Goal: Task Accomplishment & Management: Complete application form

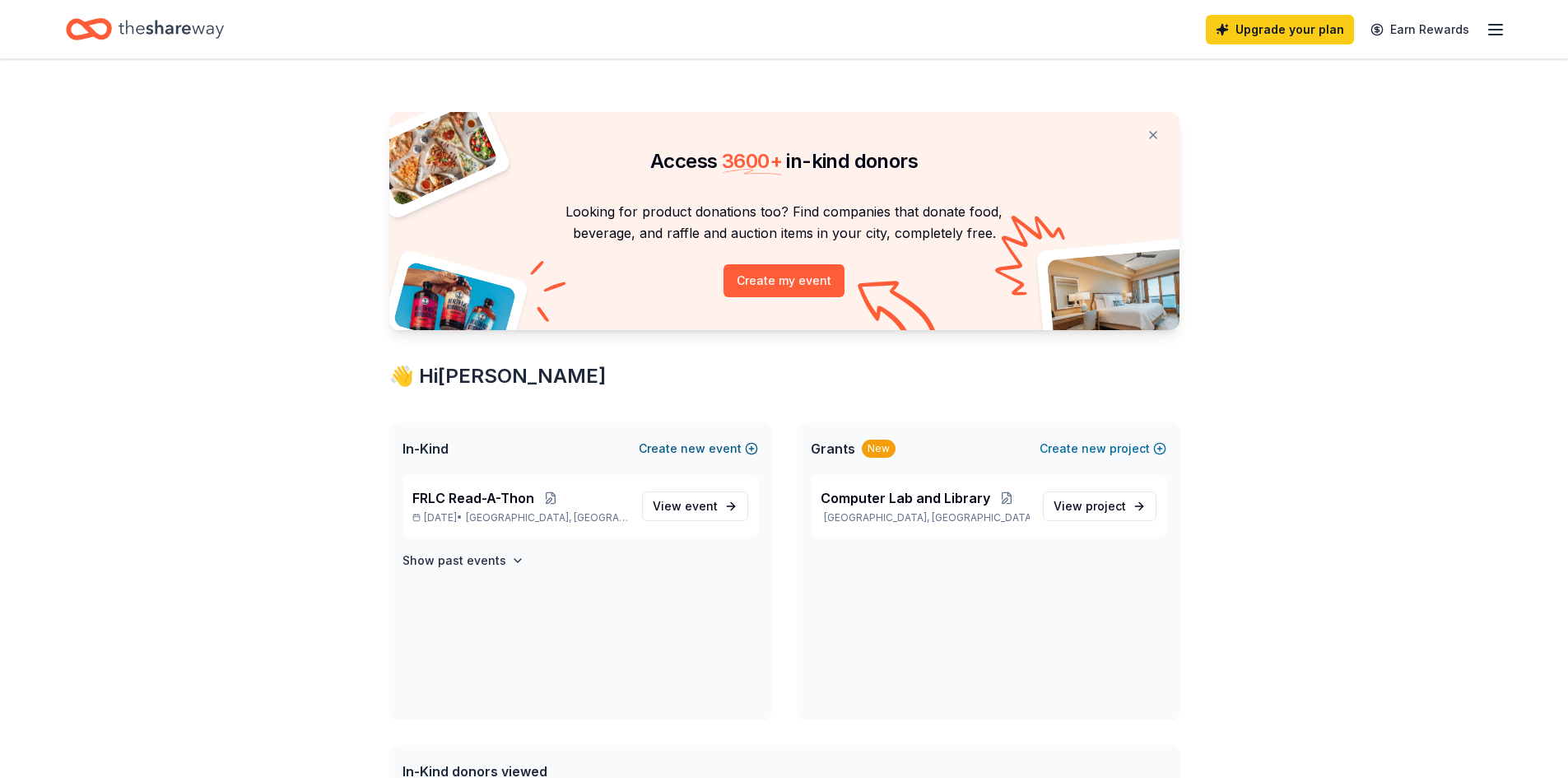
click at [733, 447] on button "Create new event" at bounding box center [698, 449] width 119 height 20
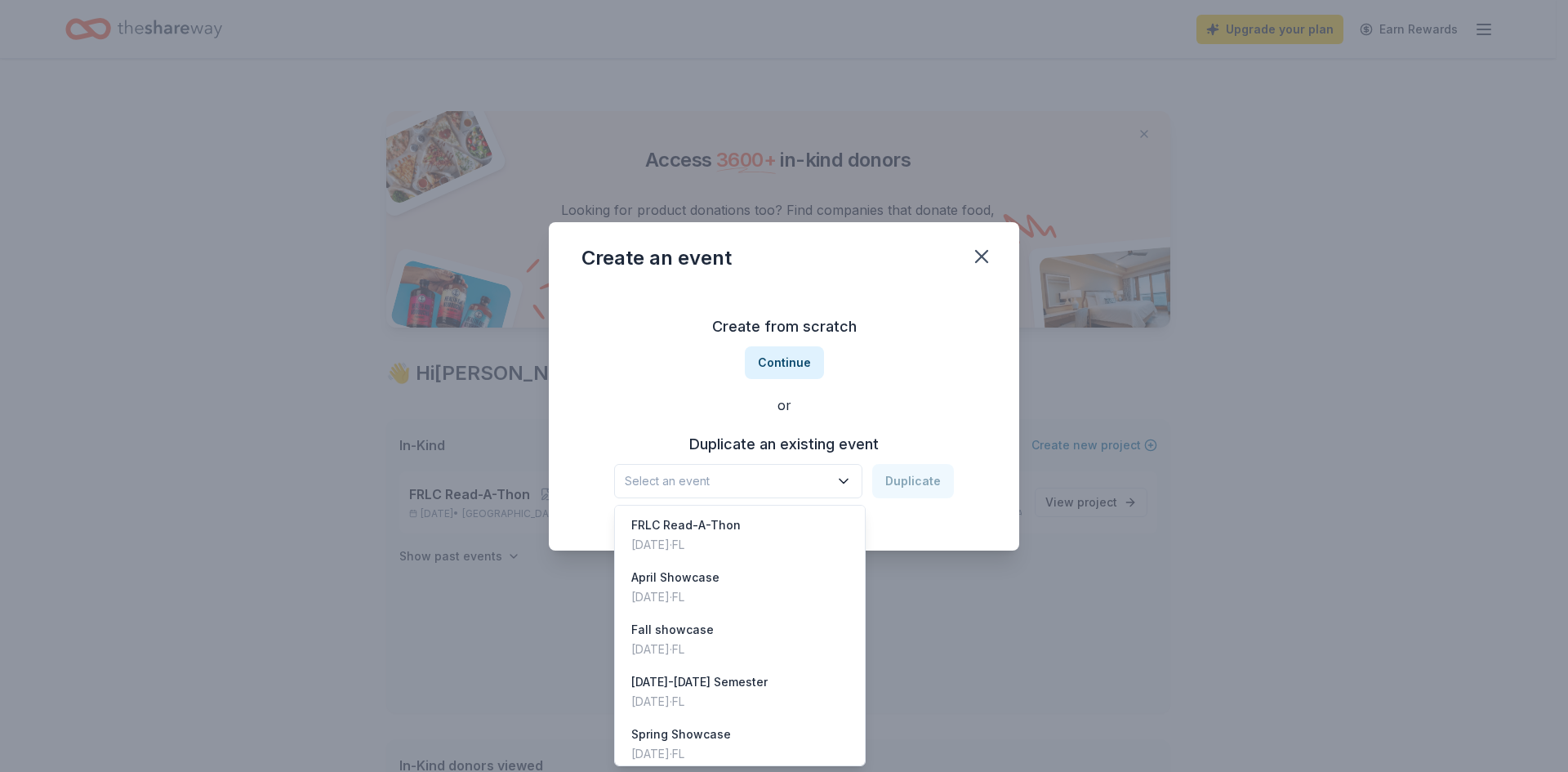
click at [791, 484] on span "Select an event" at bounding box center [726, 481] width 204 height 20
click at [682, 630] on div "Fall showcase" at bounding box center [673, 630] width 83 height 20
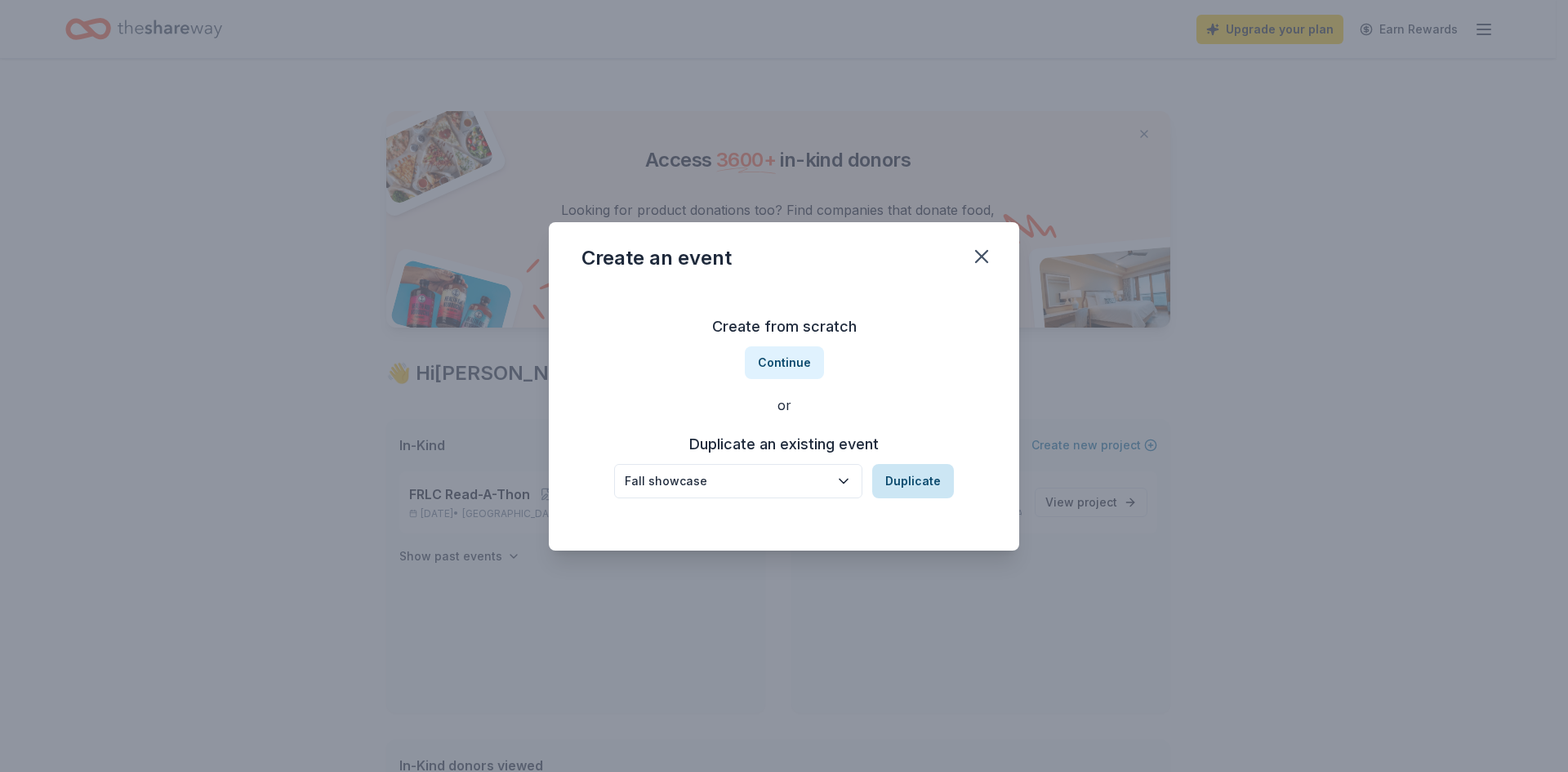
click at [907, 472] on button "Duplicate" at bounding box center [913, 481] width 82 height 35
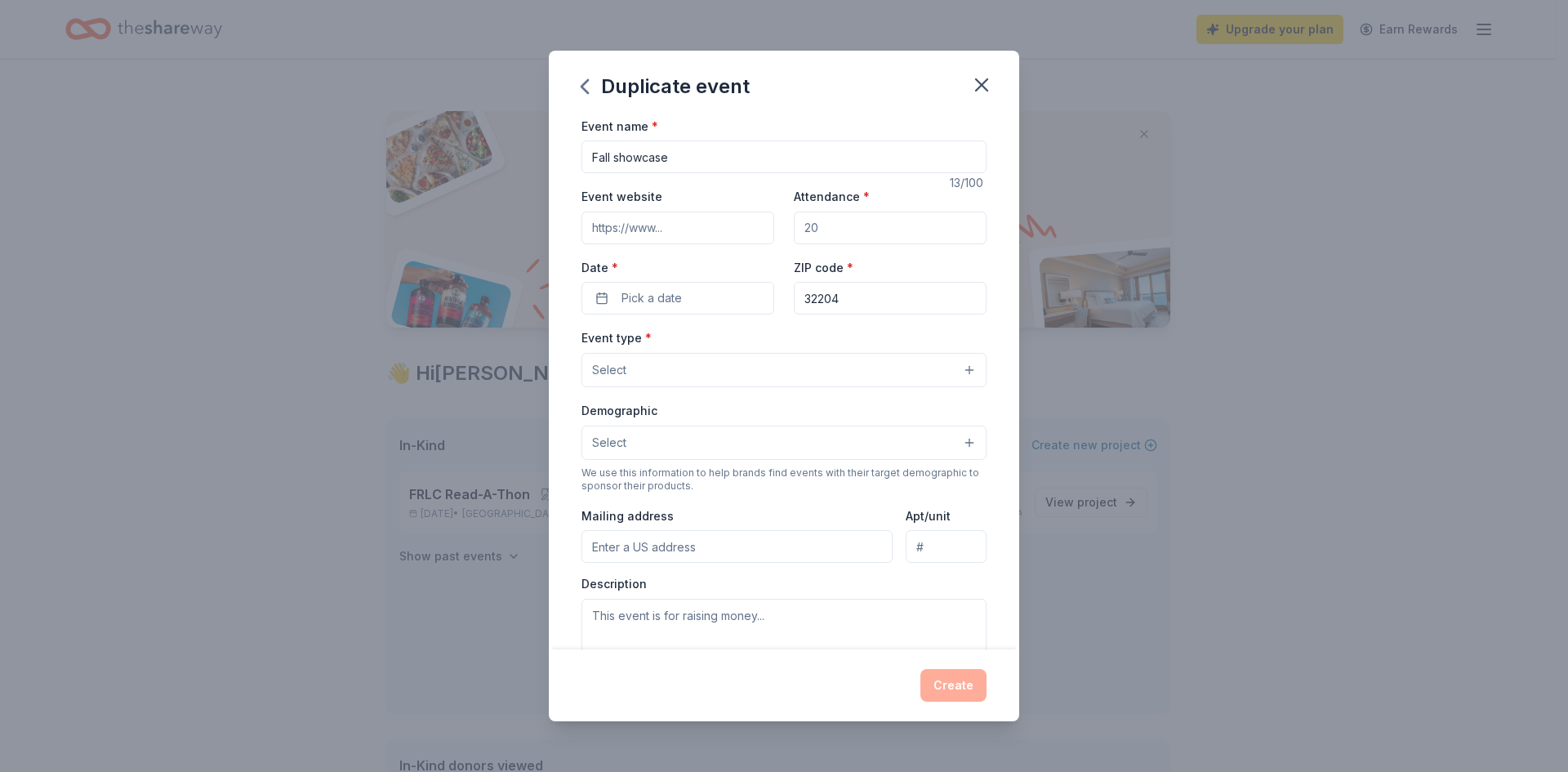
drag, startPoint x: 820, startPoint y: 224, endPoint x: 783, endPoint y: 225, distance: 37.0
click at [783, 225] on div "Event website Attendance * Date * Pick a date ZIP code * 32204" at bounding box center [784, 250] width 405 height 128
click at [824, 228] on input "Attendance *" at bounding box center [891, 228] width 193 height 33
type input "200"
click at [620, 159] on input "Fall showcase" at bounding box center [784, 157] width 405 height 33
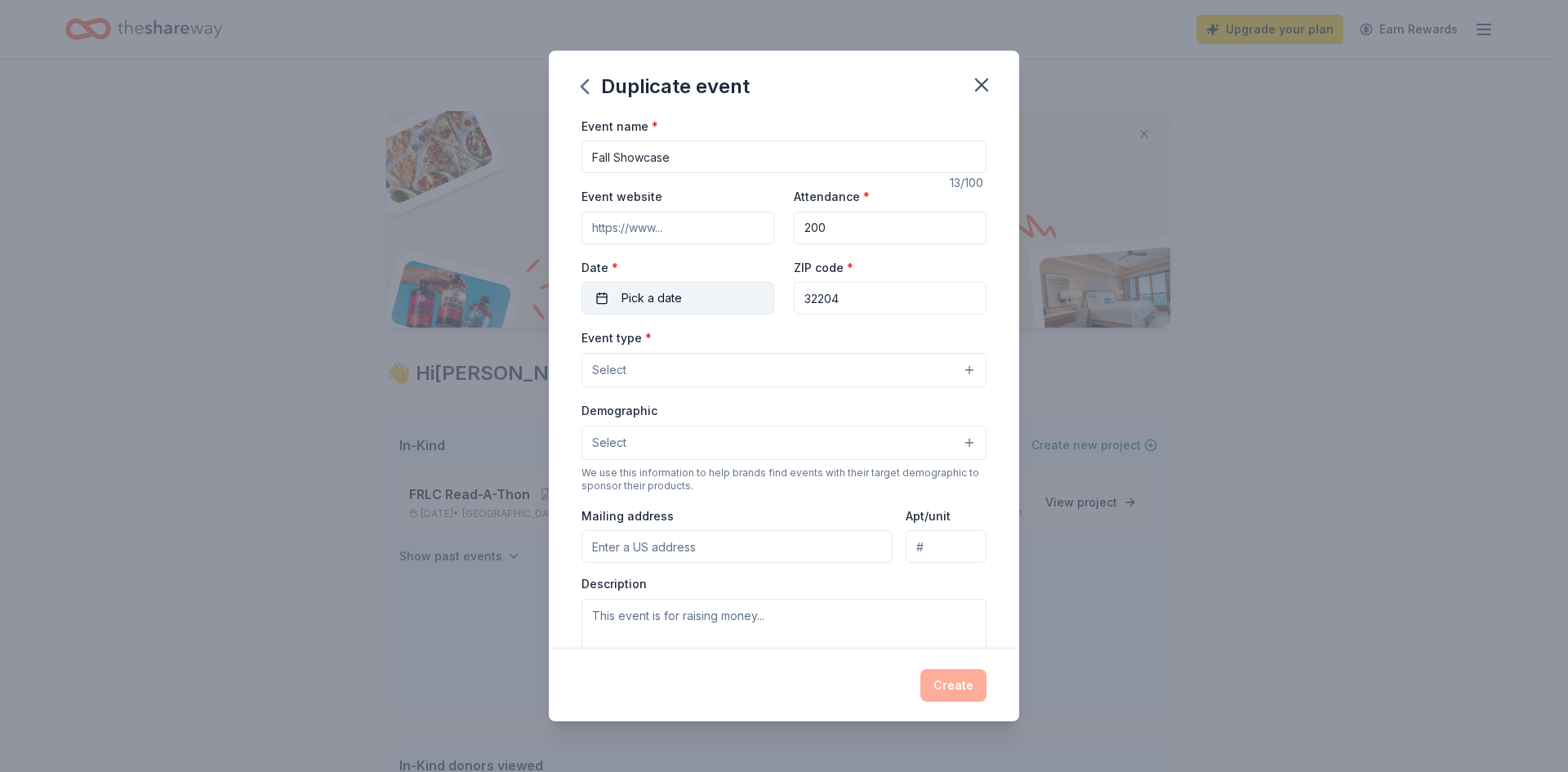
type input "Fall Showcase"
click at [608, 306] on button "Pick a date" at bounding box center [678, 298] width 193 height 33
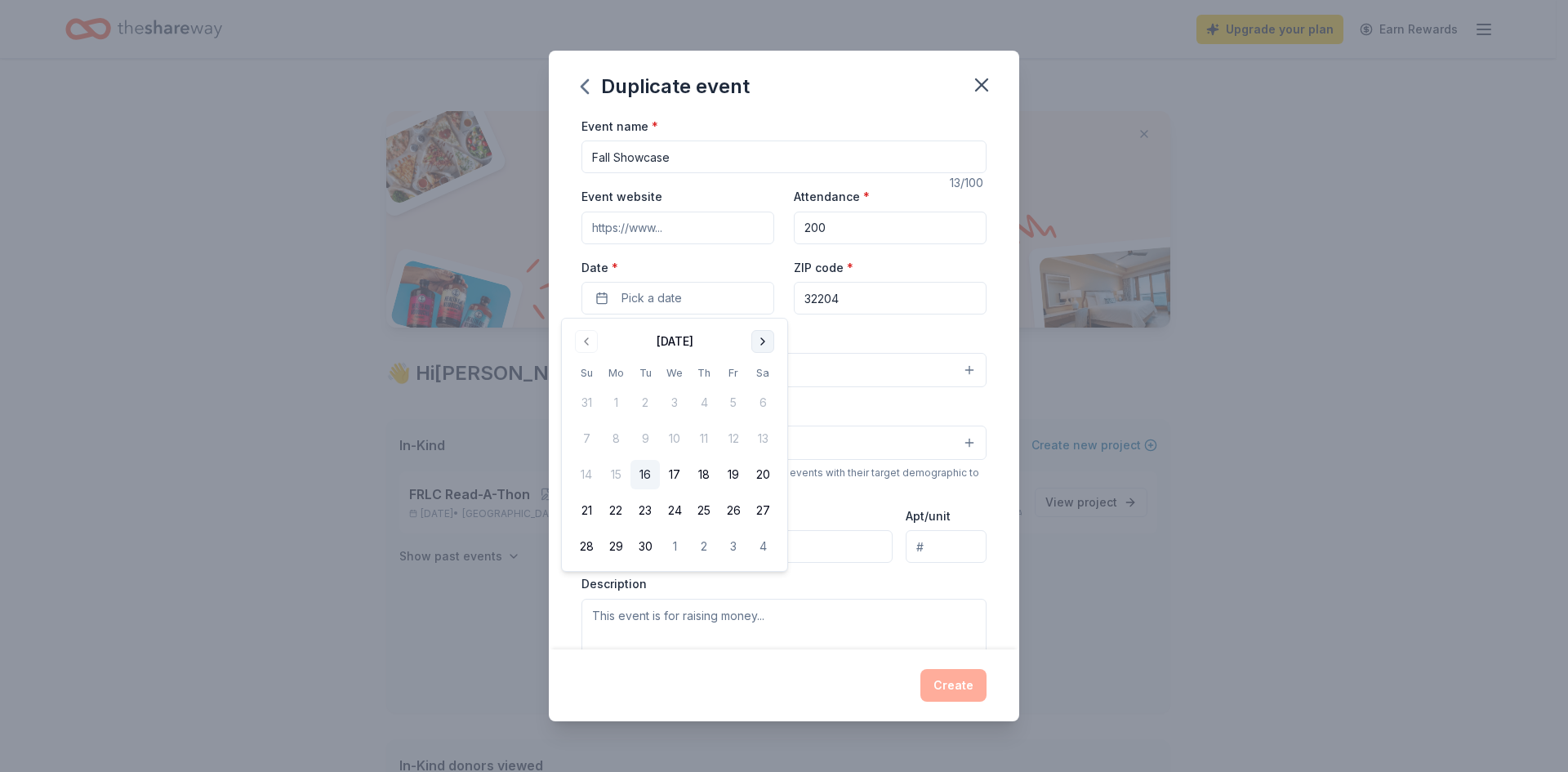
click at [761, 332] on button "Go to next month" at bounding box center [763, 341] width 23 height 23
click at [644, 512] on button "18" at bounding box center [646, 511] width 30 height 30
click at [854, 332] on div "Event type * Select" at bounding box center [784, 357] width 405 height 60
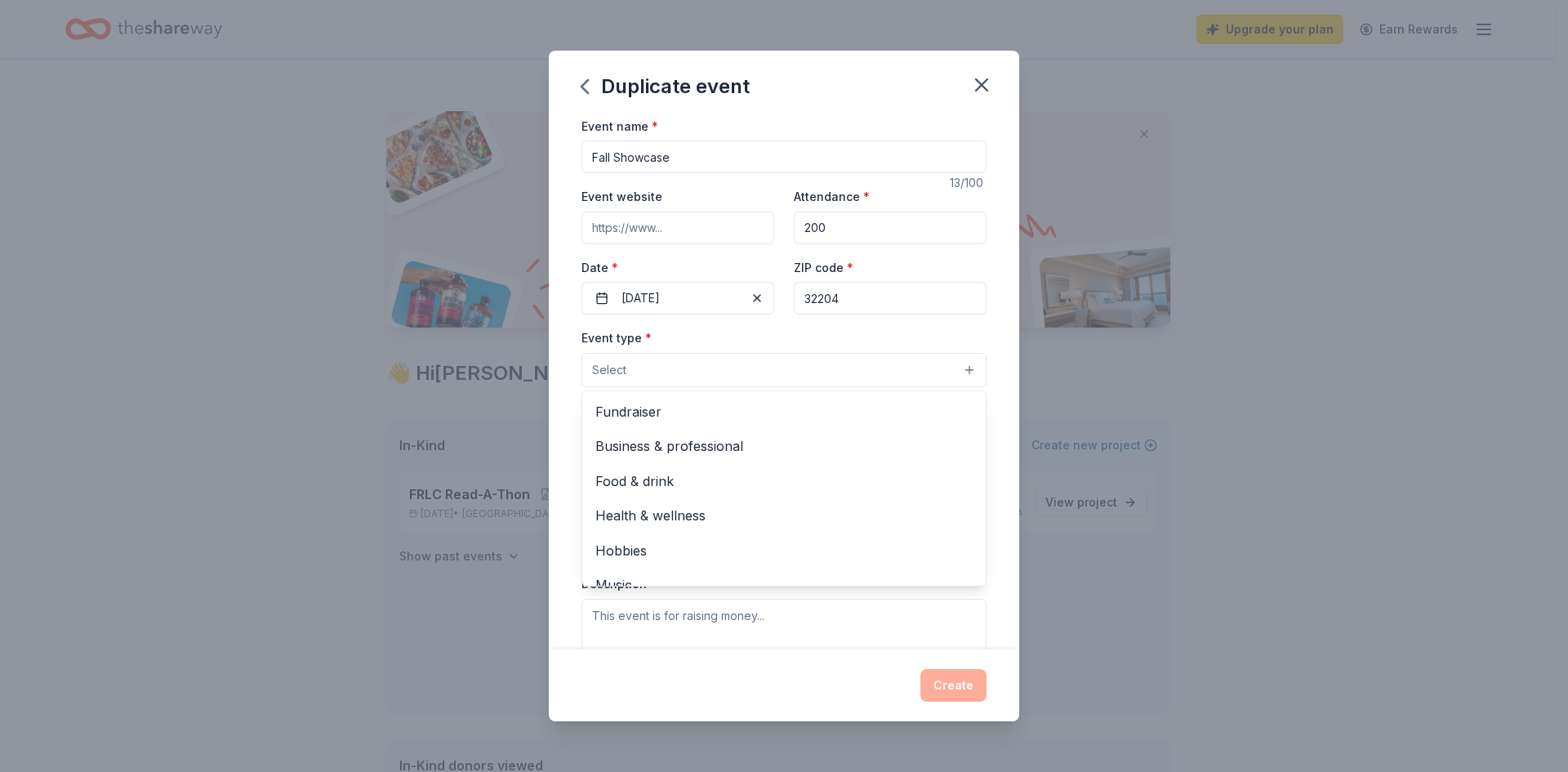
click at [820, 377] on button "Select" at bounding box center [784, 370] width 405 height 35
click at [709, 405] on span "Fundraiser" at bounding box center [784, 412] width 377 height 22
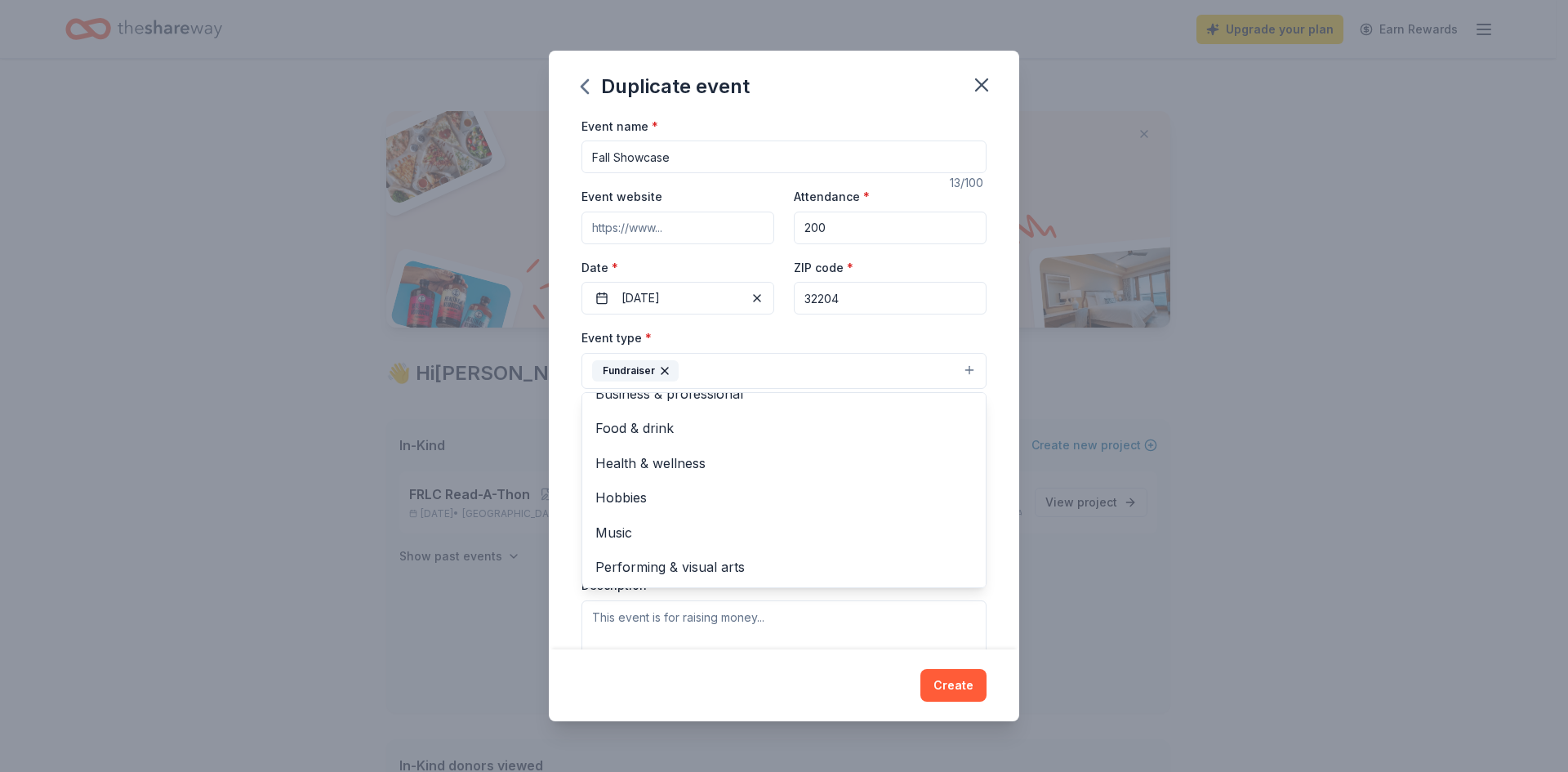
click at [659, 375] on icon "button" at bounding box center [664, 371] width 13 height 13
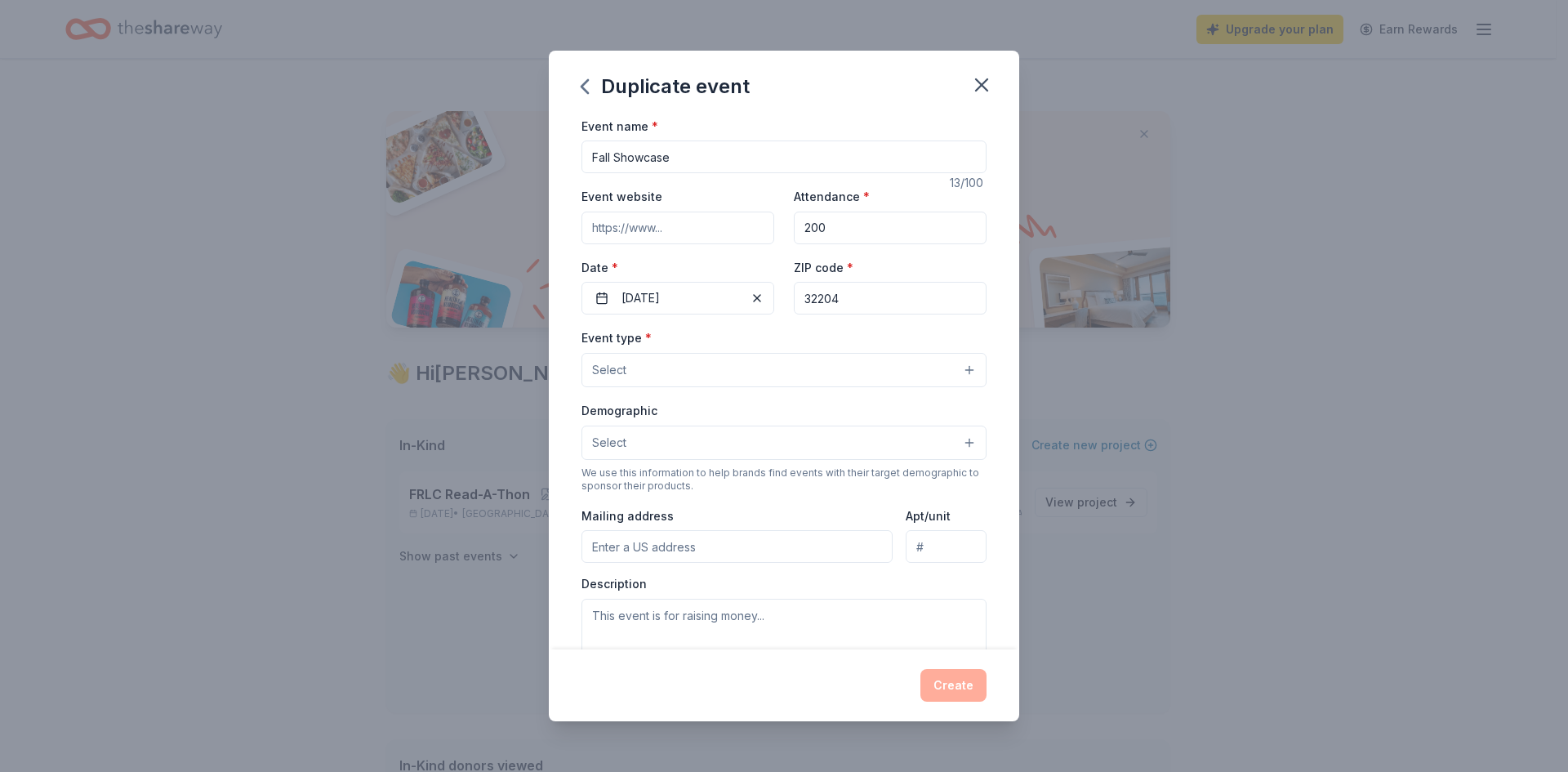
click at [664, 375] on button "Select" at bounding box center [784, 370] width 405 height 35
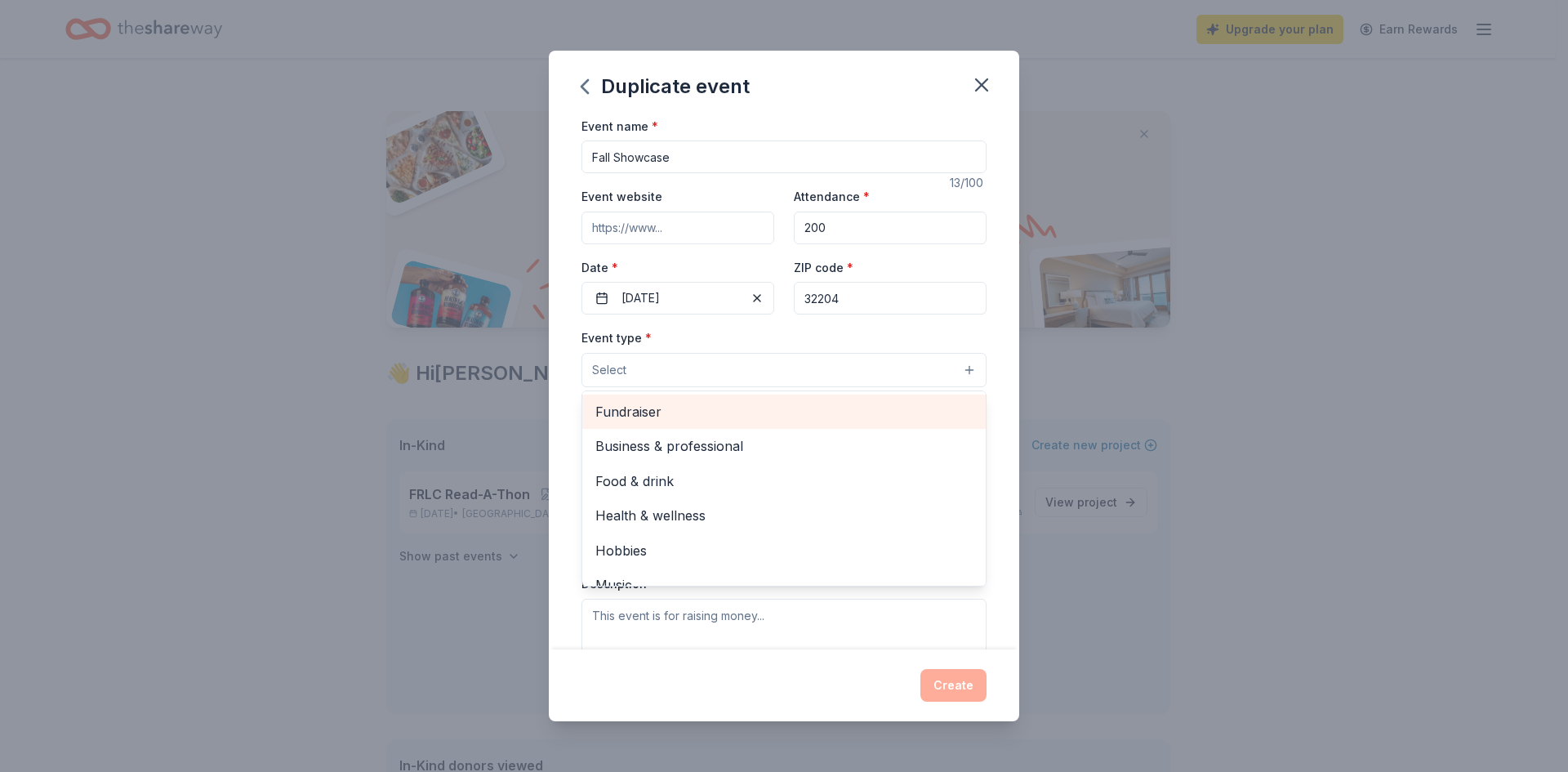
click at [675, 410] on span "Fundraiser" at bounding box center [784, 412] width 377 height 22
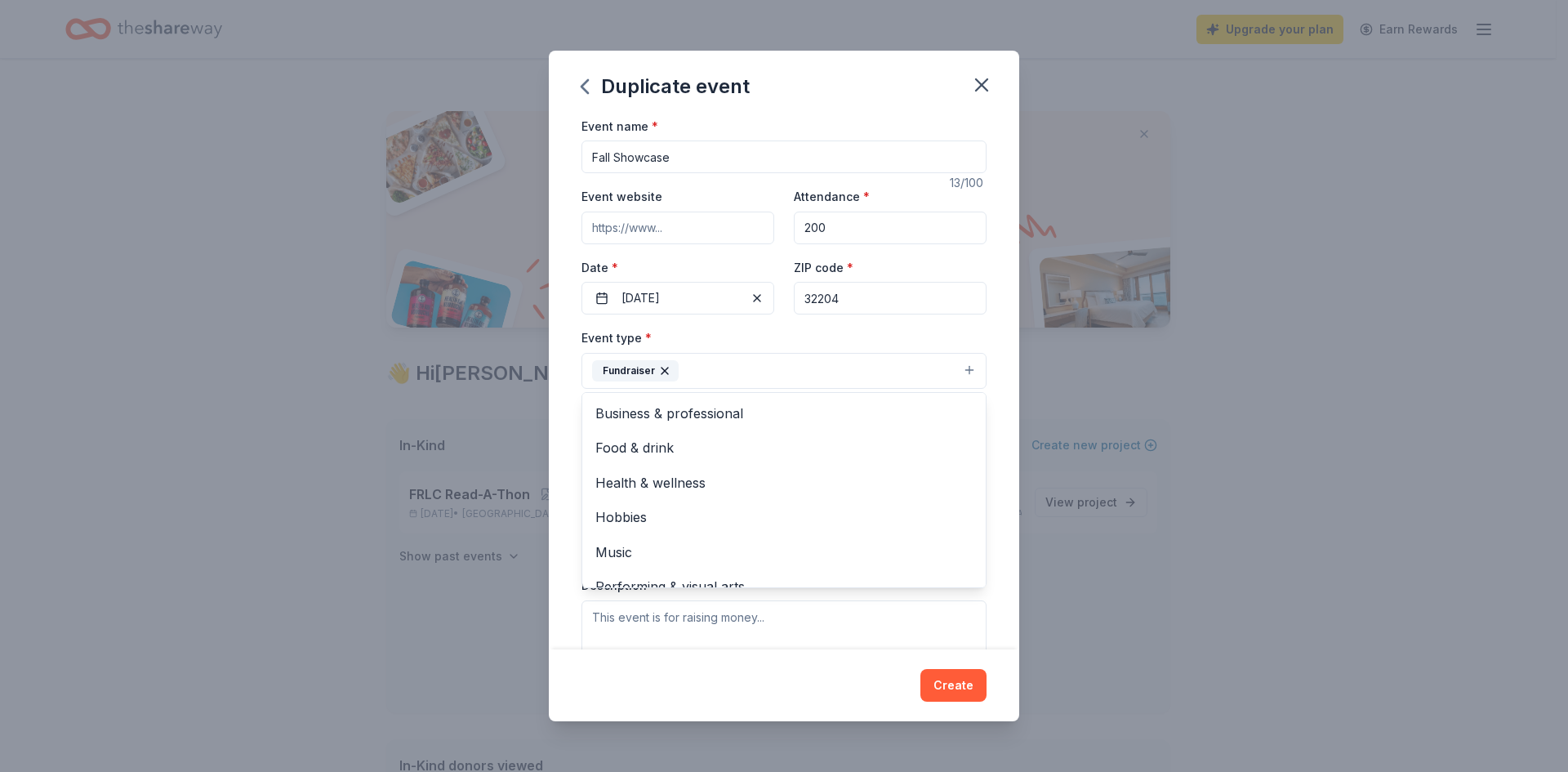
click at [985, 474] on div "Event name * Fall Showcase 13 /100 Event website Attendance * 200 Date * 11/18/…" at bounding box center [784, 384] width 470 height 534
click at [776, 448] on button "Select" at bounding box center [784, 444] width 405 height 35
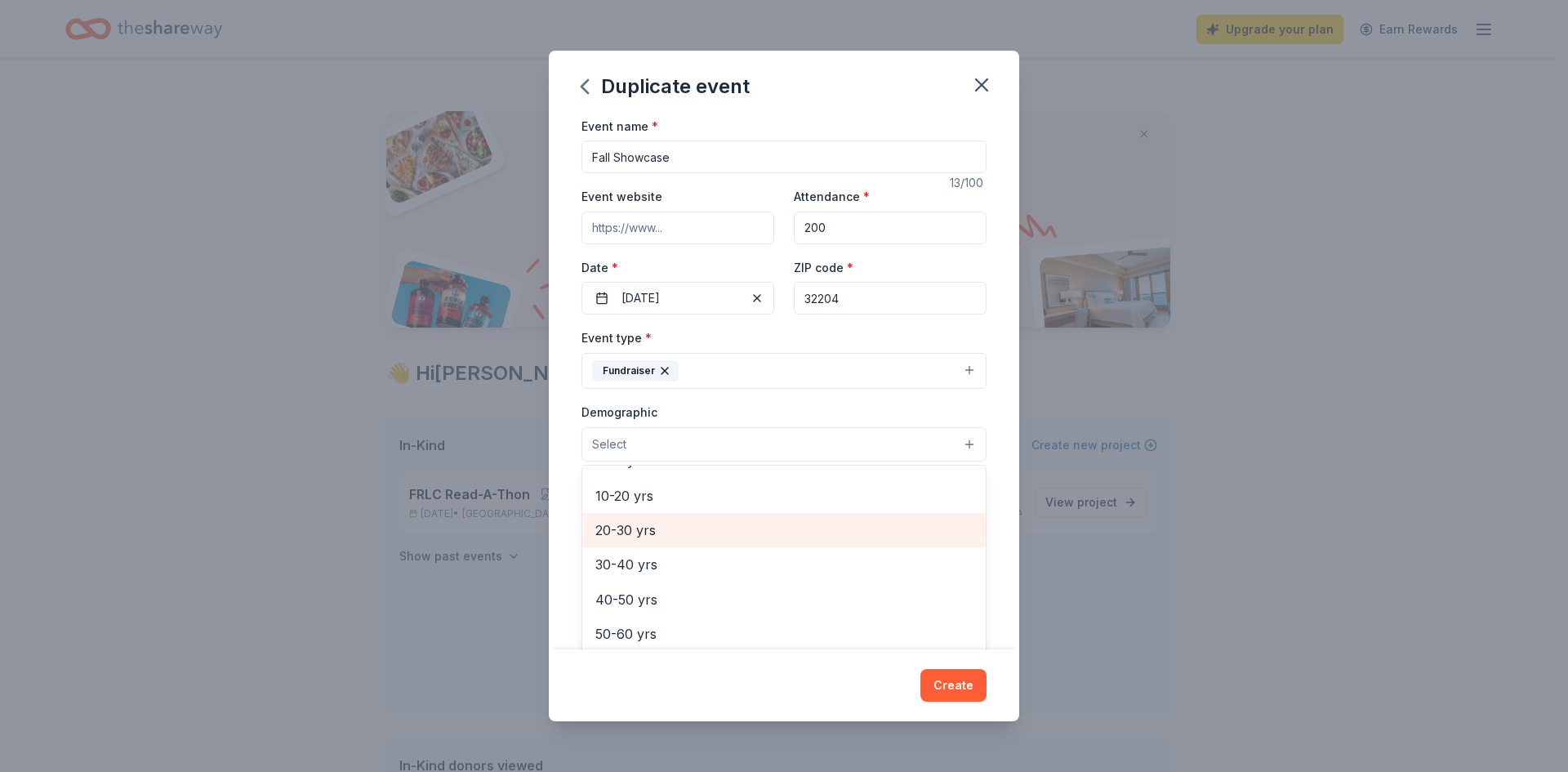
scroll to position [82, 0]
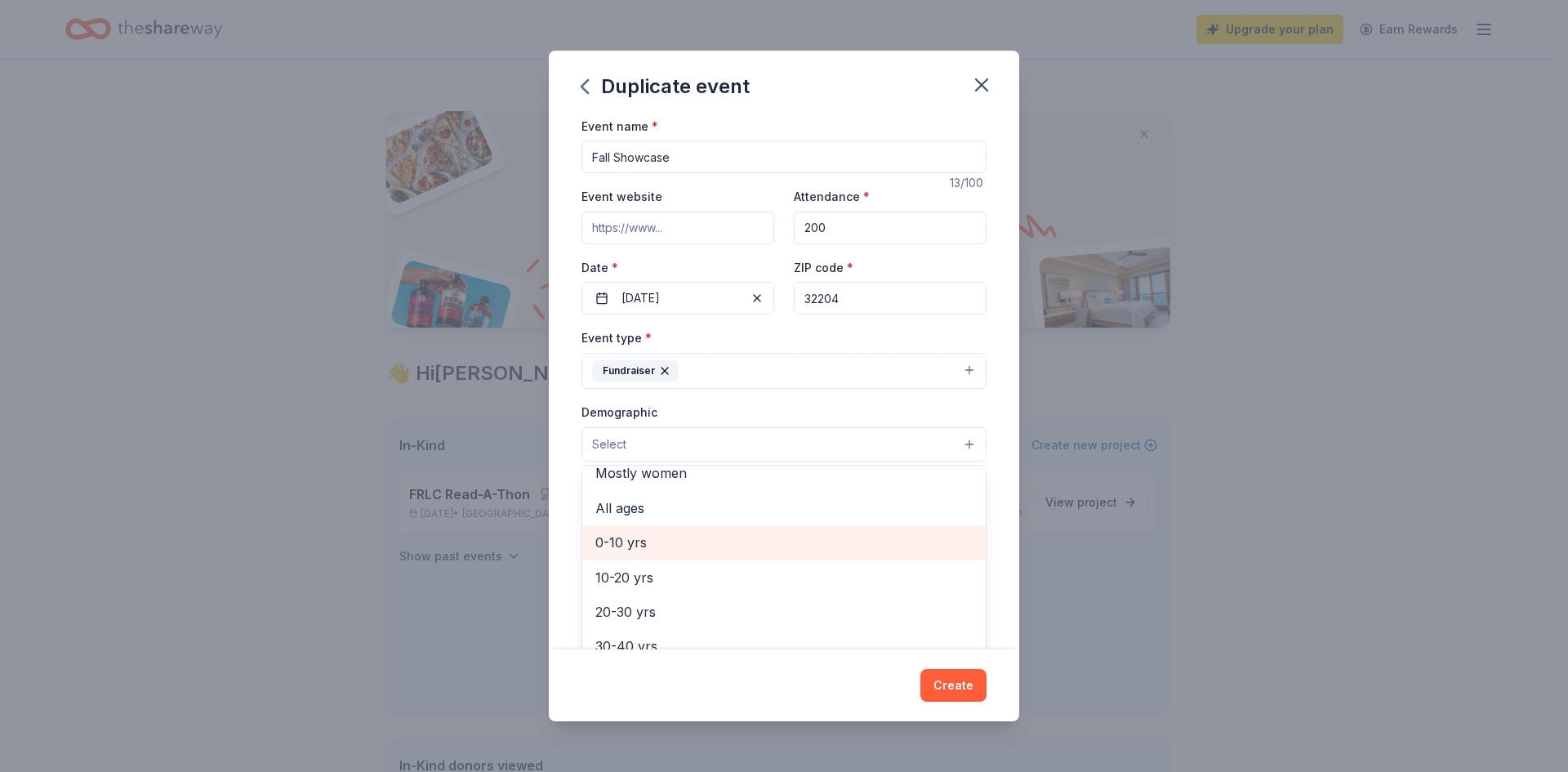
click at [646, 545] on span "0-10 yrs" at bounding box center [784, 543] width 377 height 22
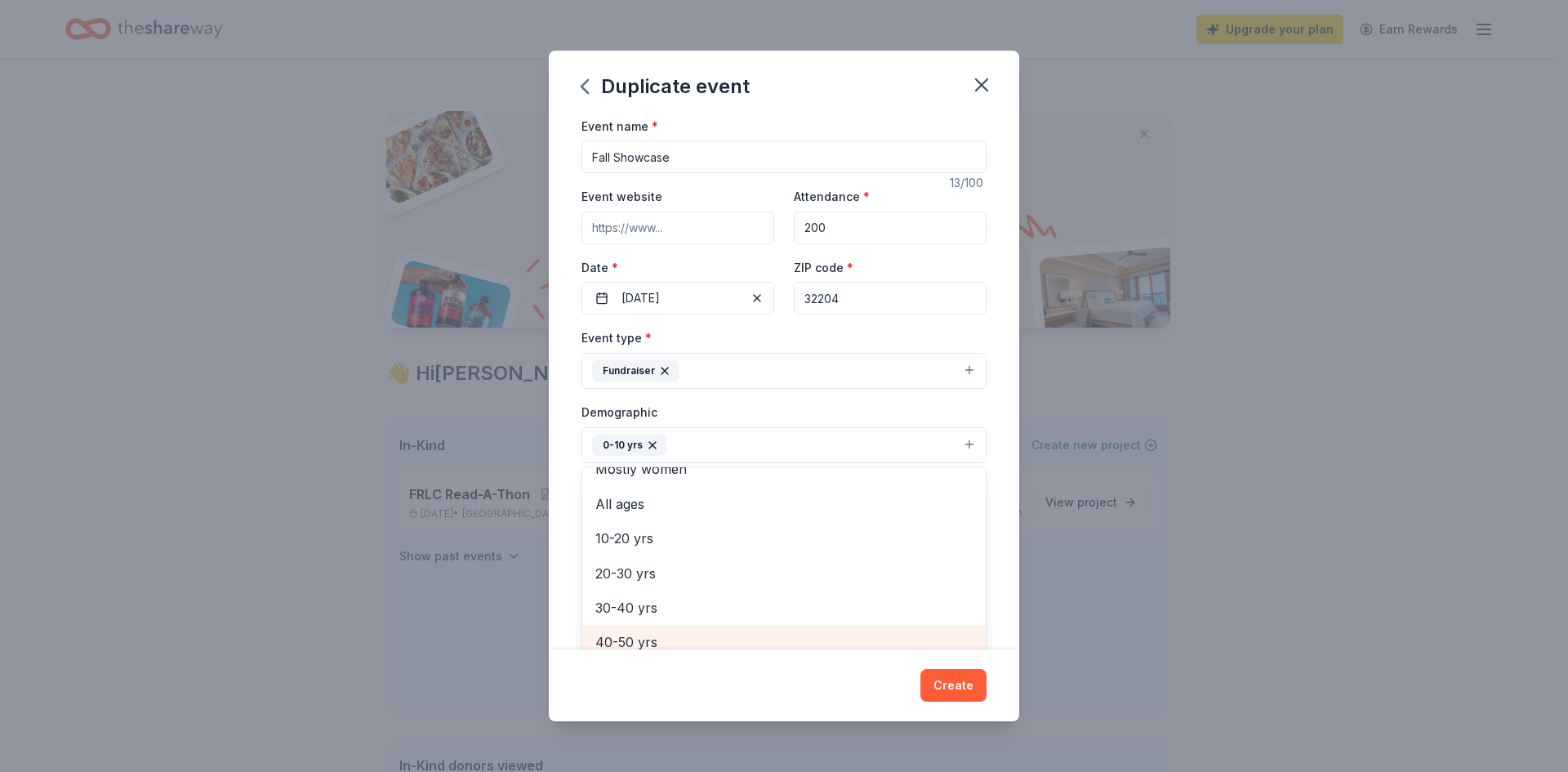
scroll to position [64, 0]
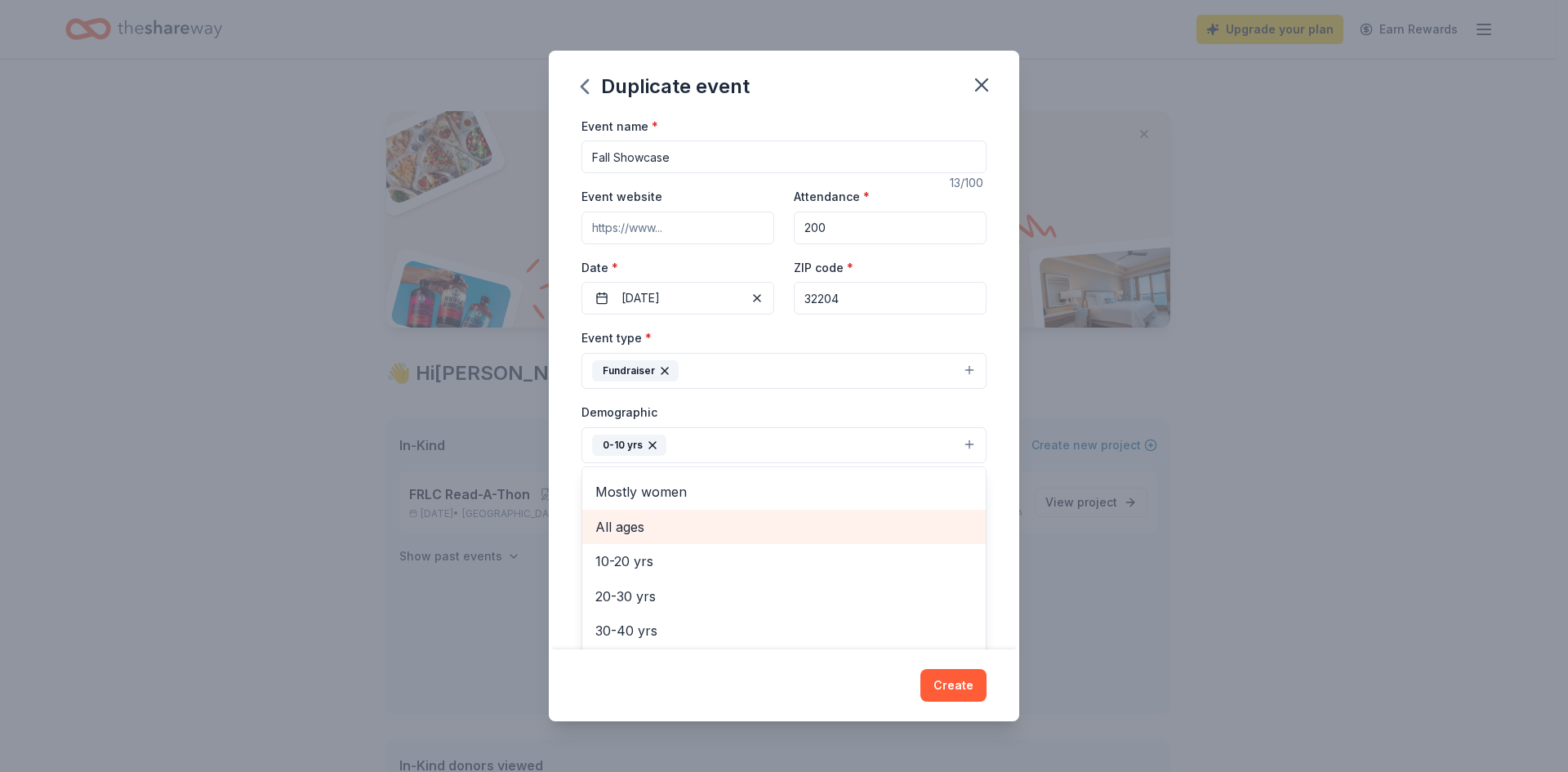
click at [658, 519] on span "All ages" at bounding box center [784, 527] width 377 height 22
click at [651, 449] on icon "button" at bounding box center [652, 445] width 13 height 13
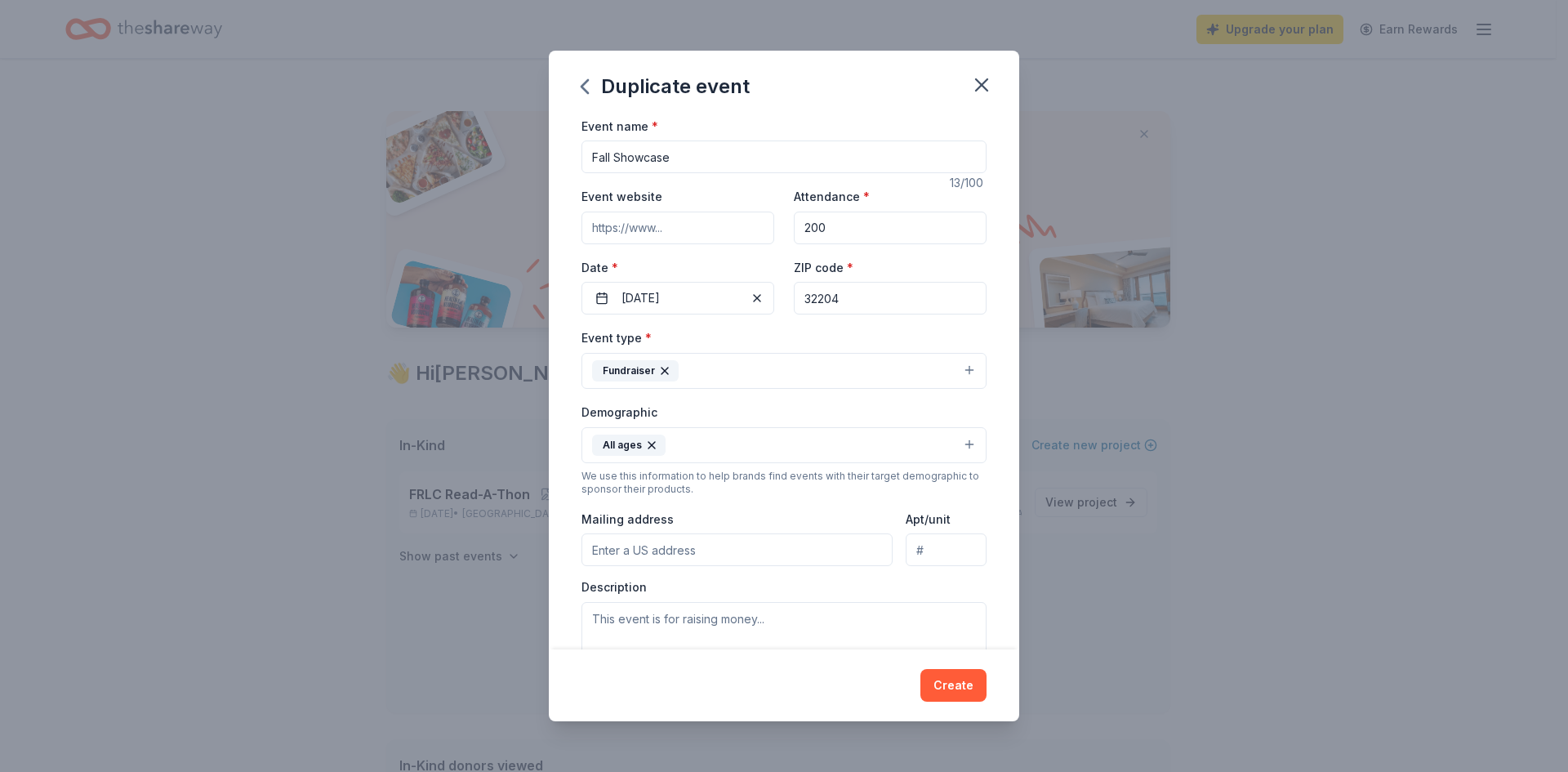
click at [649, 449] on icon "button" at bounding box center [651, 445] width 13 height 13
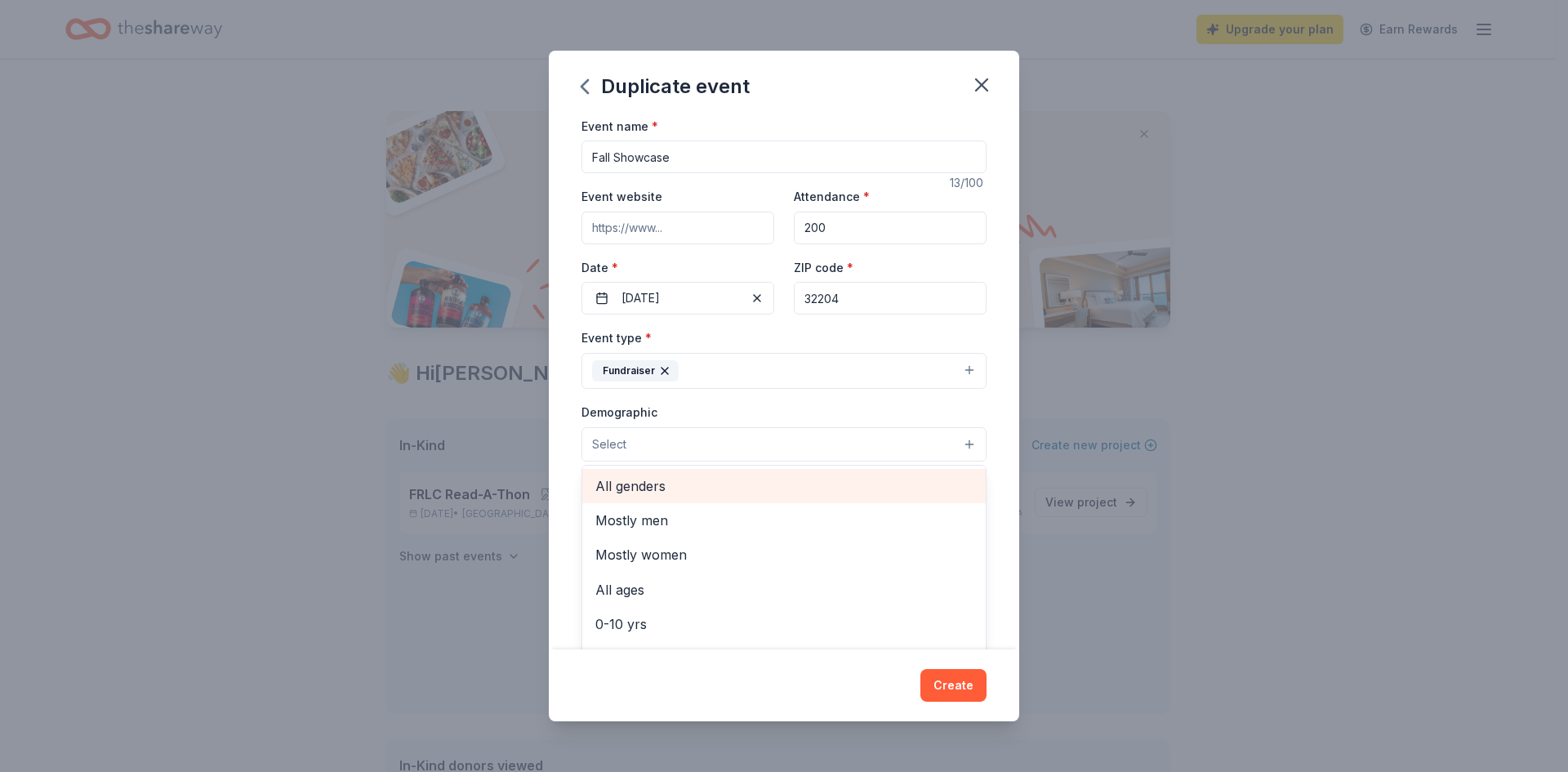
click at [658, 487] on span "All genders" at bounding box center [784, 486] width 377 height 22
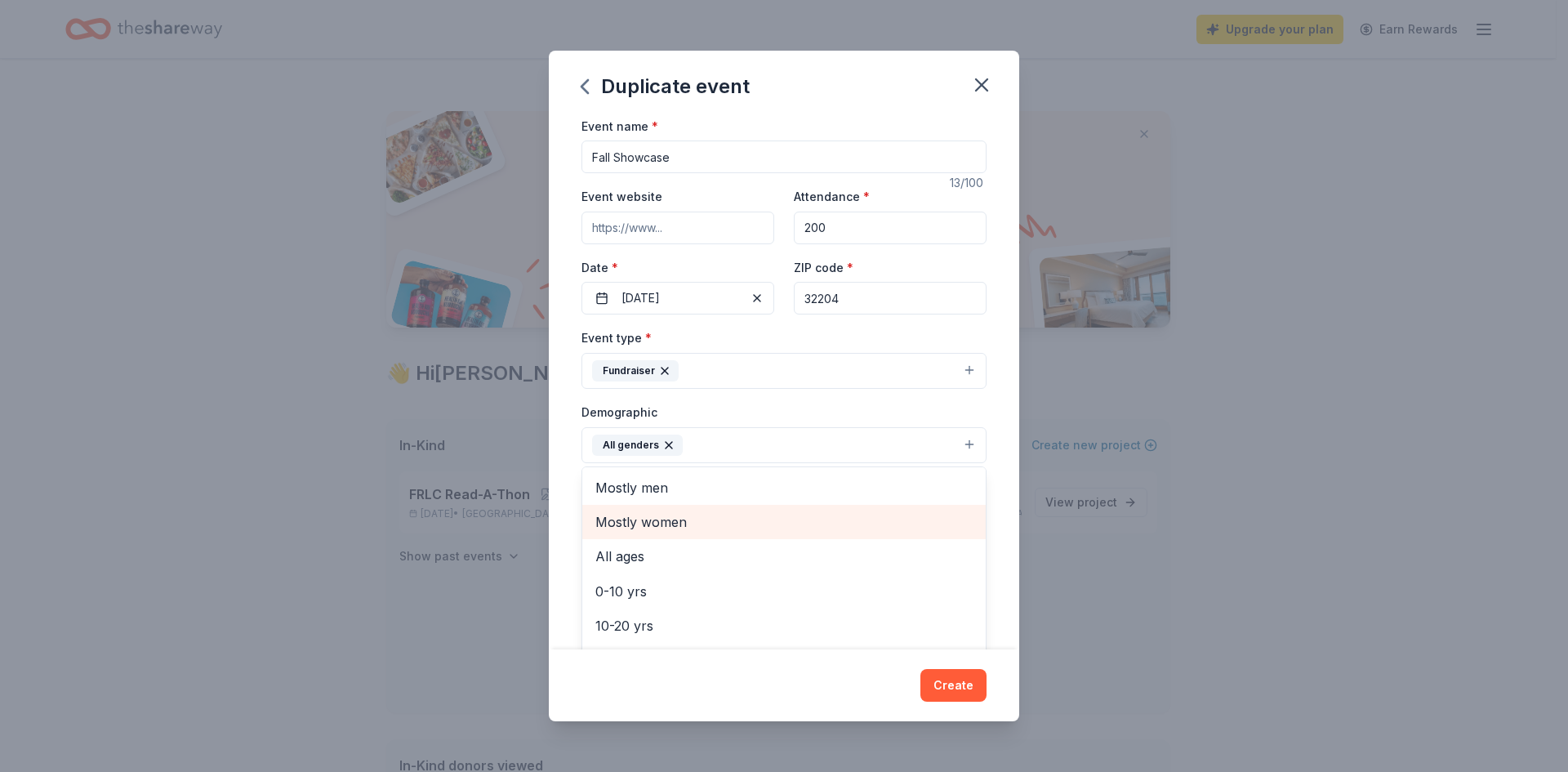
scroll to position [82, 0]
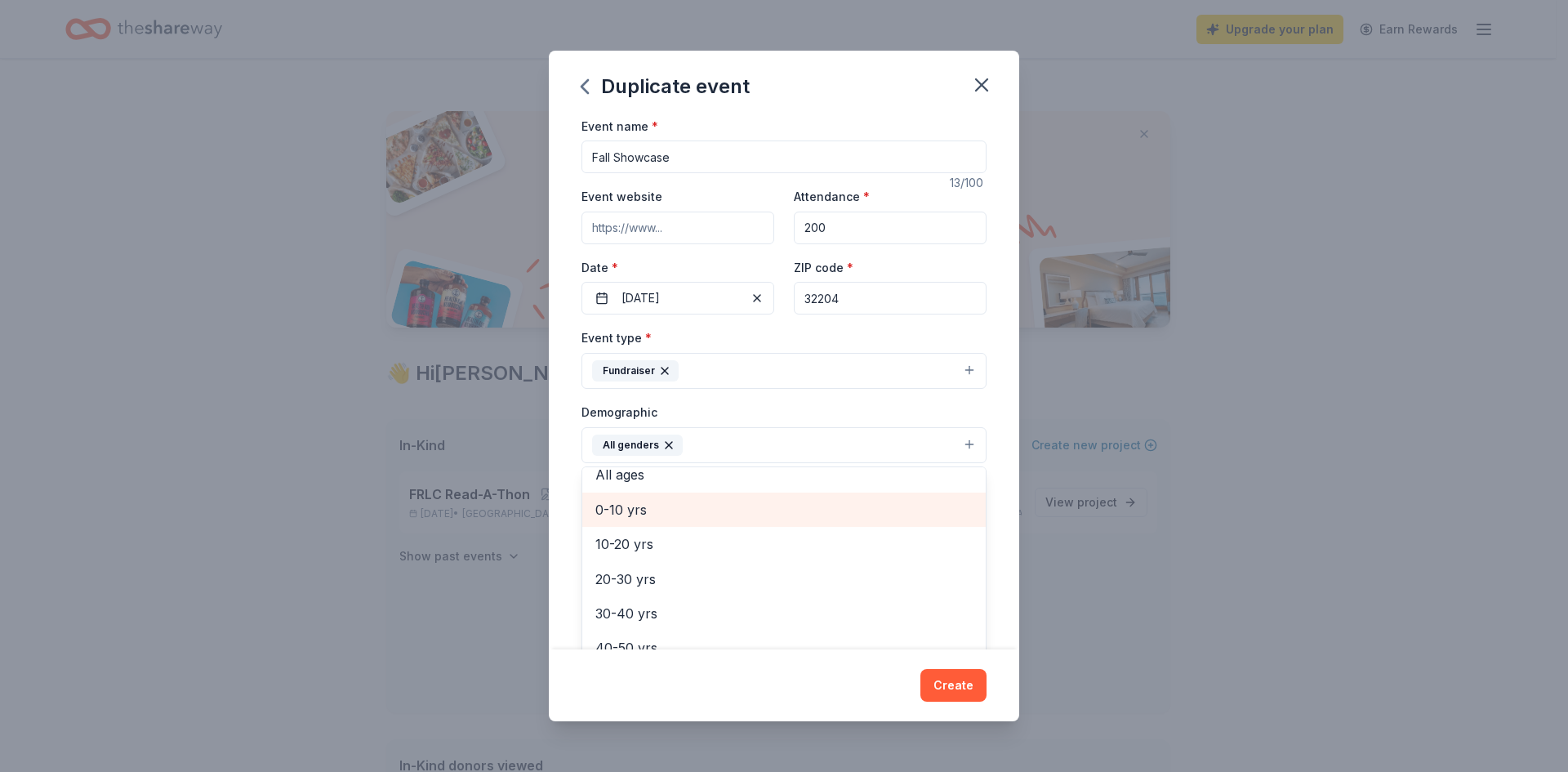
click at [642, 501] on span "0-10 yrs" at bounding box center [784, 510] width 377 height 22
click at [645, 514] on span "10-20 yrs" at bounding box center [784, 510] width 377 height 22
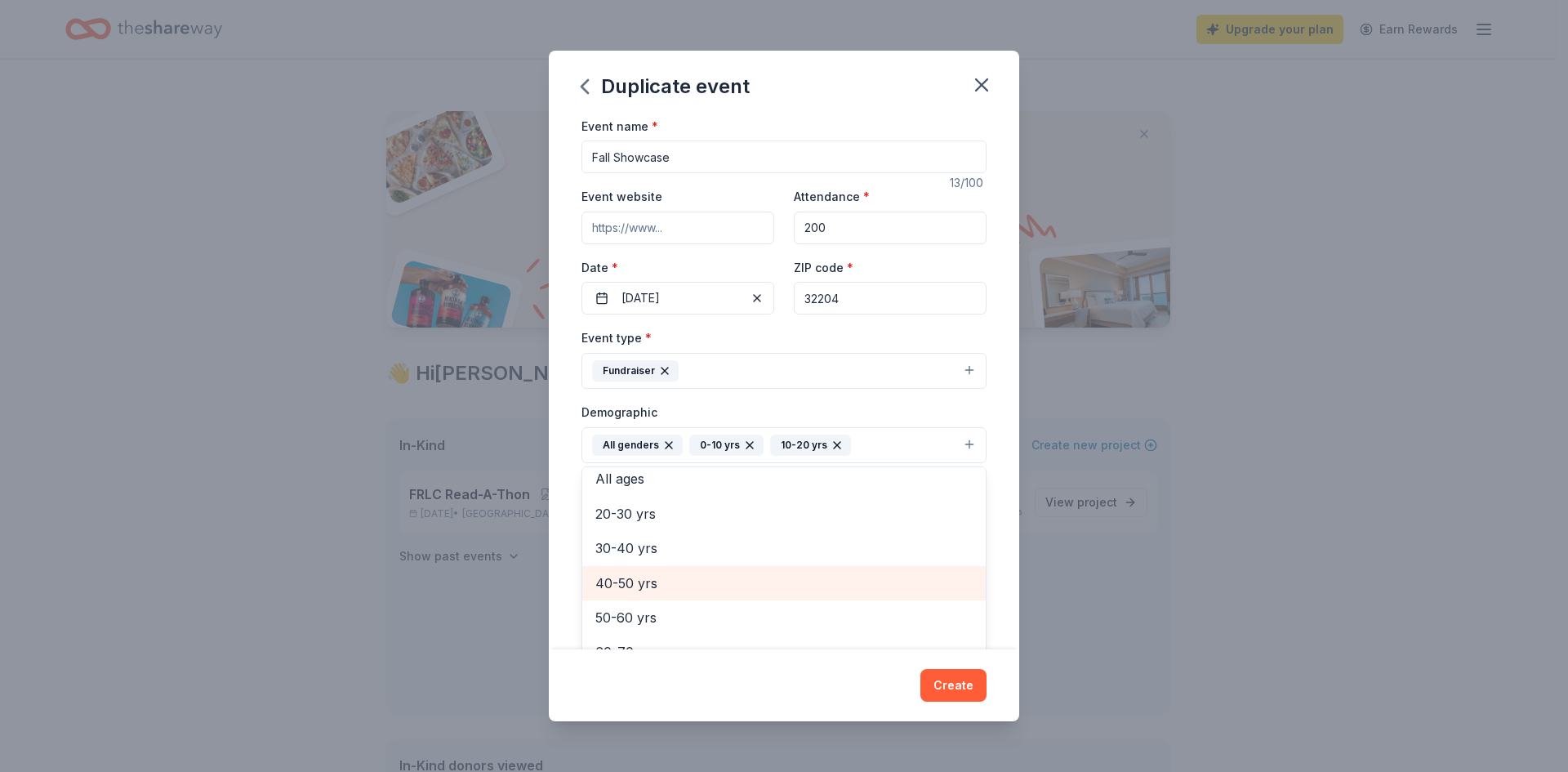
scroll to position [77, 0]
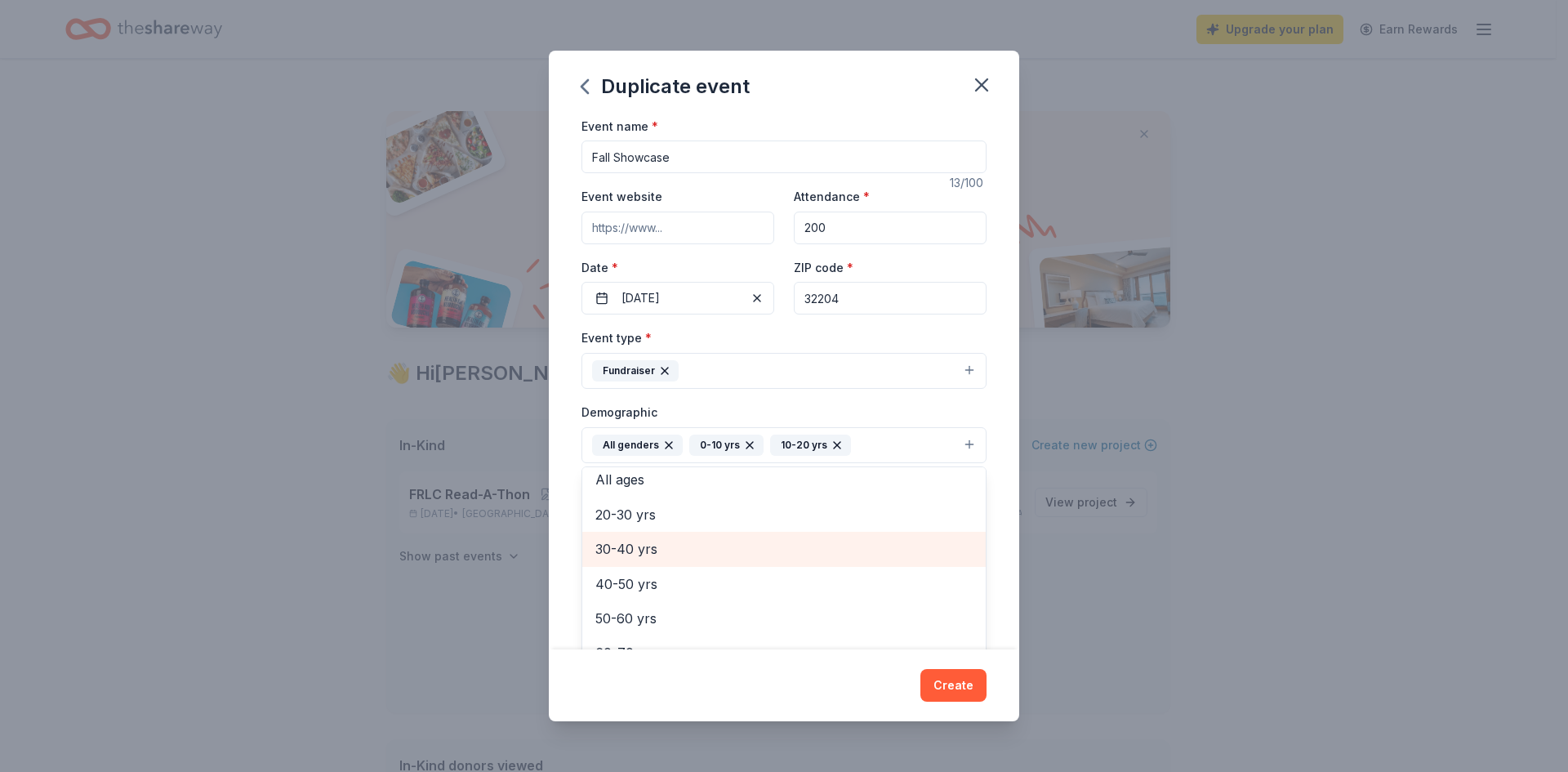
click at [646, 545] on span "30-40 yrs" at bounding box center [784, 549] width 377 height 22
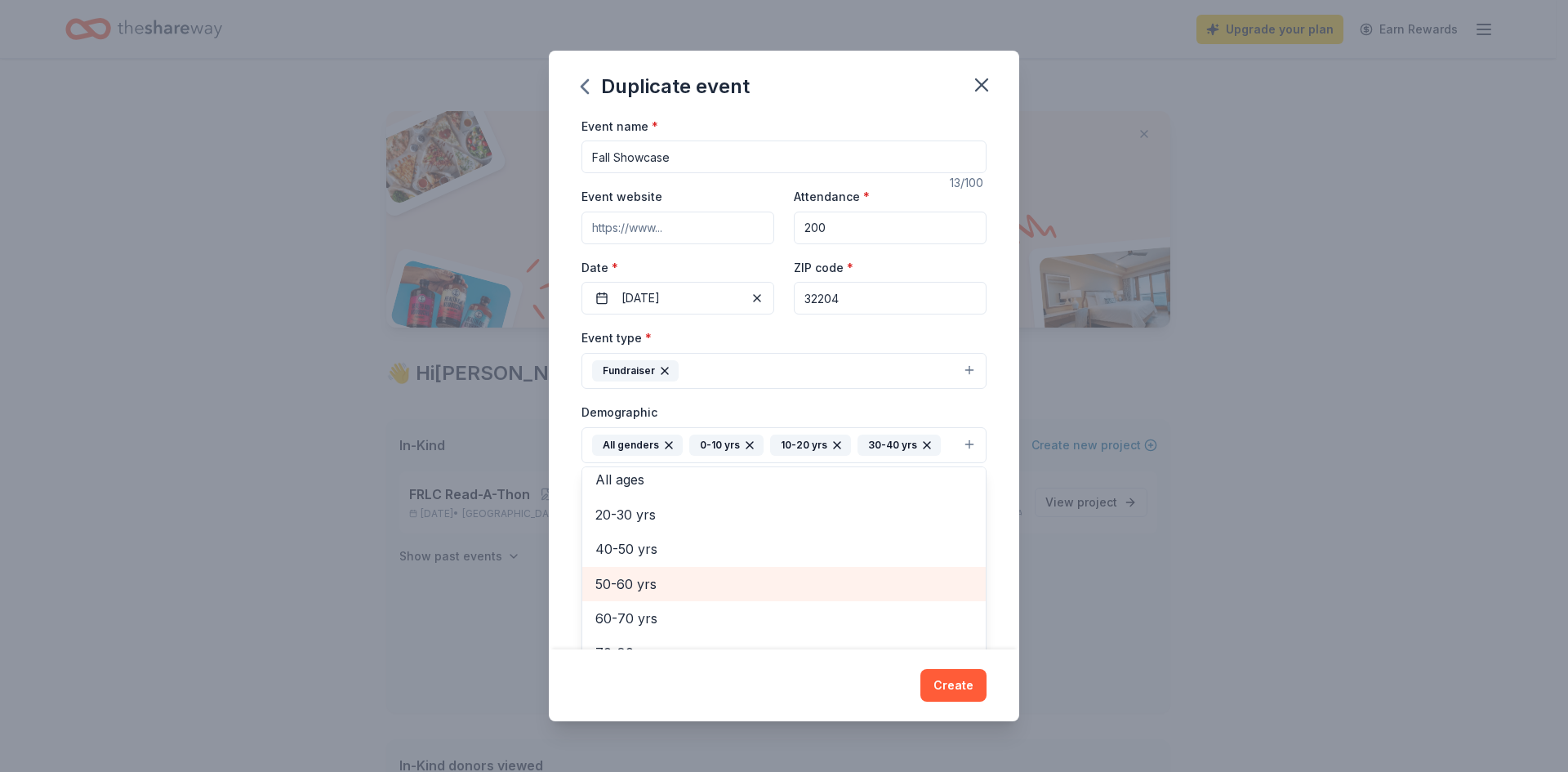
click at [648, 579] on span "50-60 yrs" at bounding box center [784, 585] width 377 height 22
click at [651, 575] on span "40-50 yrs" at bounding box center [784, 577] width 377 height 22
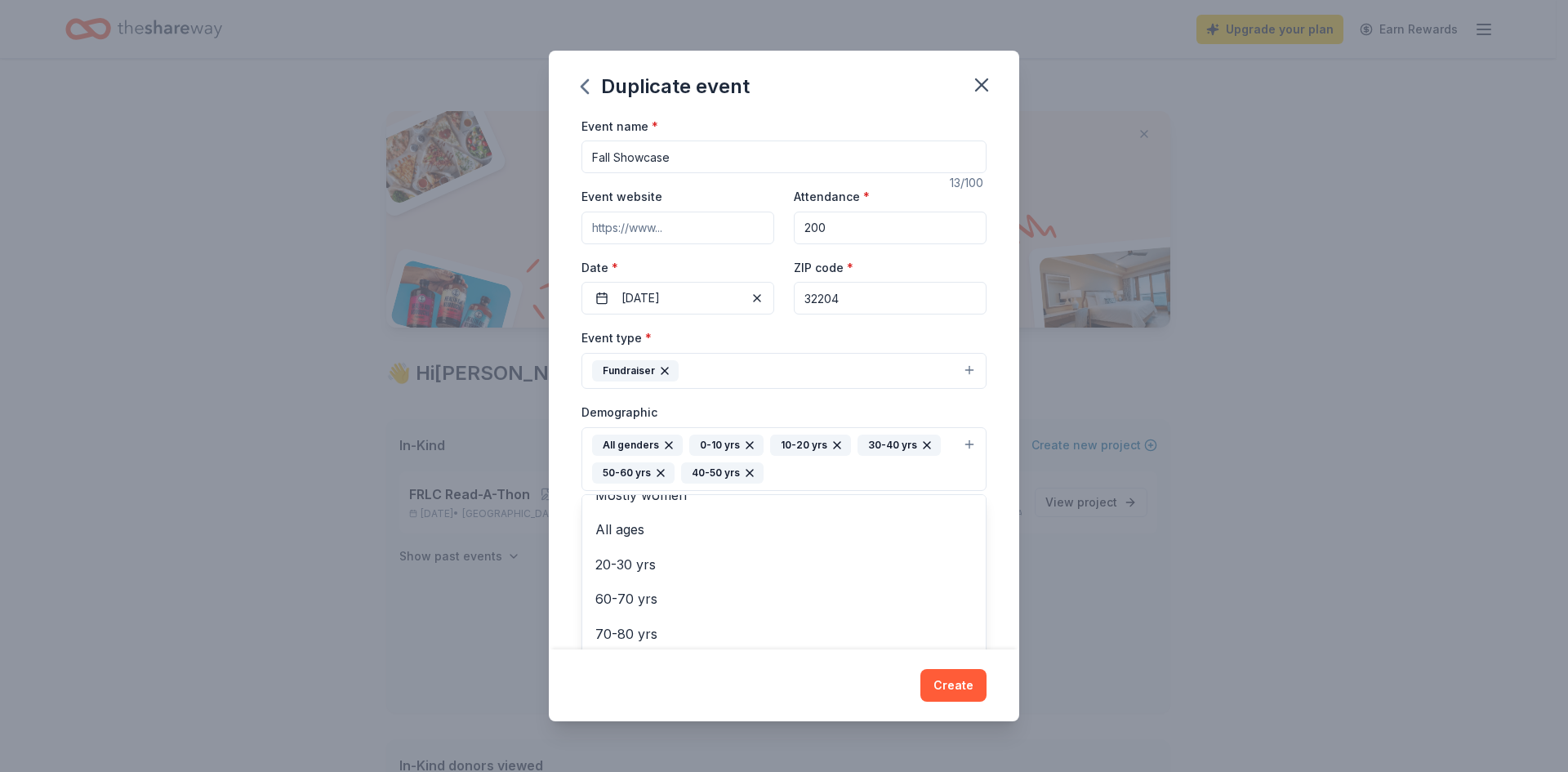
click at [952, 687] on div "Duplicate event Event name * Fall Showcase 13 /100 Event website Attendance * 2…" at bounding box center [784, 386] width 470 height 671
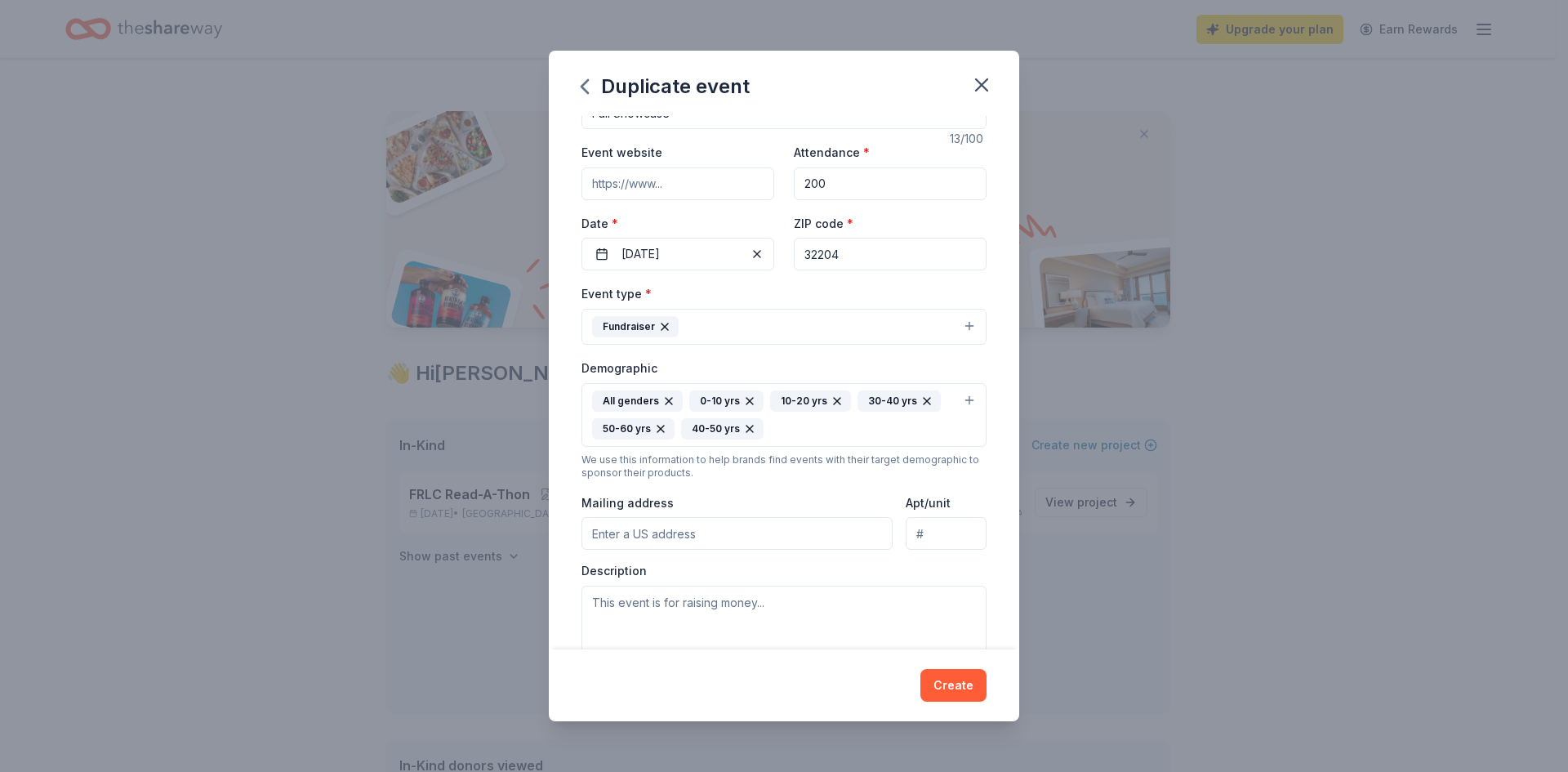
scroll to position [164, 0]
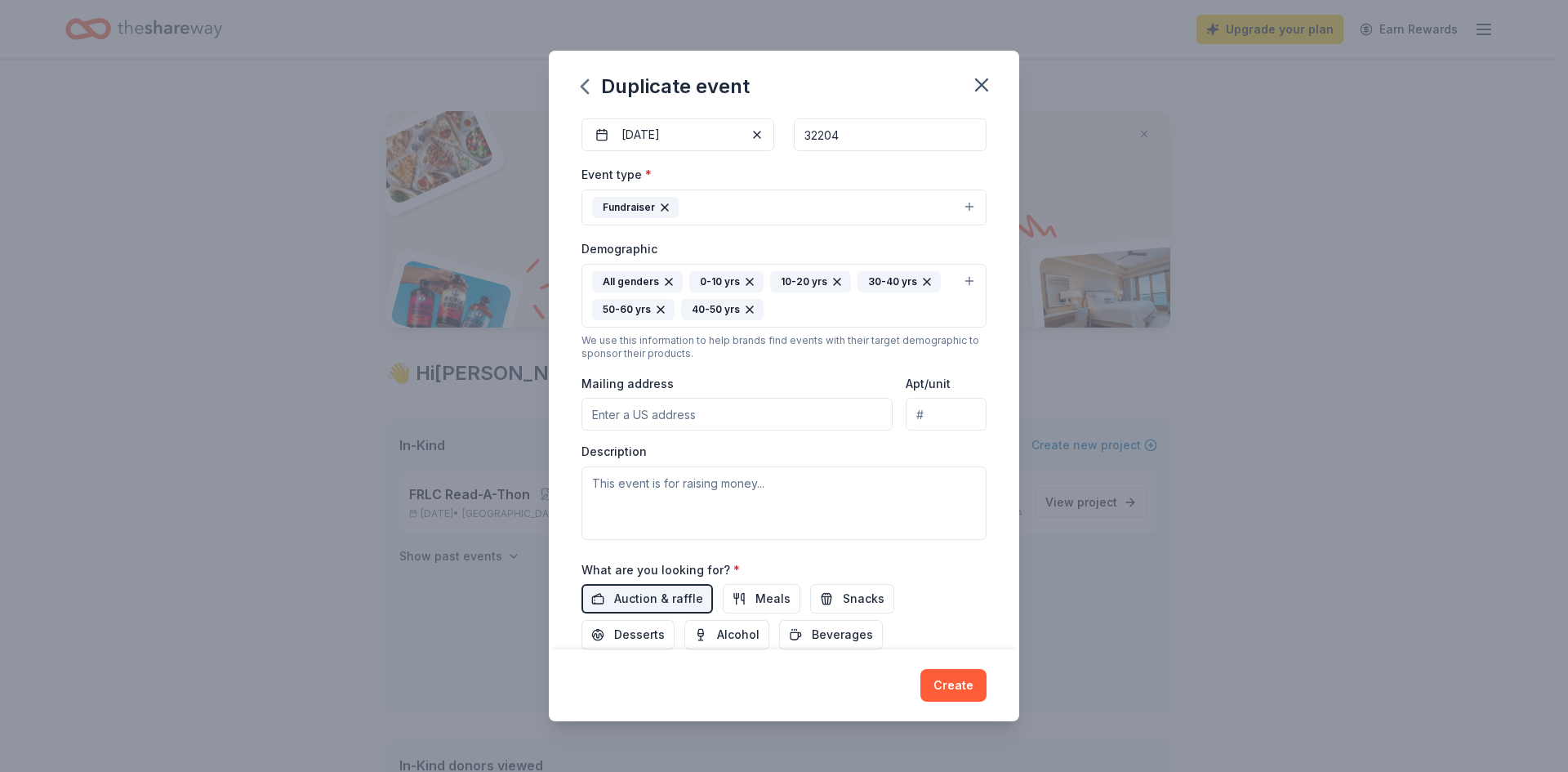
click at [606, 410] on input "Mailing address" at bounding box center [737, 414] width 311 height 33
type input "2650 Park Street"
click at [694, 493] on textarea at bounding box center [784, 503] width 405 height 74
paste textarea "End of the year program for students to show off what they have learned for the…"
paste textarea "Money raised at the event will be used to help the cooperative fund: learning m…"
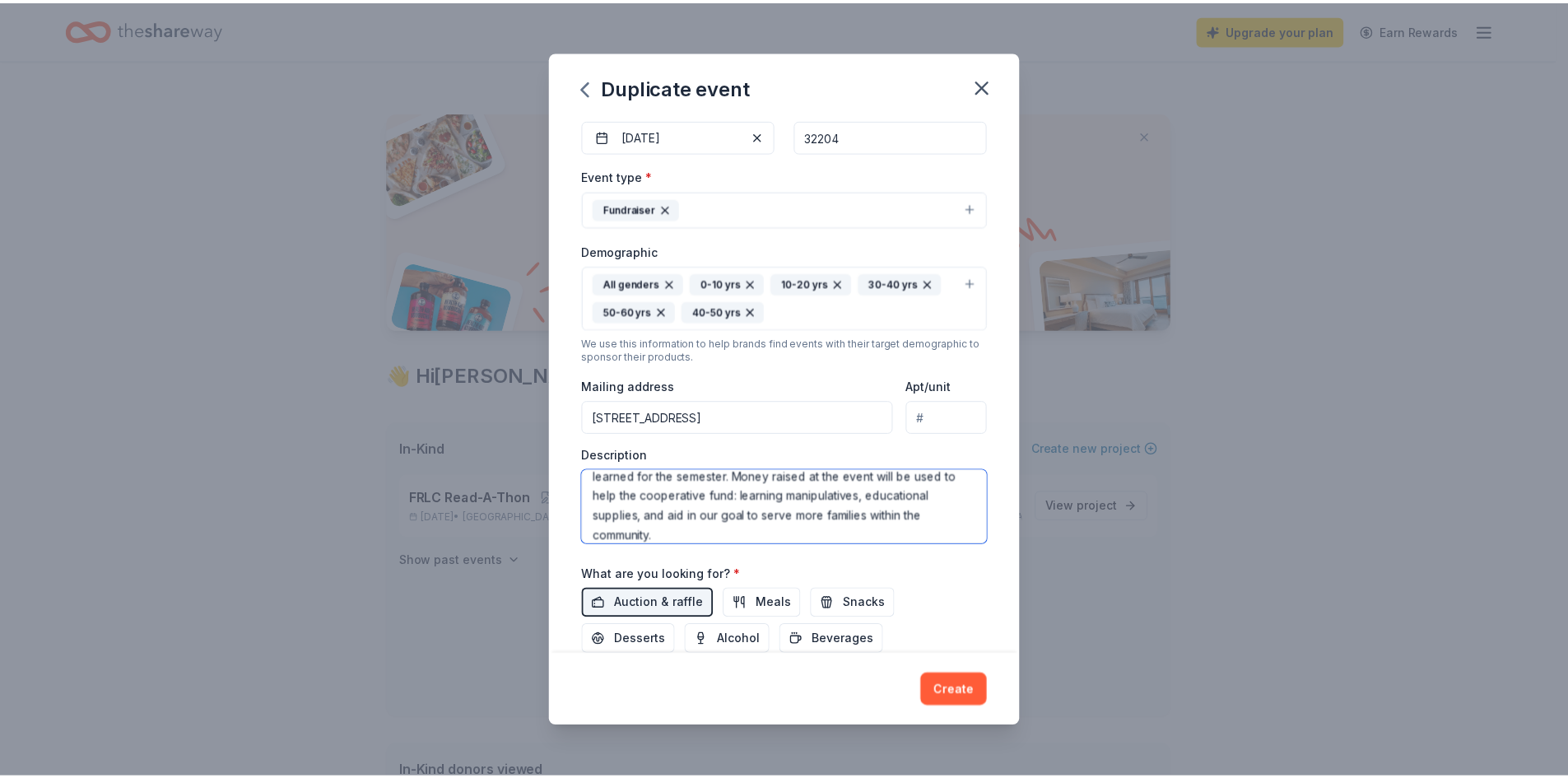
scroll to position [40, 0]
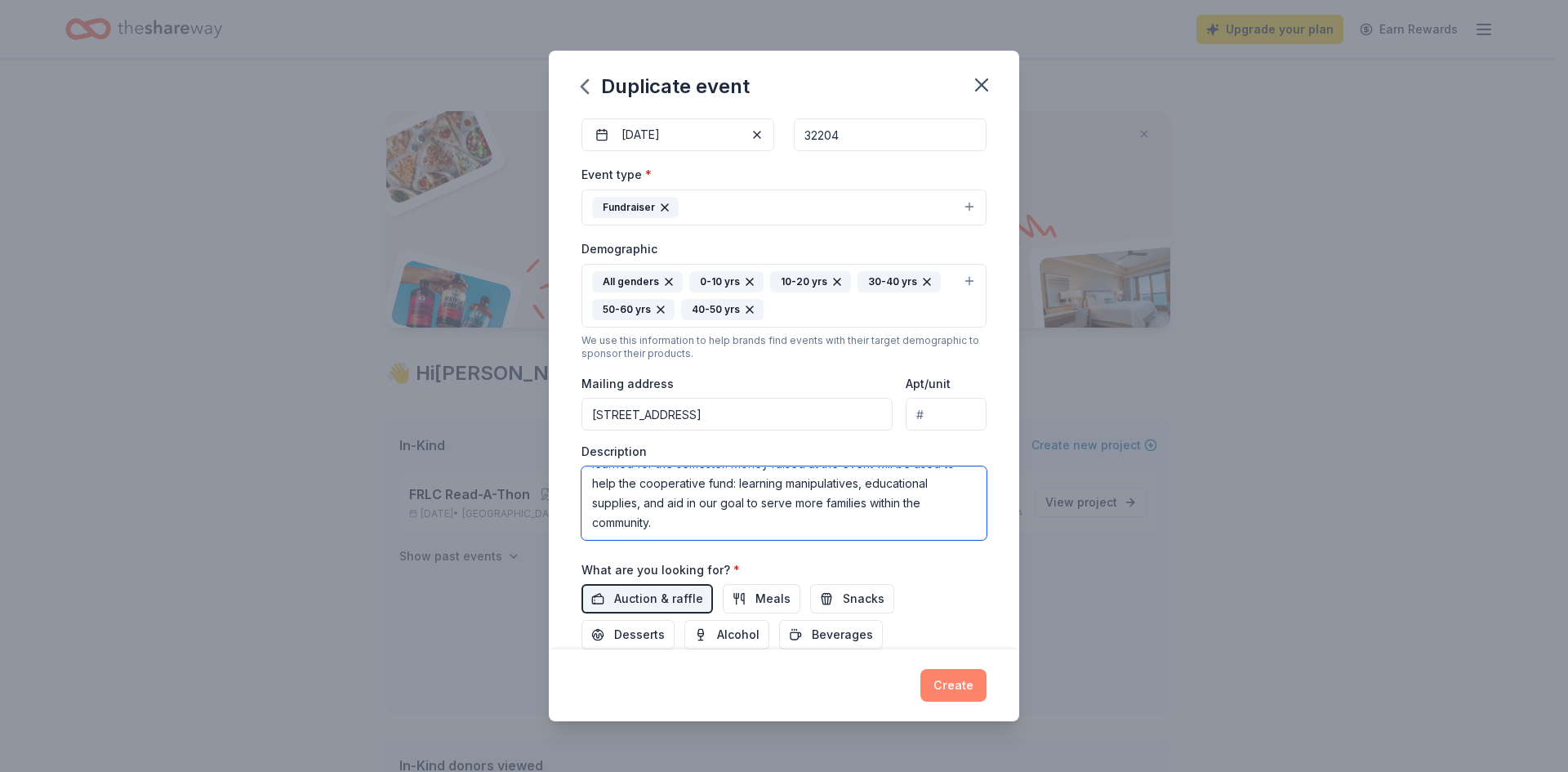
type textarea "End of the year program for students to show off what they have learned for the…"
click at [952, 689] on button "Create" at bounding box center [953, 685] width 66 height 33
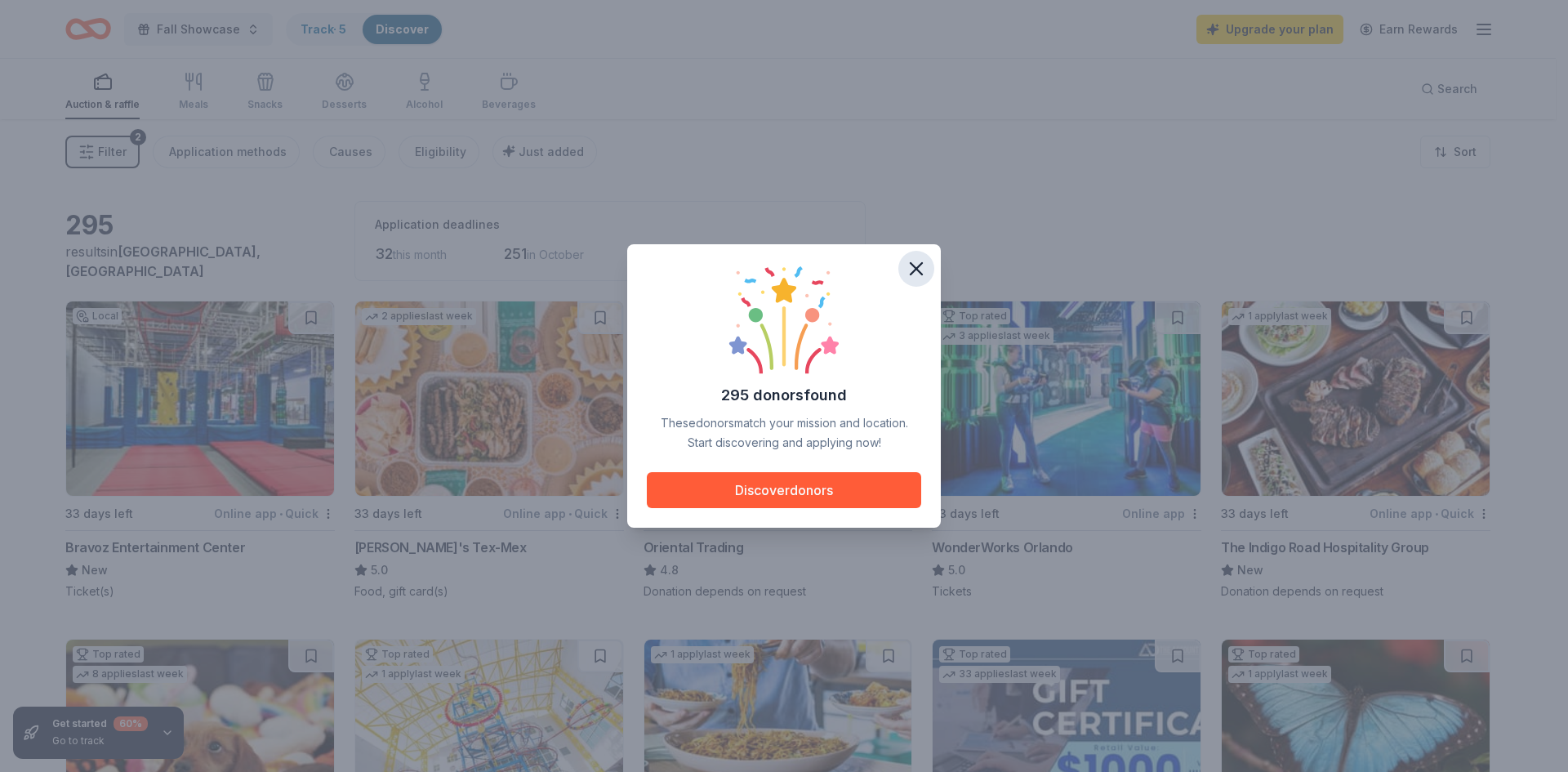
click at [919, 272] on icon "button" at bounding box center [916, 268] width 23 height 23
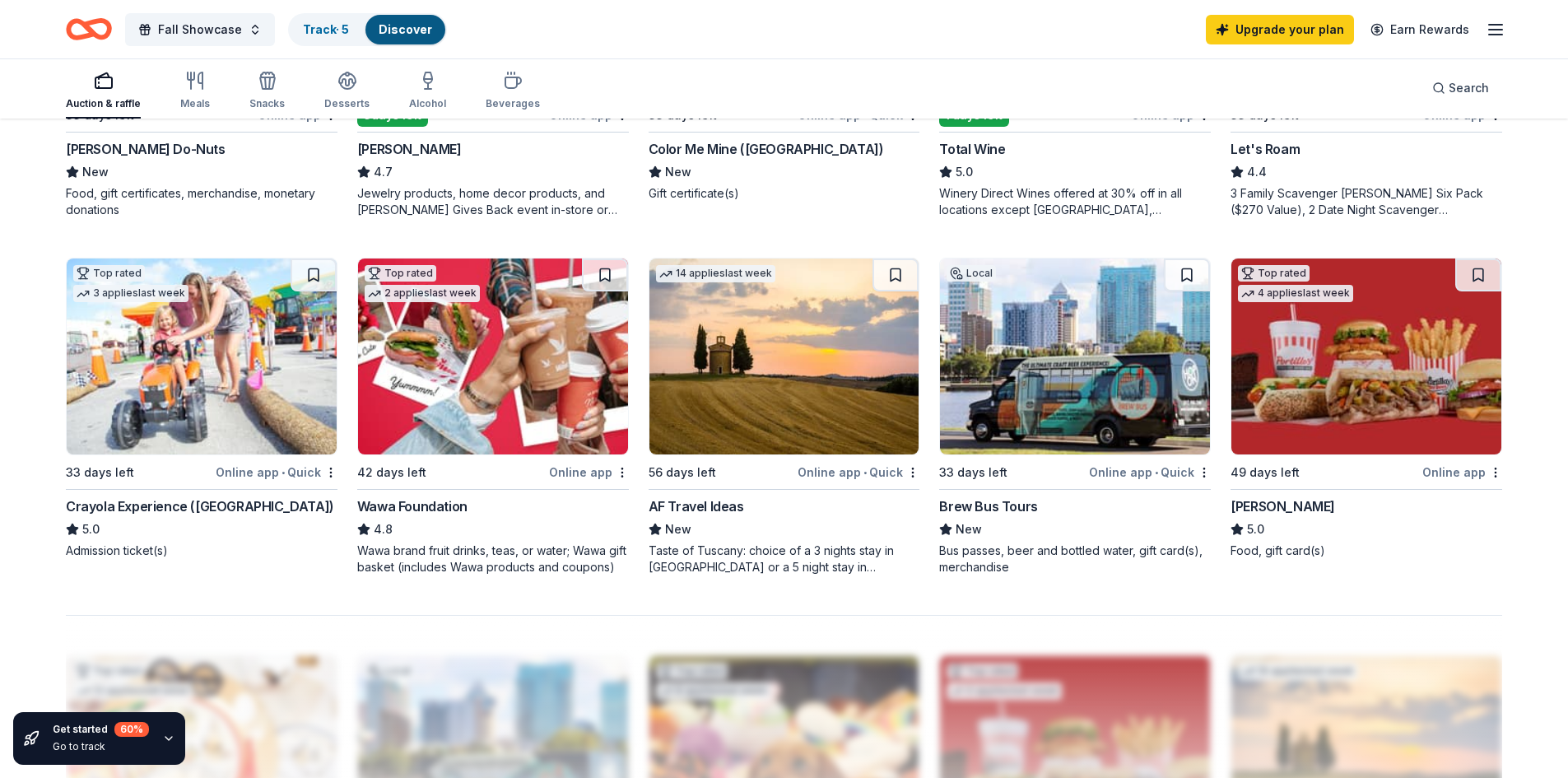
scroll to position [1070, 0]
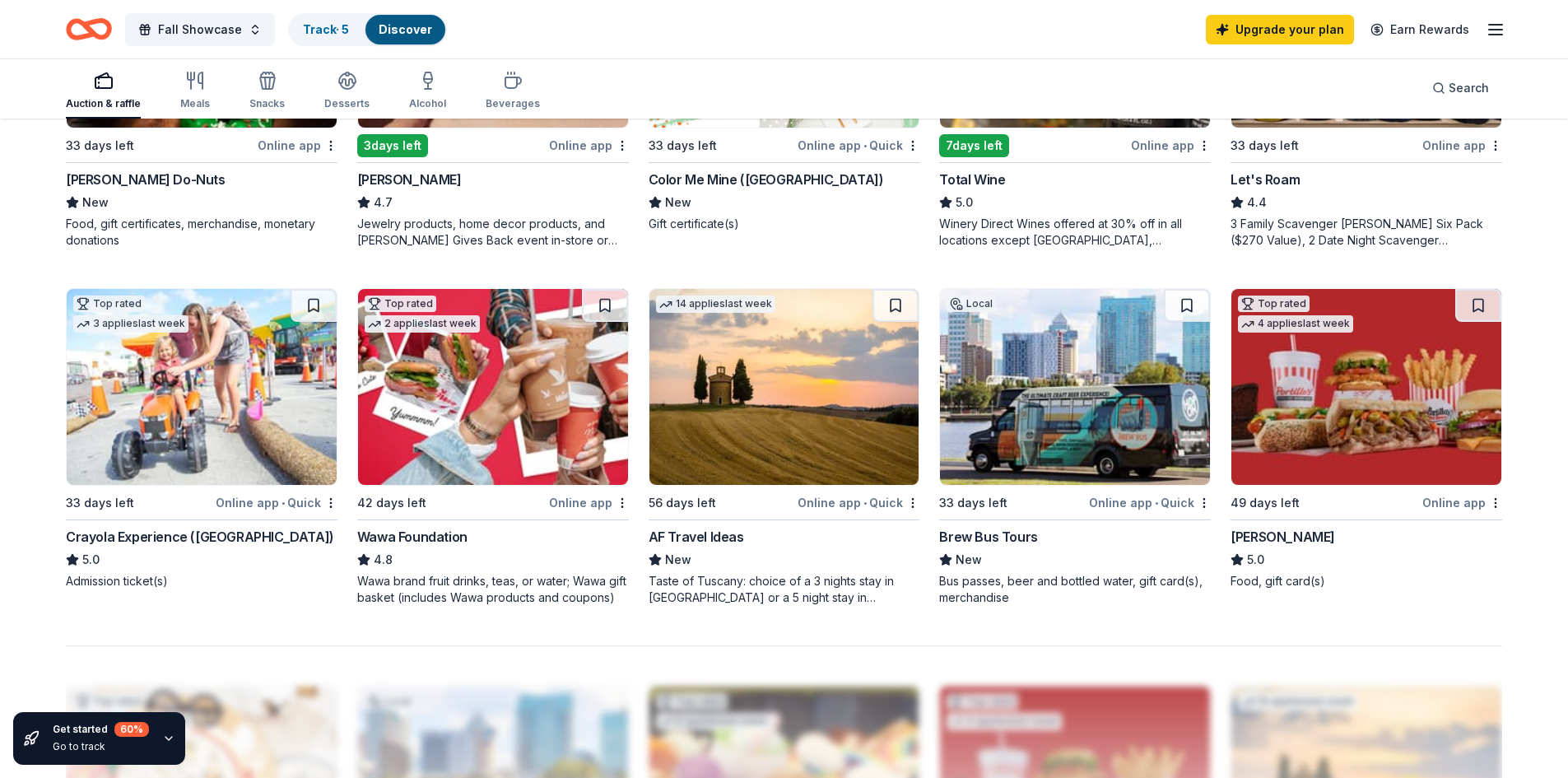
click at [214, 425] on img at bounding box center [202, 387] width 270 height 196
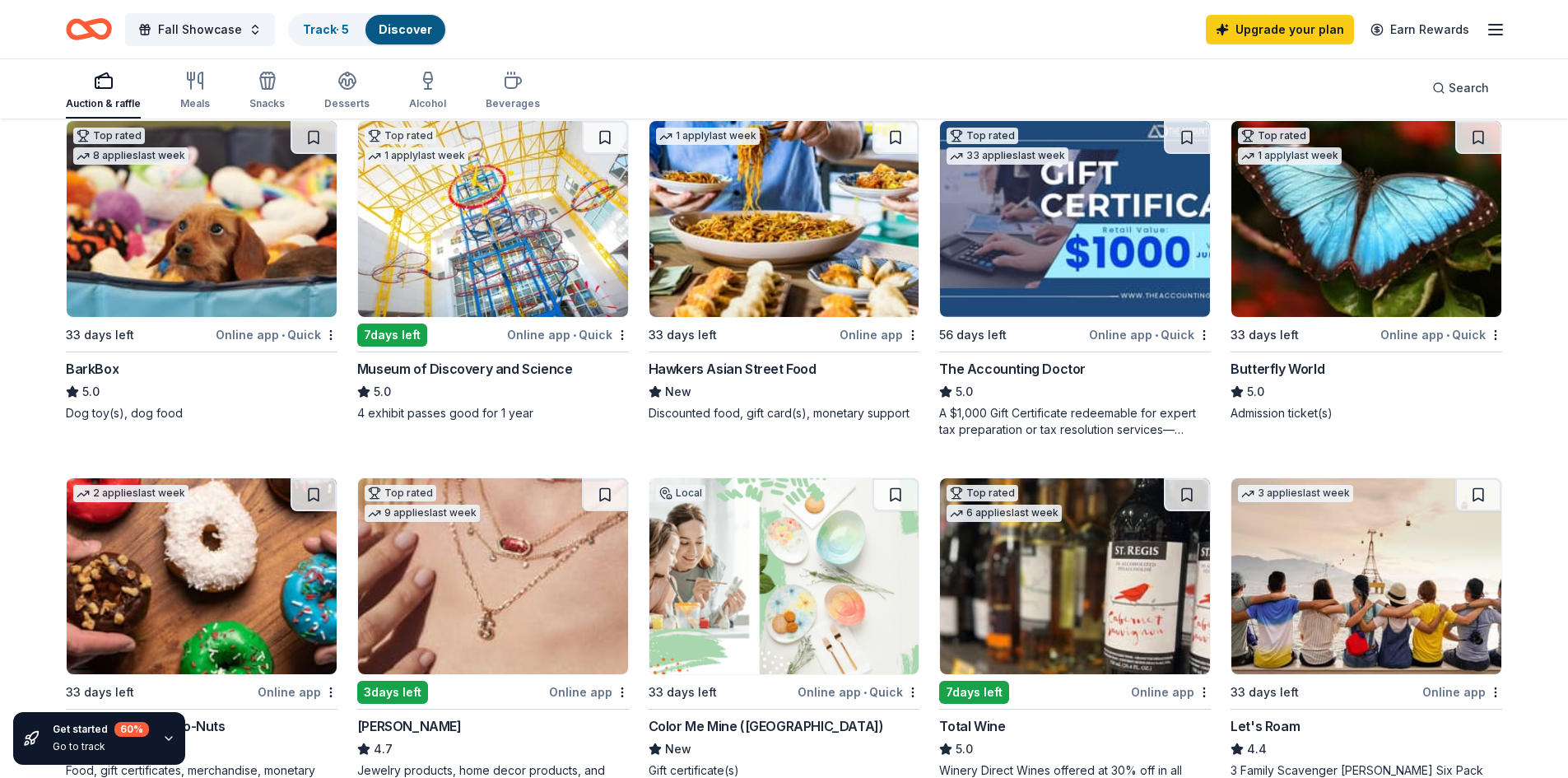
scroll to position [494, 0]
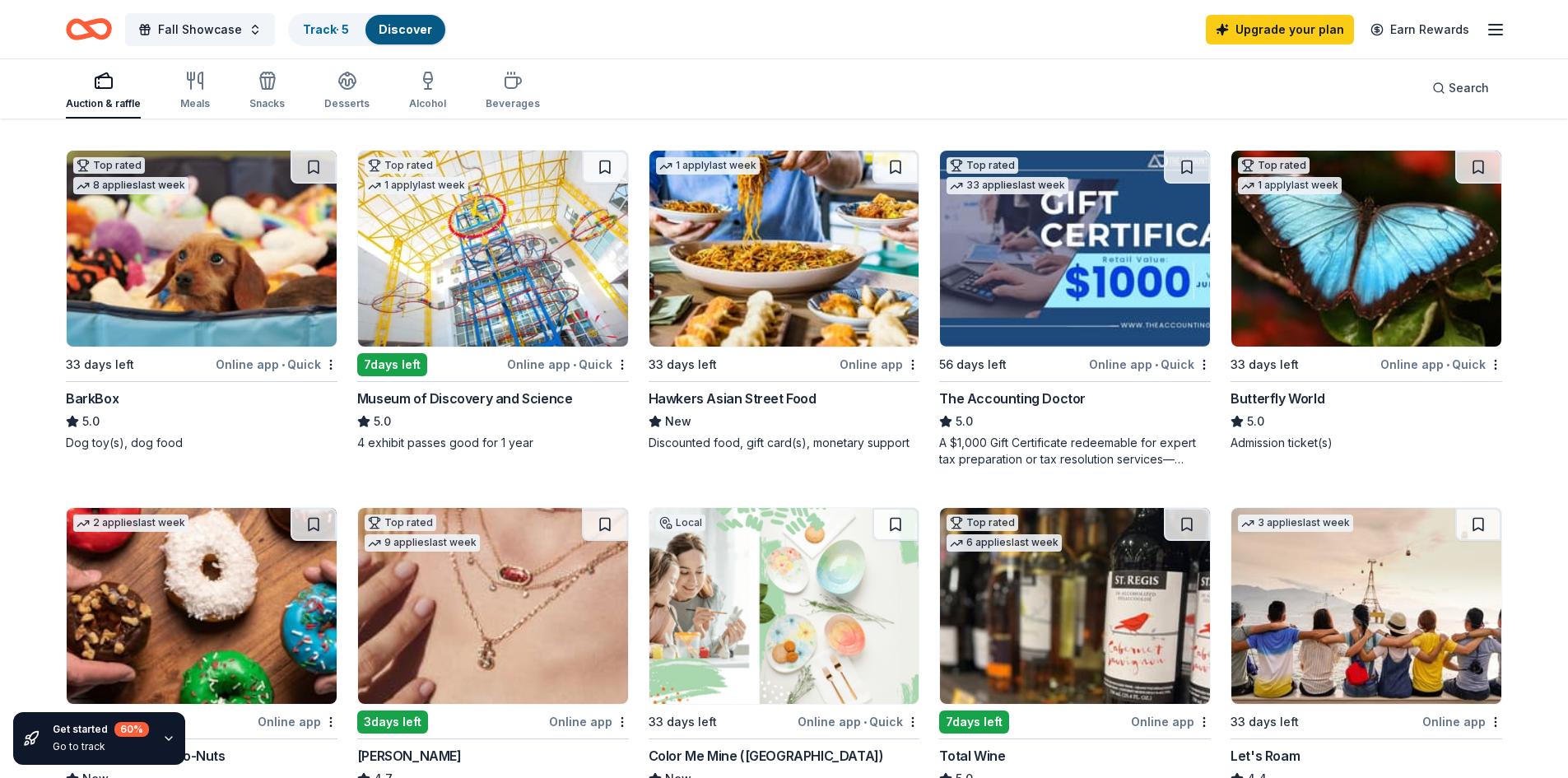
click at [784, 320] on img at bounding box center [784, 248] width 270 height 196
click at [510, 304] on img at bounding box center [494, 248] width 270 height 196
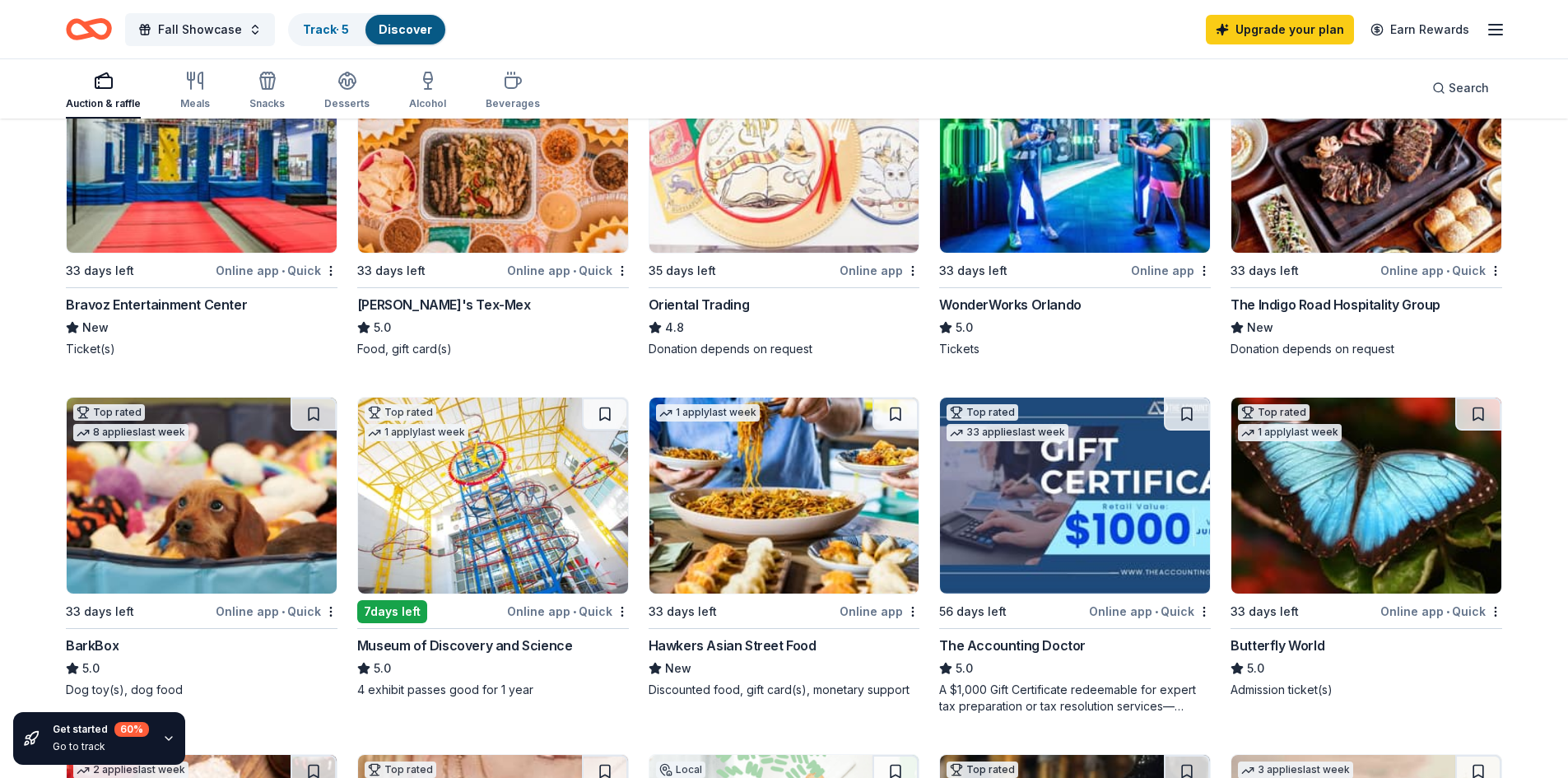
scroll to position [330, 0]
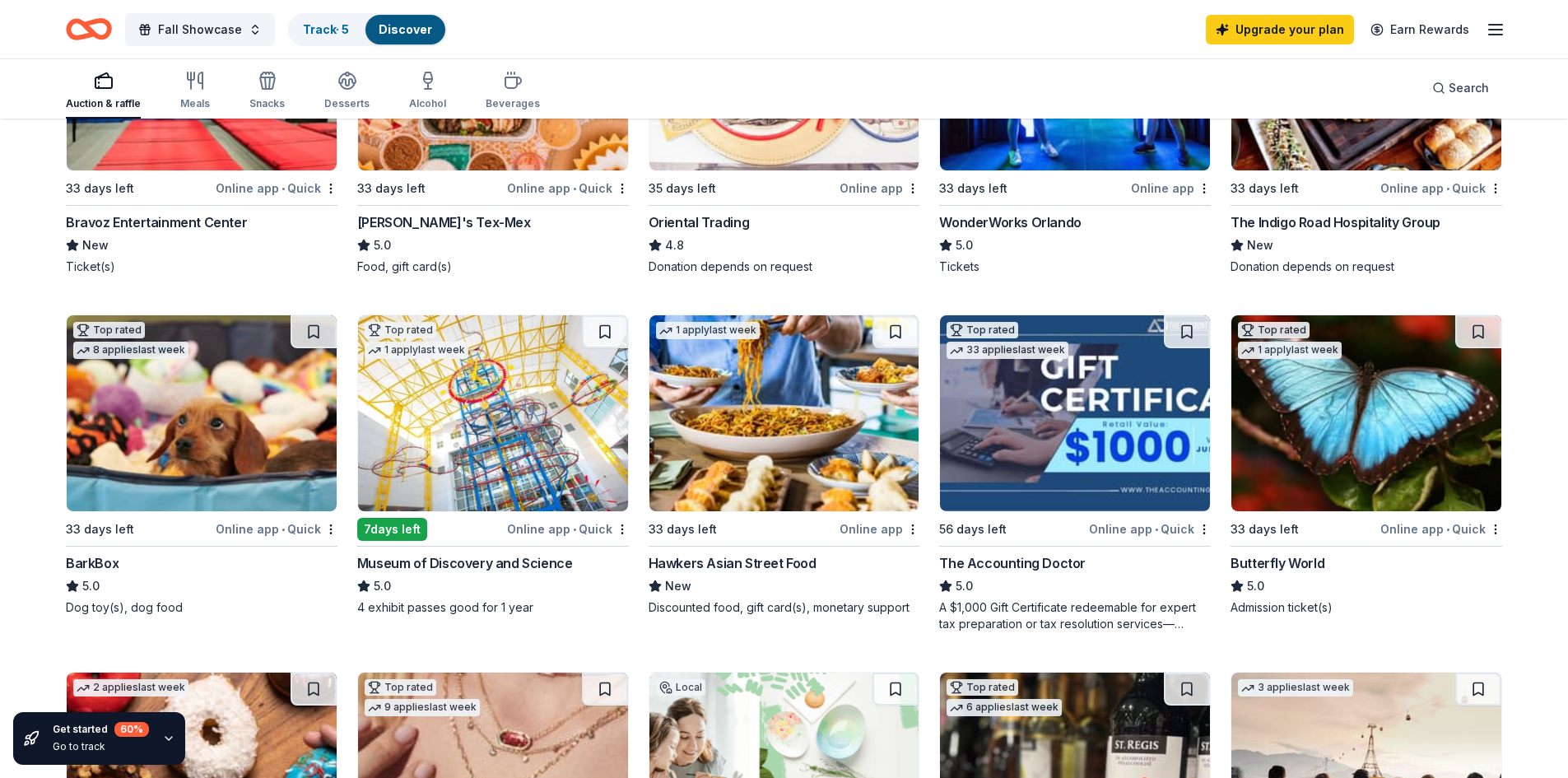
click at [1376, 450] on img at bounding box center [1366, 412] width 270 height 196
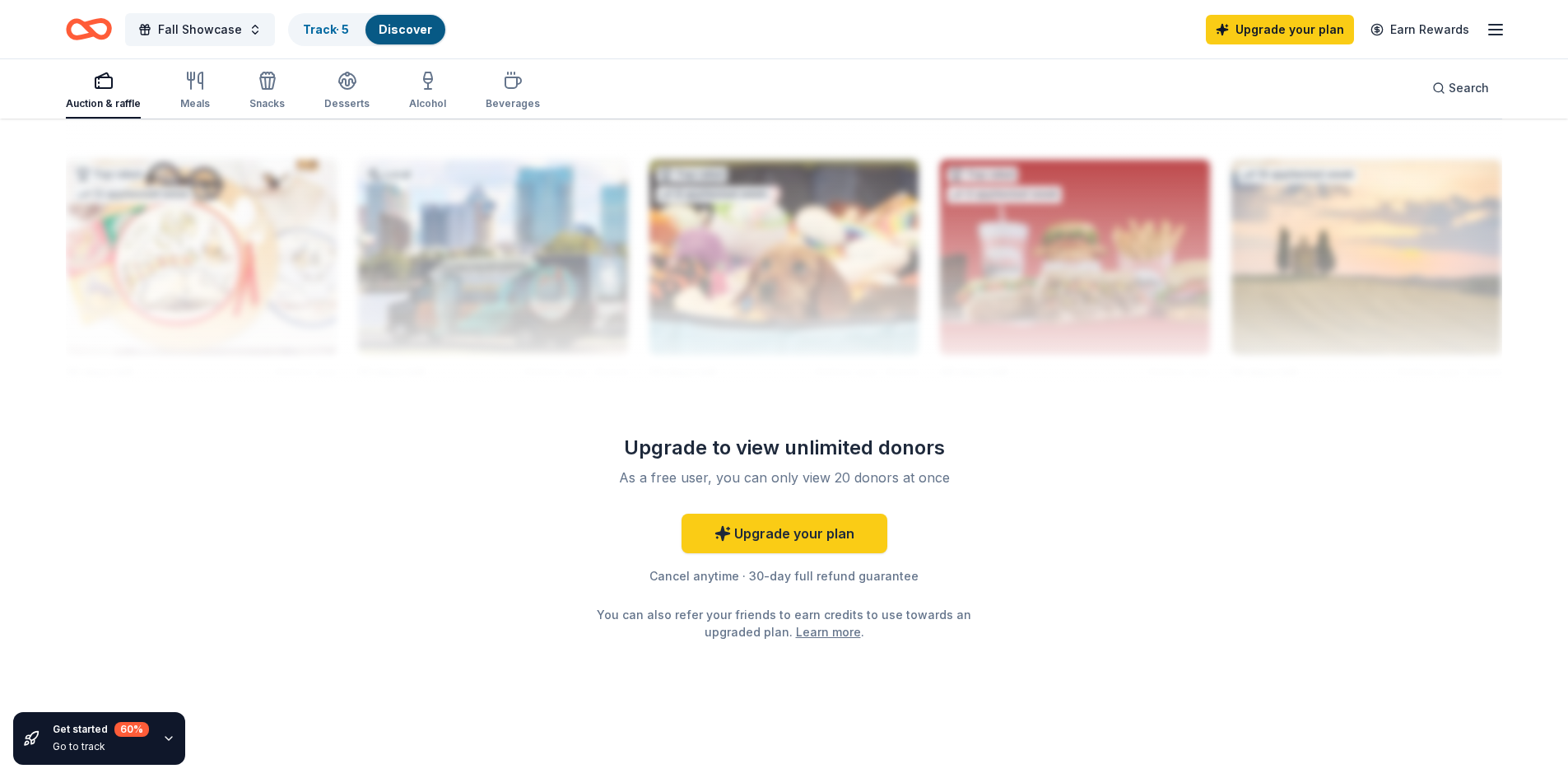
scroll to position [1599, 0]
click at [857, 536] on link "Upgrade your plan" at bounding box center [784, 533] width 206 height 40
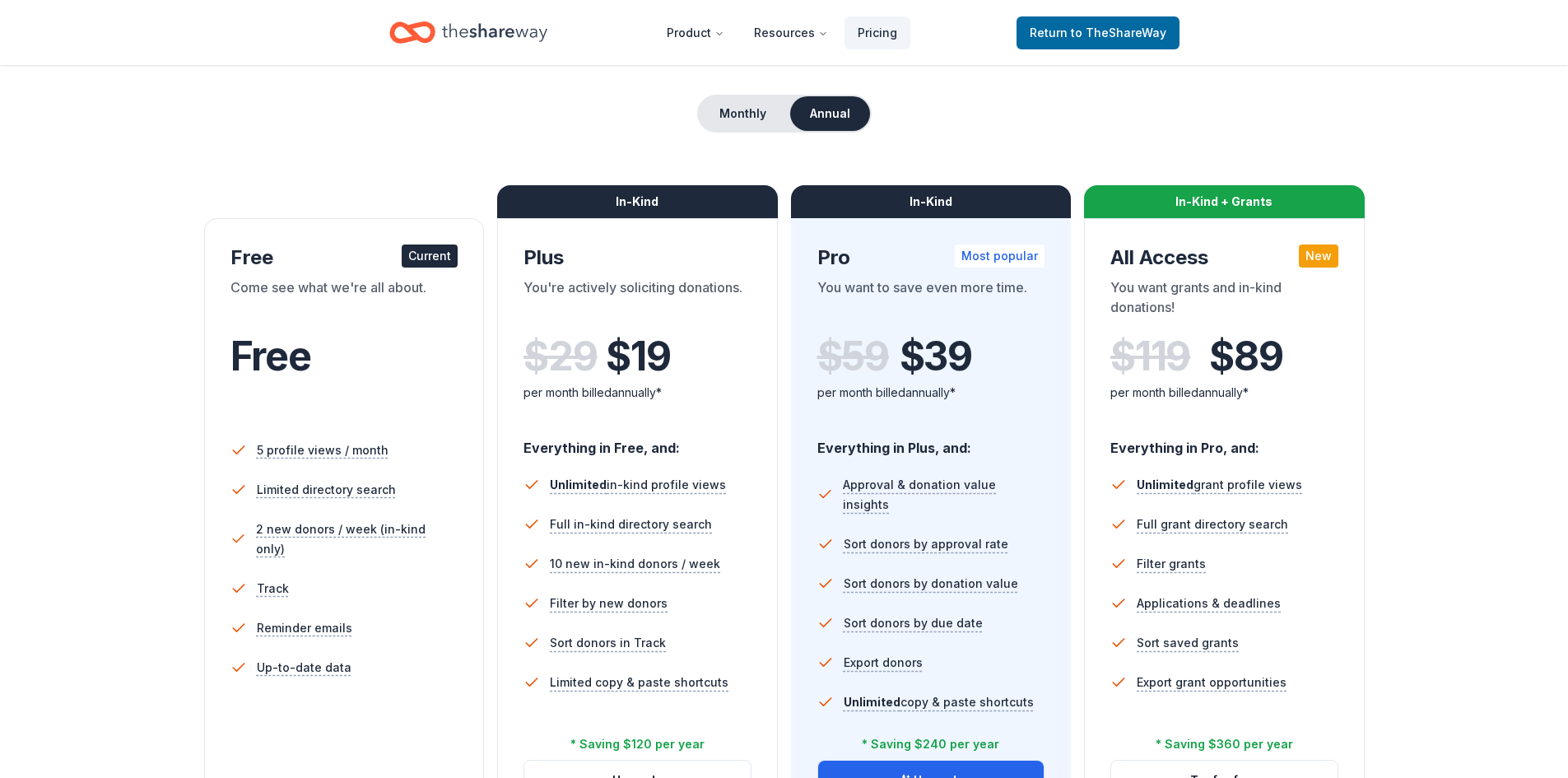
scroll to position [165, 0]
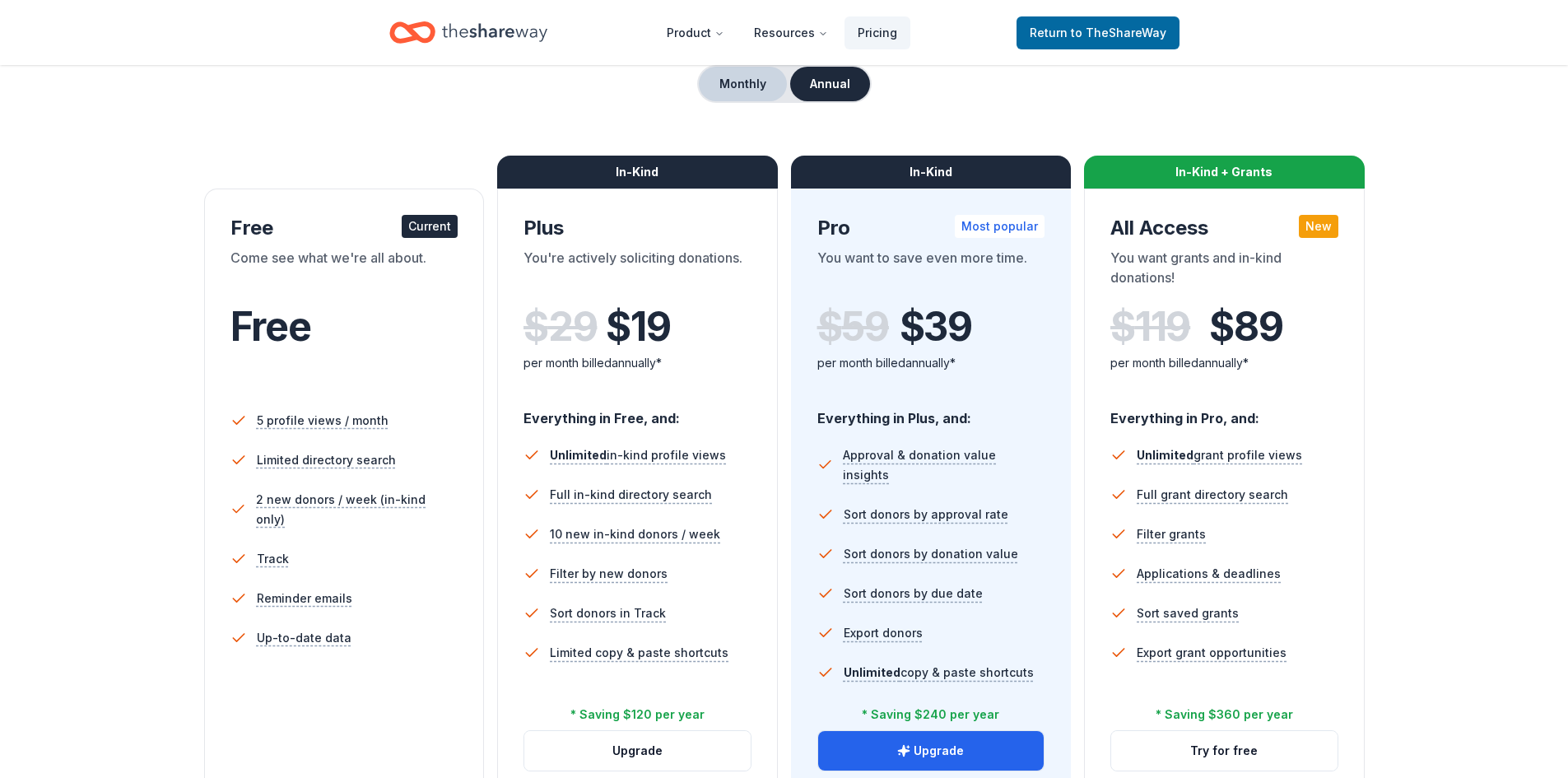
click at [751, 70] on button "Monthly" at bounding box center [743, 83] width 88 height 35
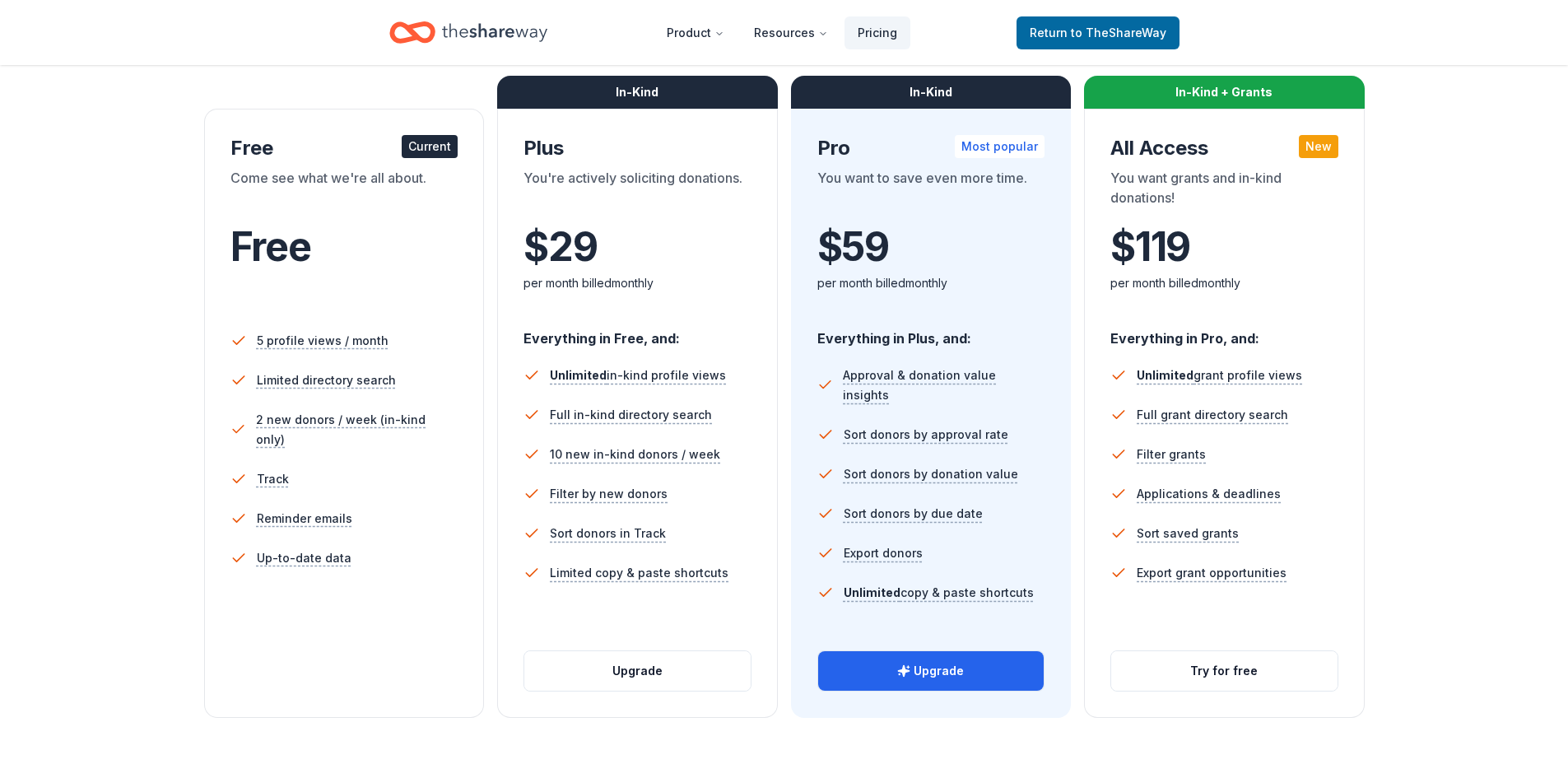
scroll to position [247, 0]
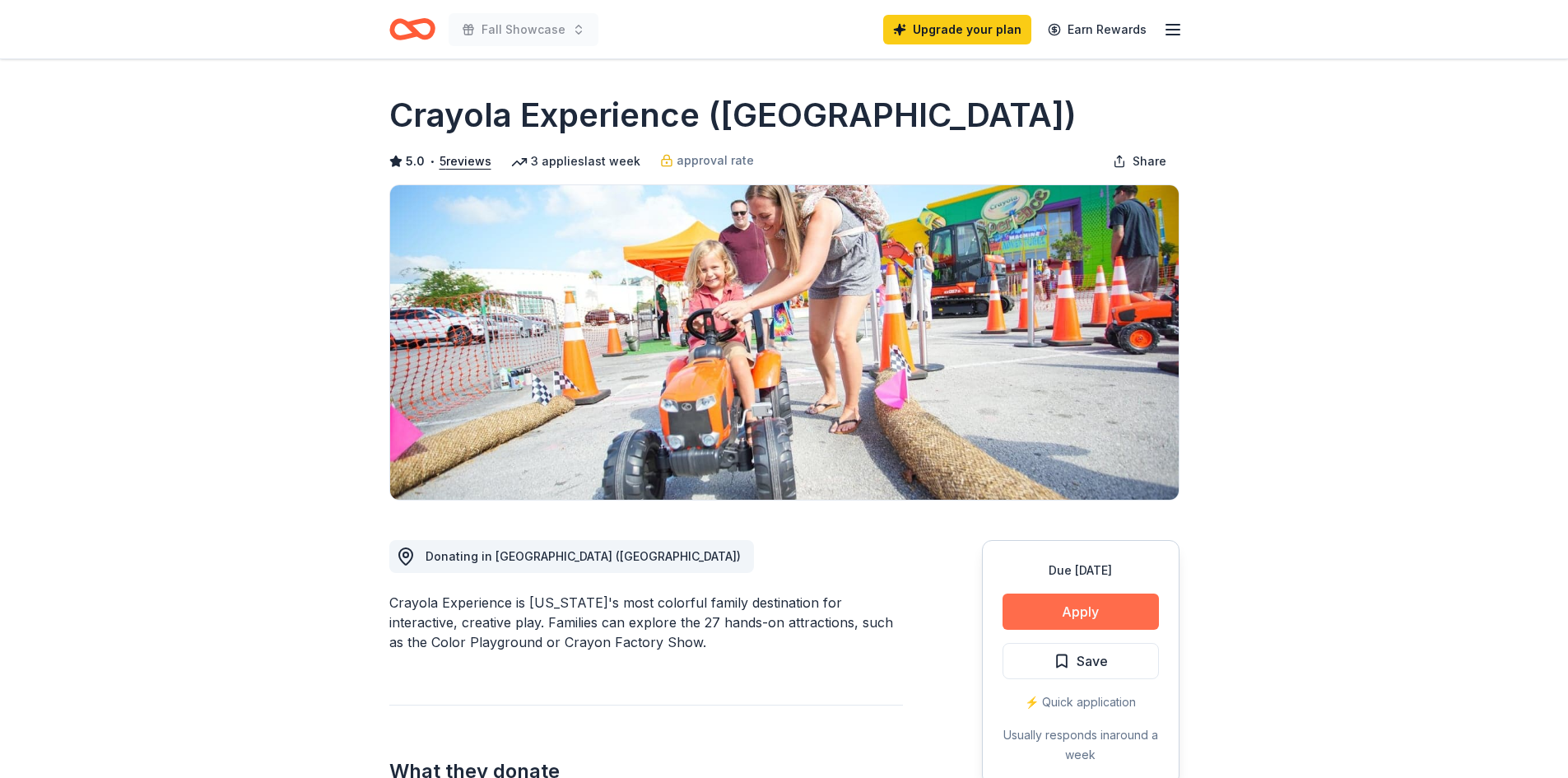
click at [1083, 604] on button "Apply" at bounding box center [1080, 612] width 156 height 36
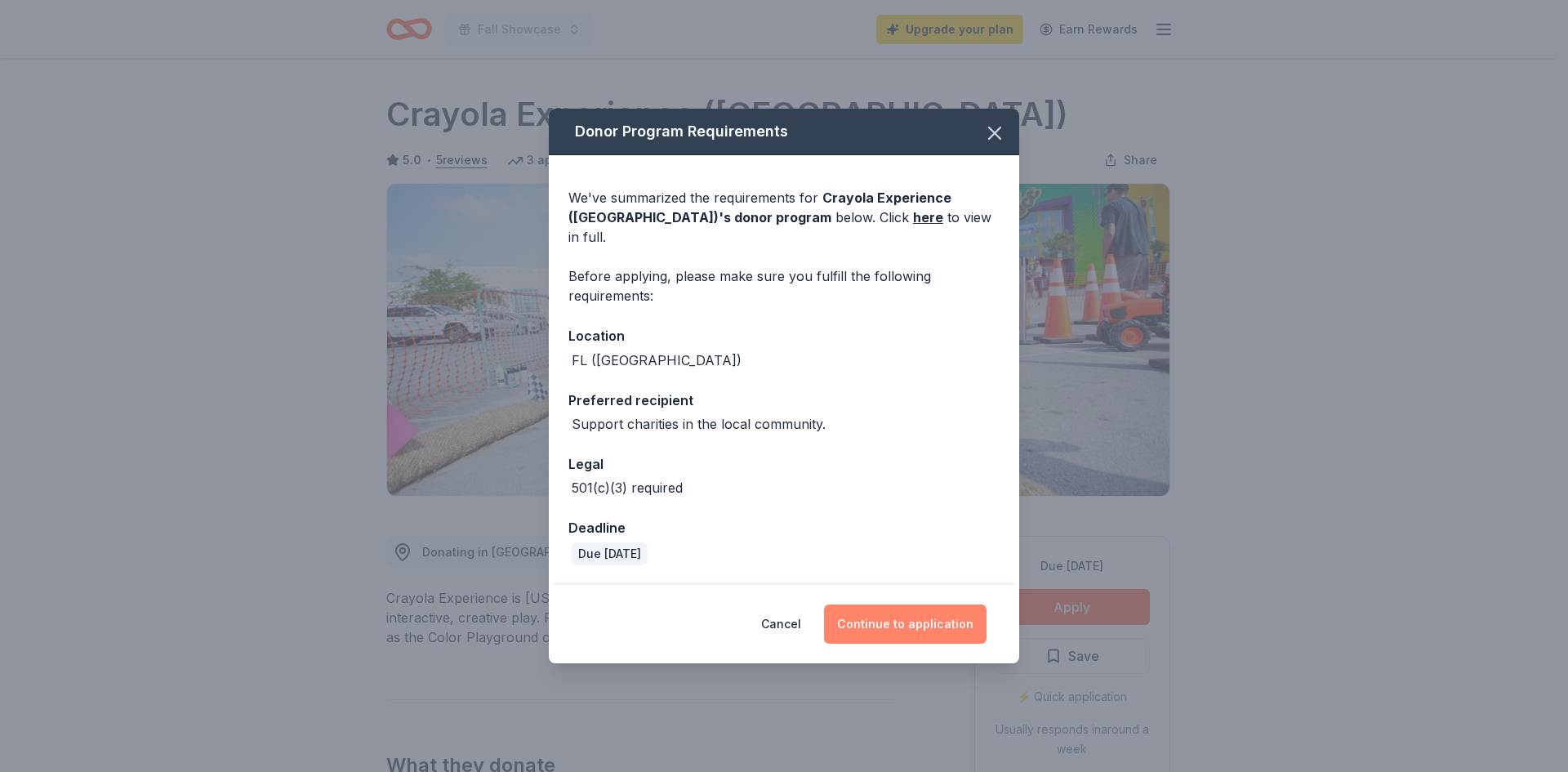
click at [910, 611] on button "Continue to application" at bounding box center [905, 624] width 163 height 39
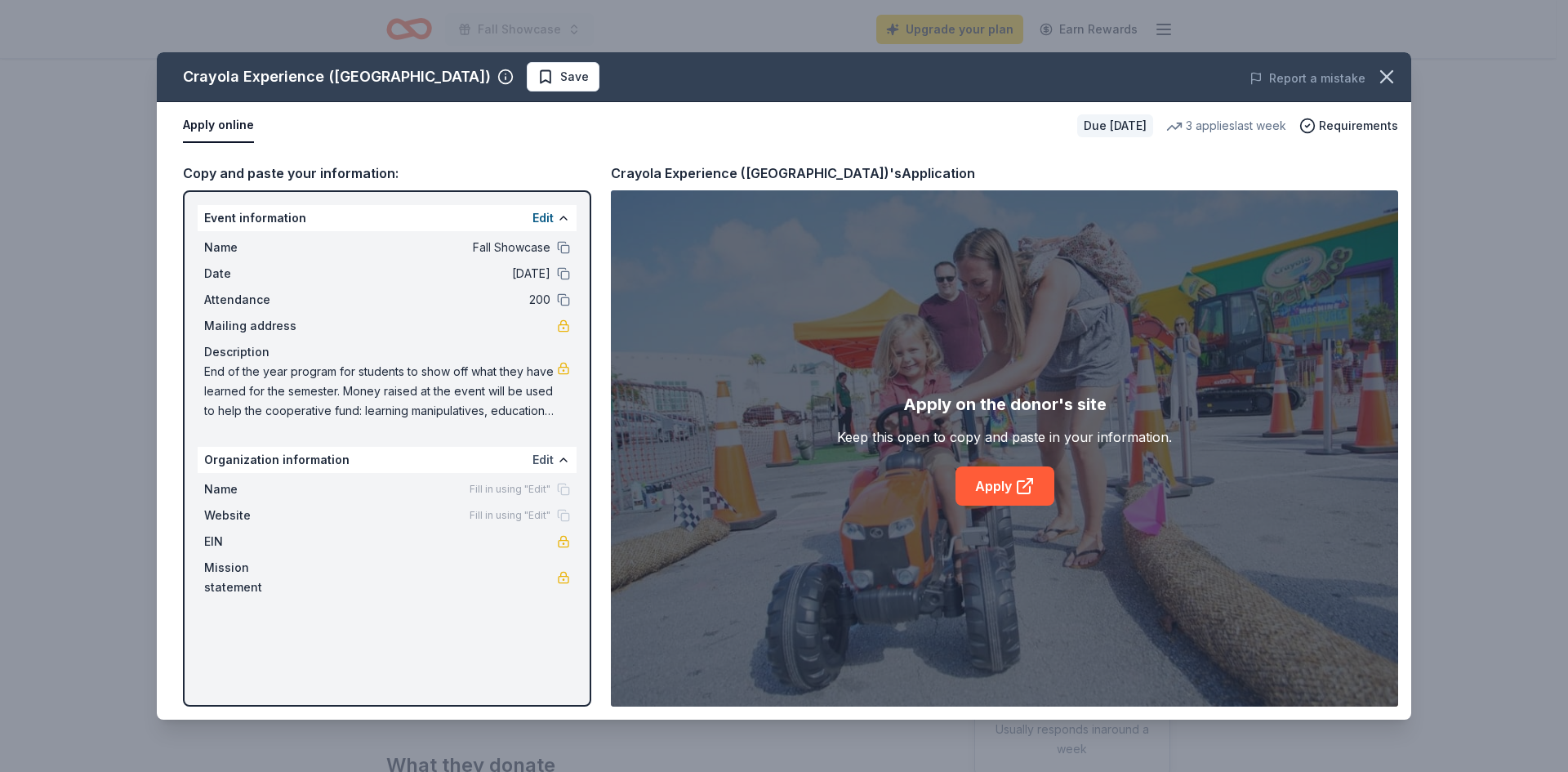
click at [544, 460] on button "Edit" at bounding box center [543, 460] width 22 height 20
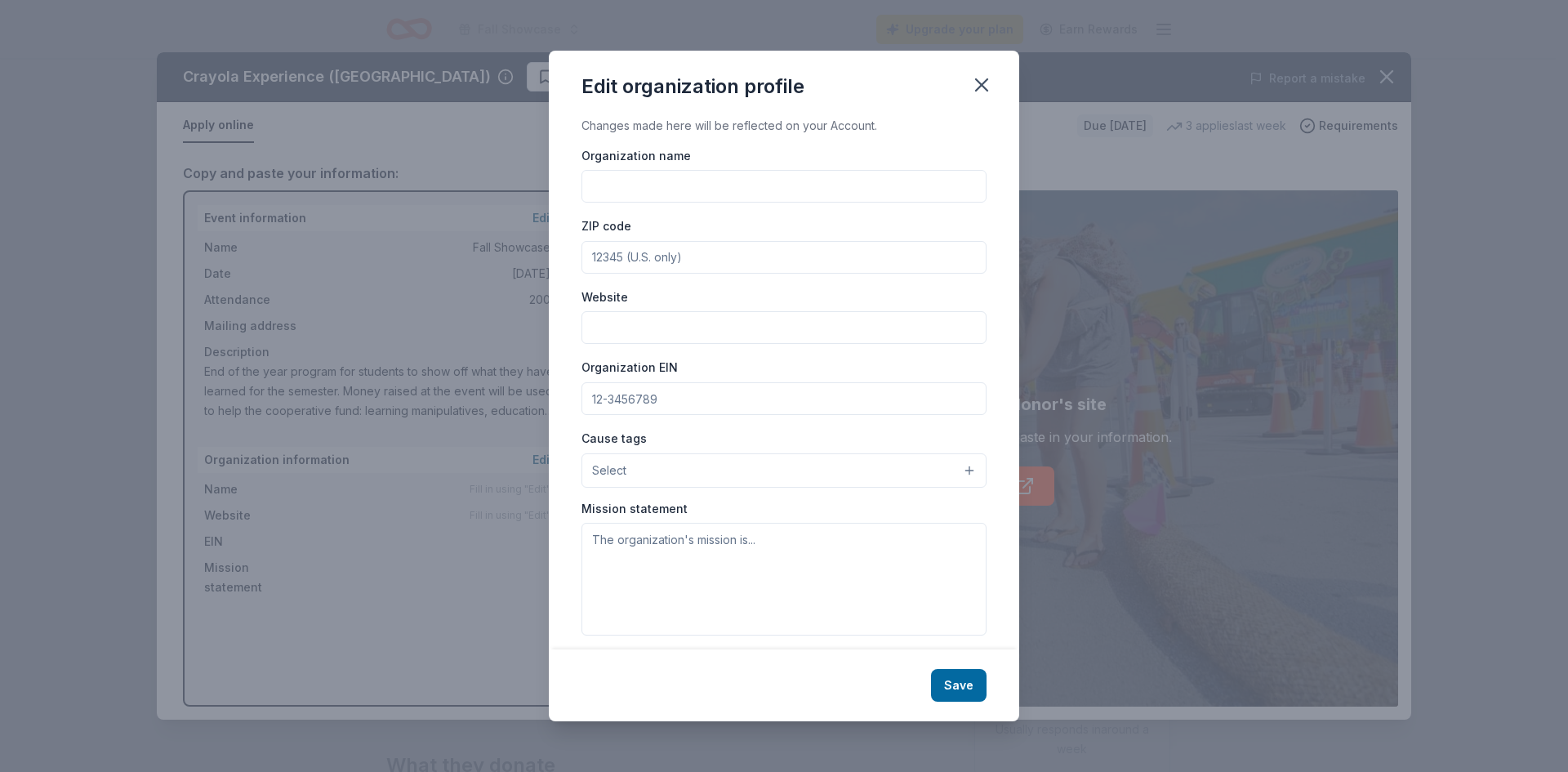
click at [645, 188] on input "Organization name" at bounding box center [784, 185] width 405 height 33
type input "Free Range Learning Cooperative, Inc."
click at [708, 251] on input "ZIP code" at bounding box center [784, 257] width 405 height 33
type input "32204"
click at [628, 337] on input "Website" at bounding box center [784, 327] width 405 height 33
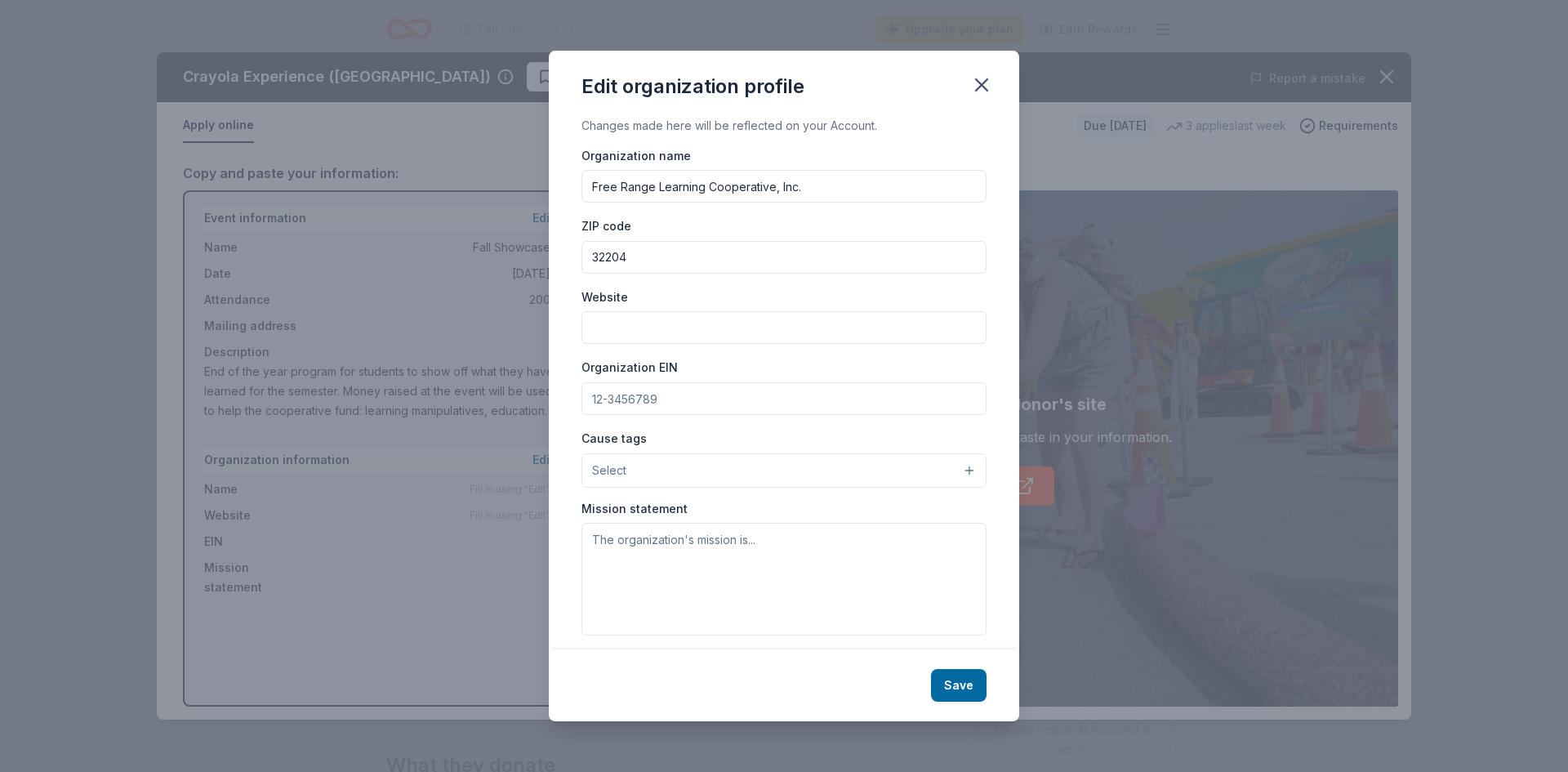
paste input "[URL][DOMAIN_NAME]"
type input "[URL][DOMAIN_NAME]"
click at [643, 393] on input "Organization EIN" at bounding box center [784, 398] width 405 height 33
paste input "[US_EMPLOYER_IDENTIFICATION_NUMBER]"
type input "[US_EMPLOYER_IDENTIFICATION_NUMBER]"
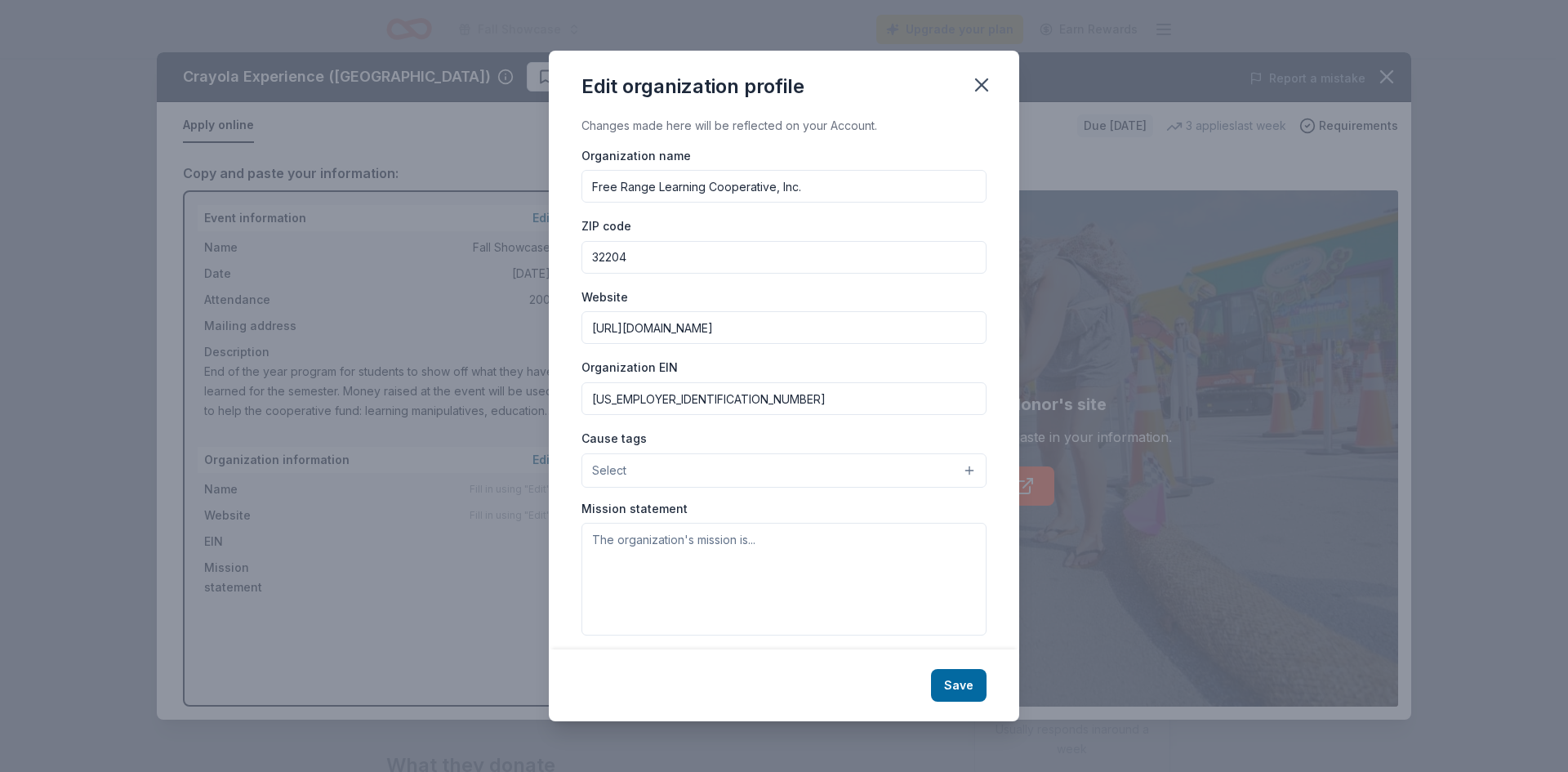
click at [958, 470] on button "Select" at bounding box center [784, 470] width 405 height 35
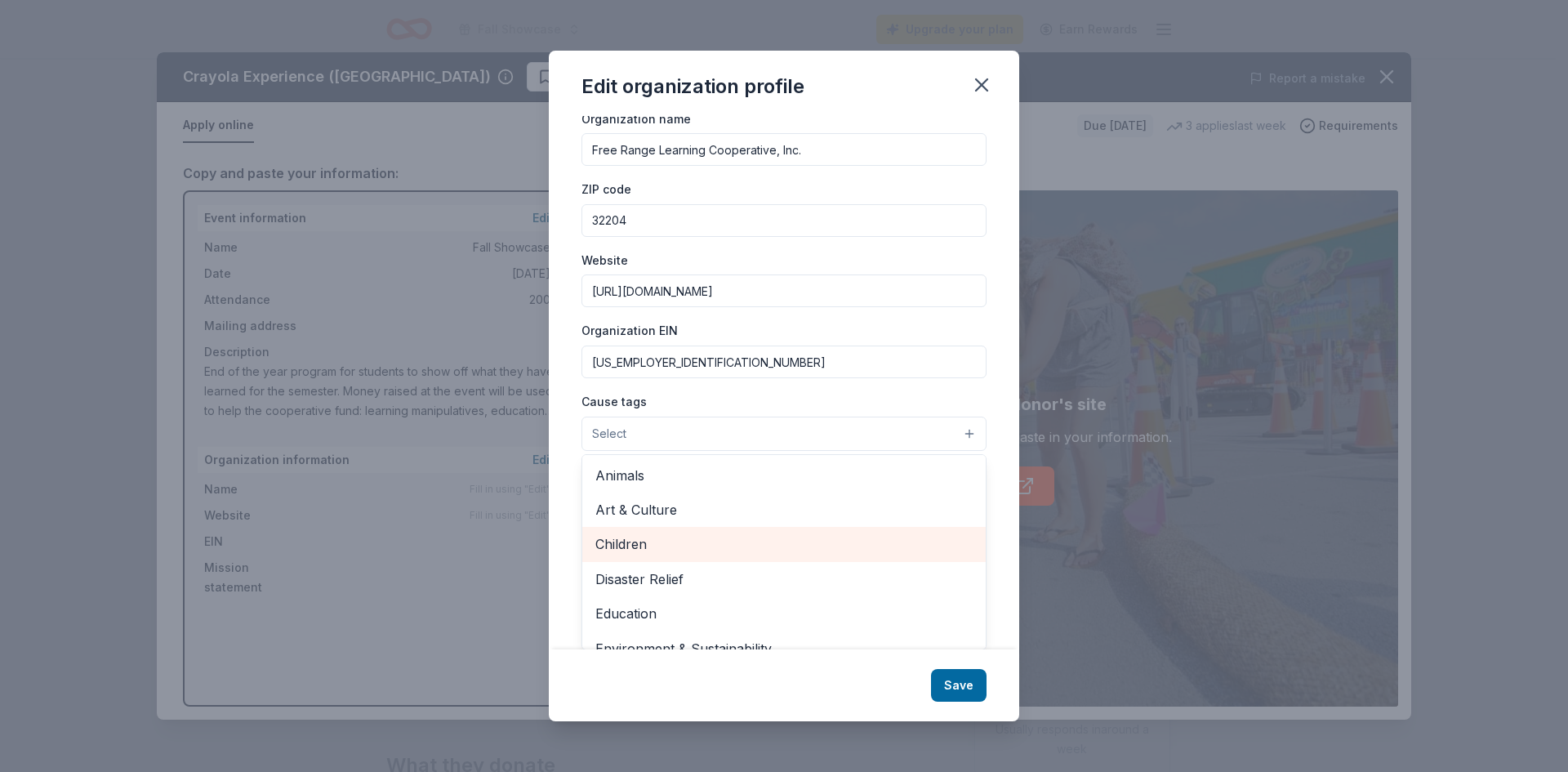
click at [665, 543] on span "Children" at bounding box center [784, 544] width 377 height 22
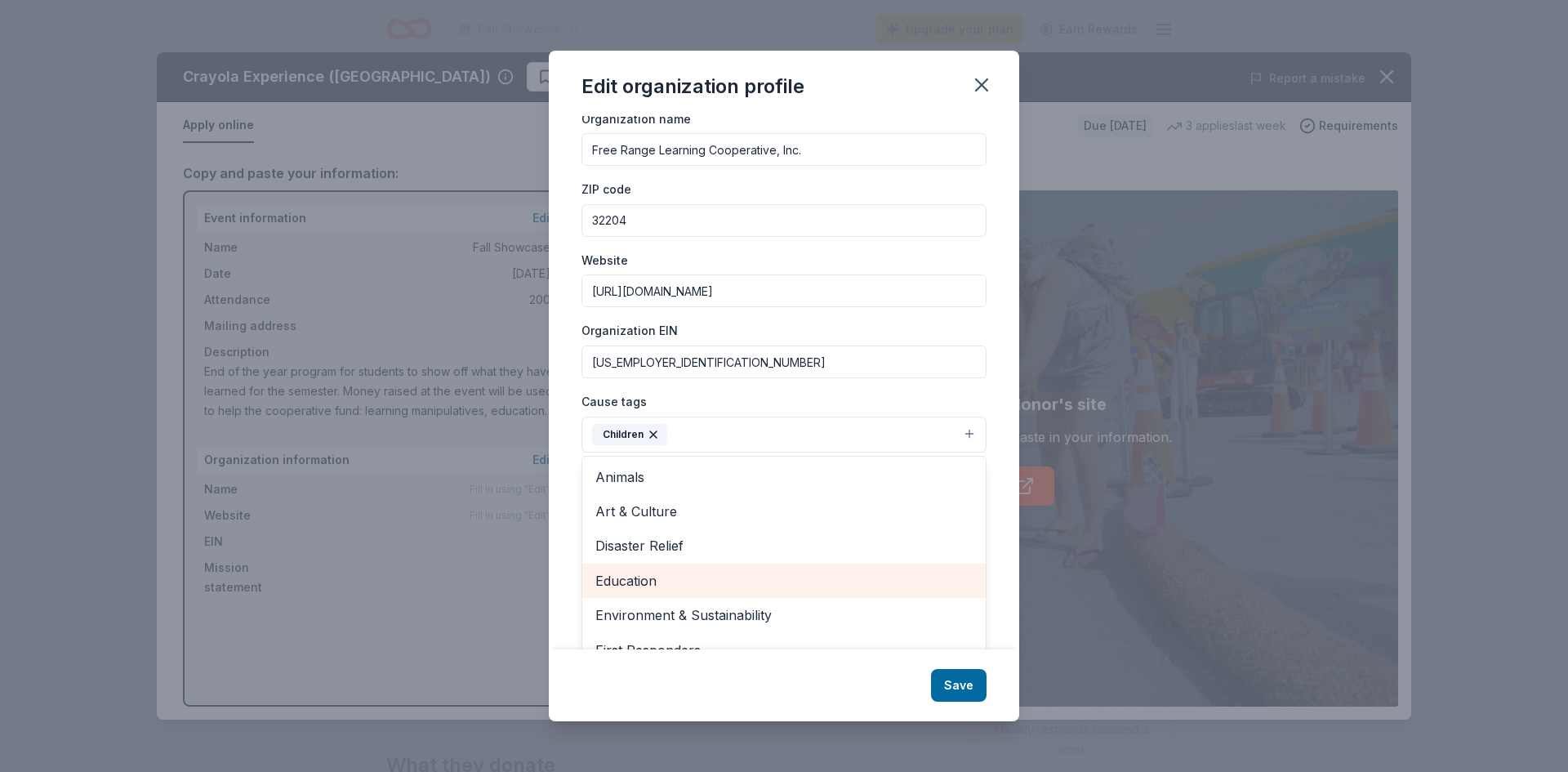
click at [658, 575] on span "Education" at bounding box center [784, 582] width 377 height 22
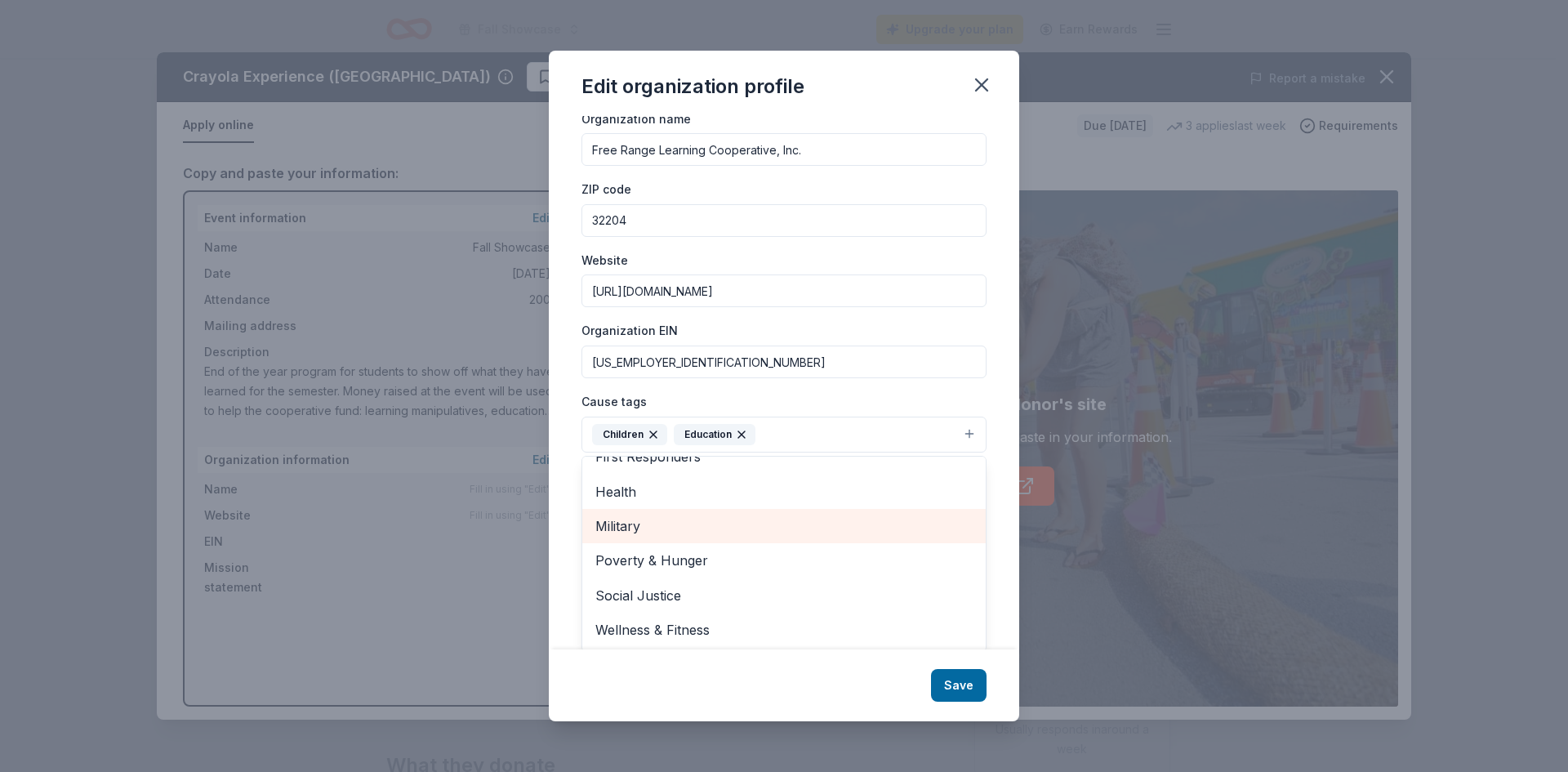
scroll to position [38, 0]
click at [960, 682] on div "Edit organization profile Changes made here will be reflected on your Account. …" at bounding box center [784, 386] width 470 height 671
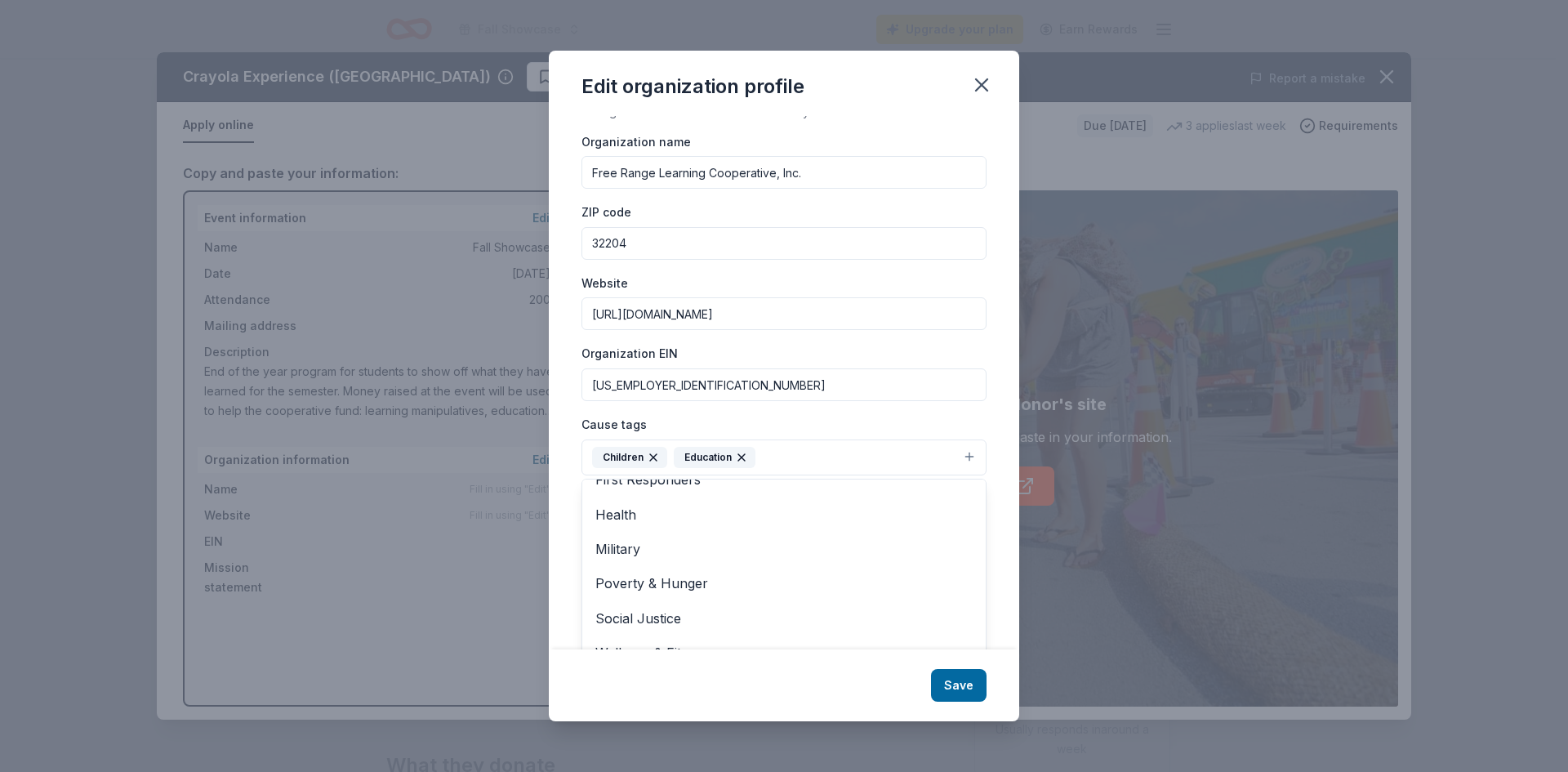
scroll to position [14, 0]
click at [702, 529] on textarea at bounding box center [784, 567] width 405 height 112
paste textarea "The Free Range Learning Cooperative, Inc. (FRLC) is a board-run, non-profit org…"
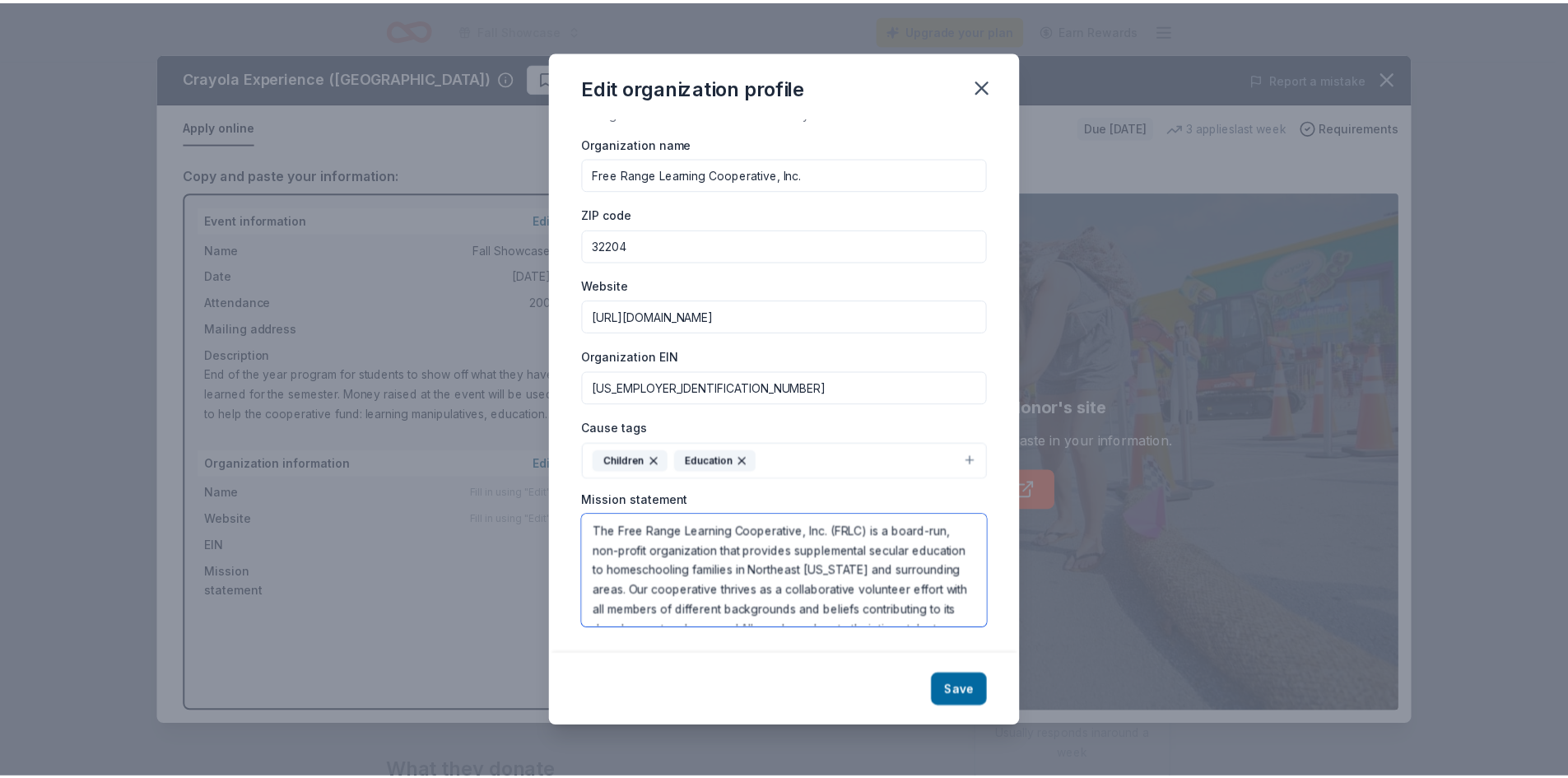
scroll to position [51, 0]
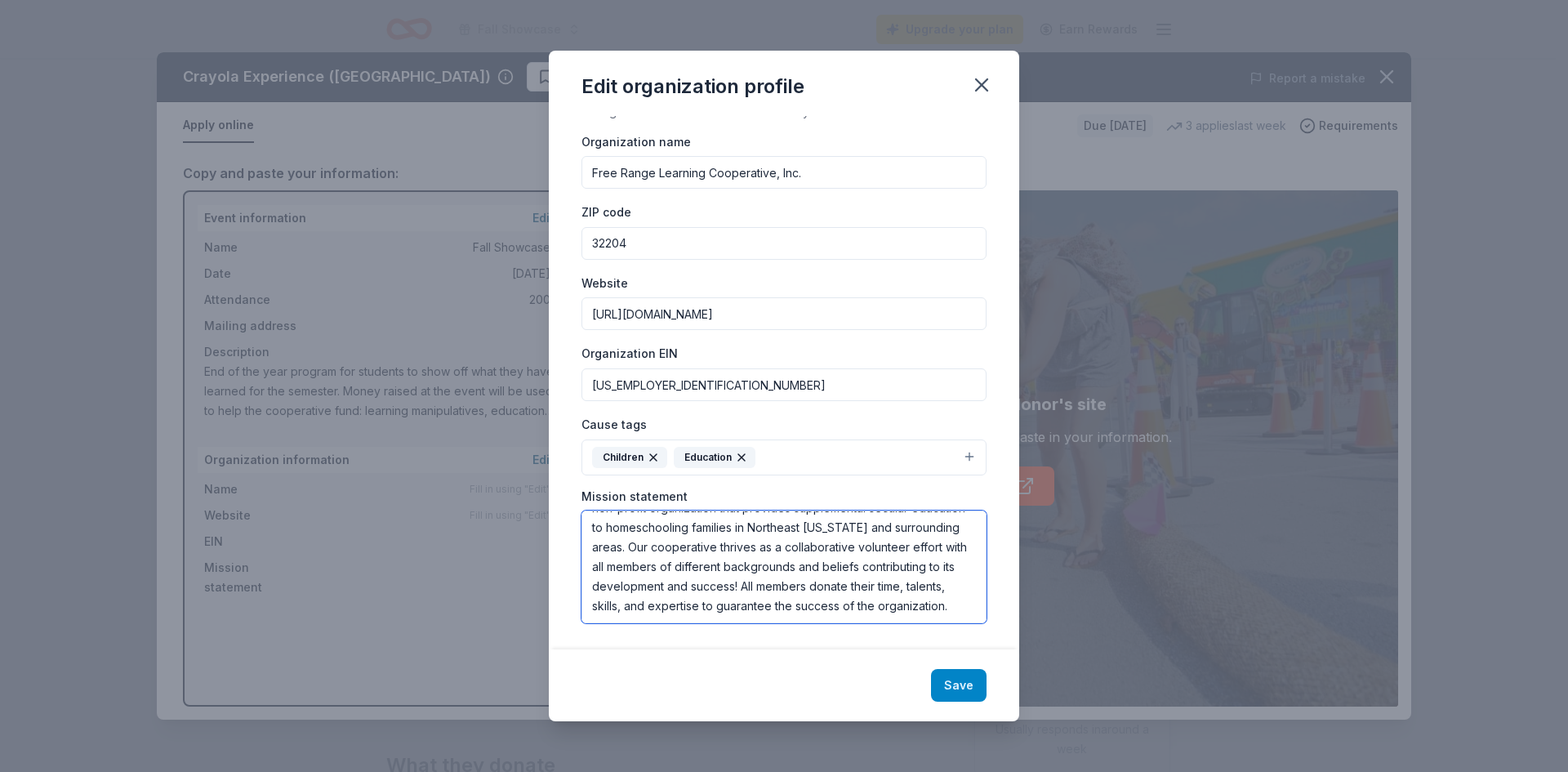
type textarea "The Free Range Learning Cooperative, Inc. (FRLC) is a board-run, non-profit org…"
click at [955, 690] on button "Save" at bounding box center [959, 685] width 55 height 33
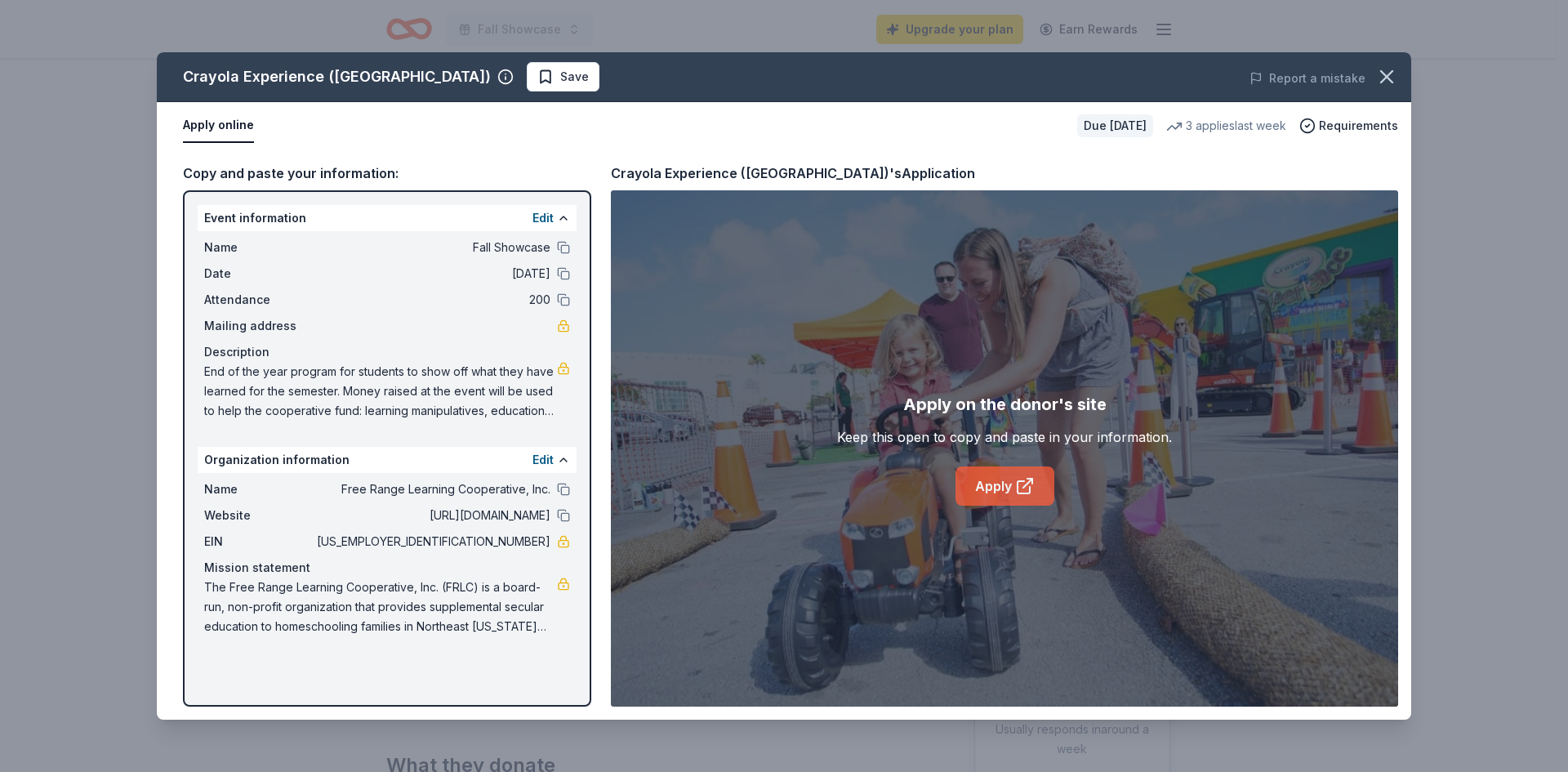
click at [1012, 482] on link "Apply" at bounding box center [1005, 486] width 99 height 39
drag, startPoint x: 484, startPoint y: 541, endPoint x: 579, endPoint y: 474, distance: 116.2
click at [517, 542] on span "47-4843778" at bounding box center [432, 542] width 237 height 20
click at [1386, 72] on icon "button" at bounding box center [1387, 76] width 23 height 23
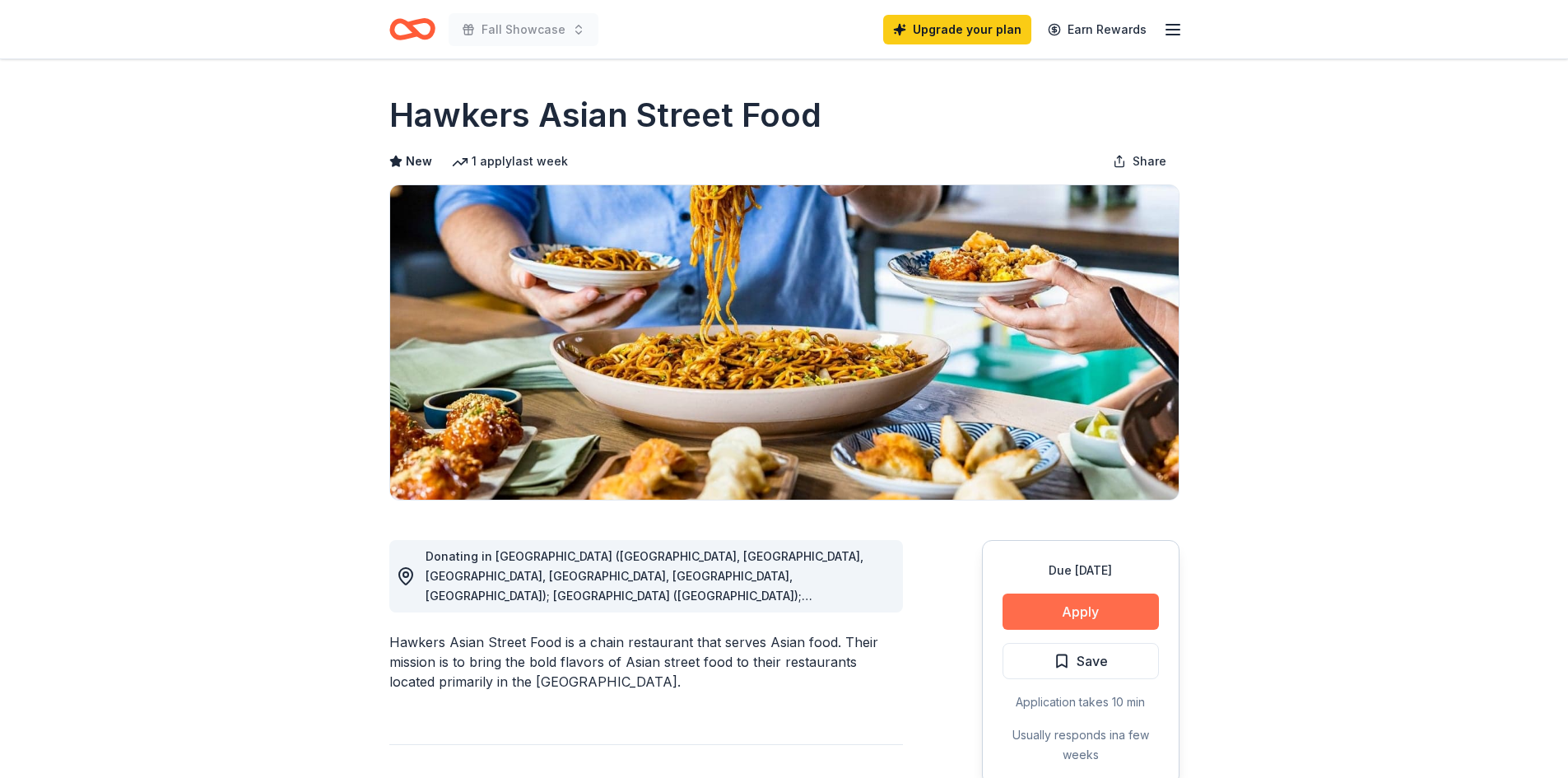
click at [1054, 603] on button "Apply" at bounding box center [1080, 612] width 156 height 36
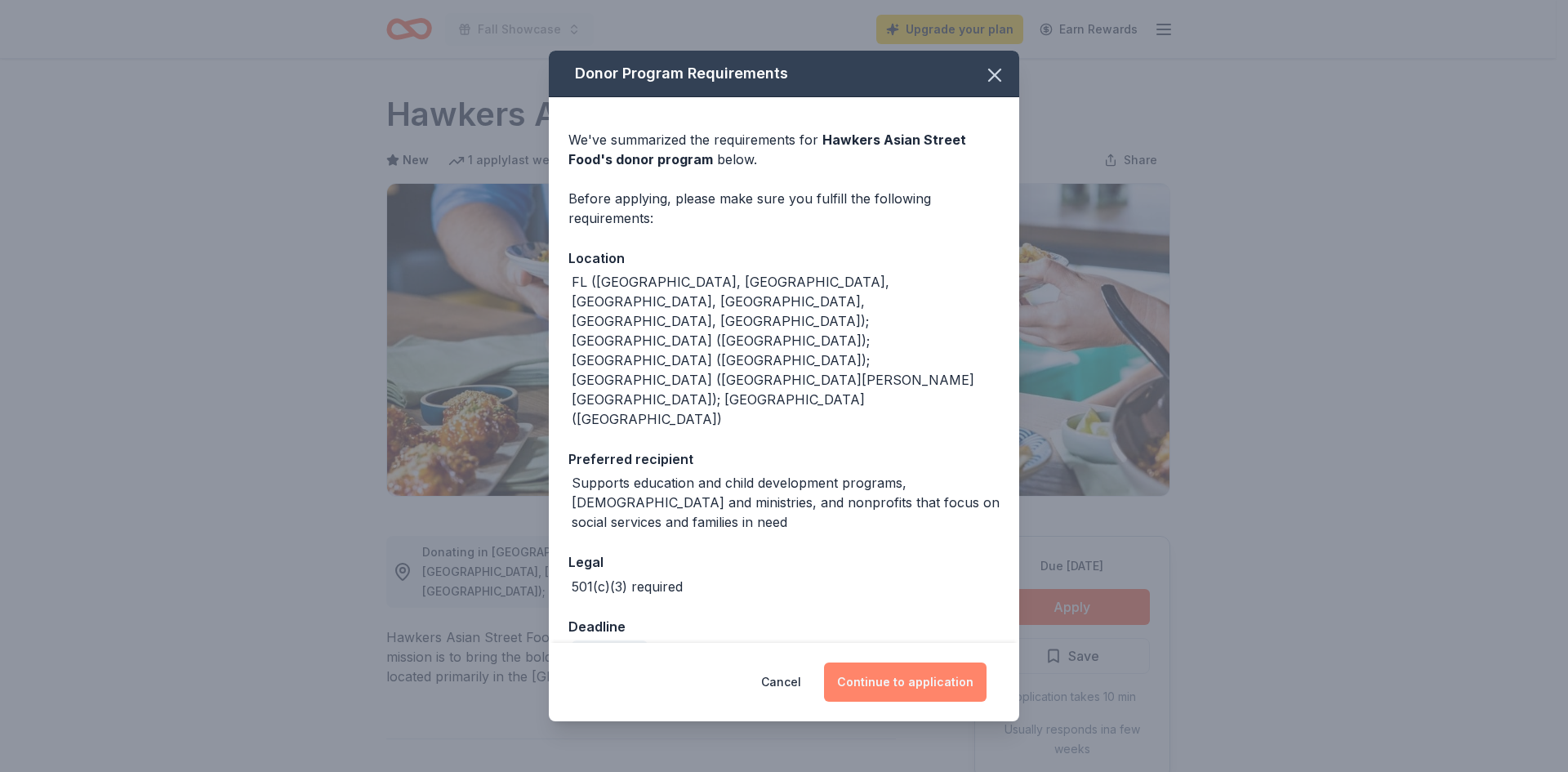
click at [896, 663] on button "Continue to application" at bounding box center [905, 682] width 163 height 39
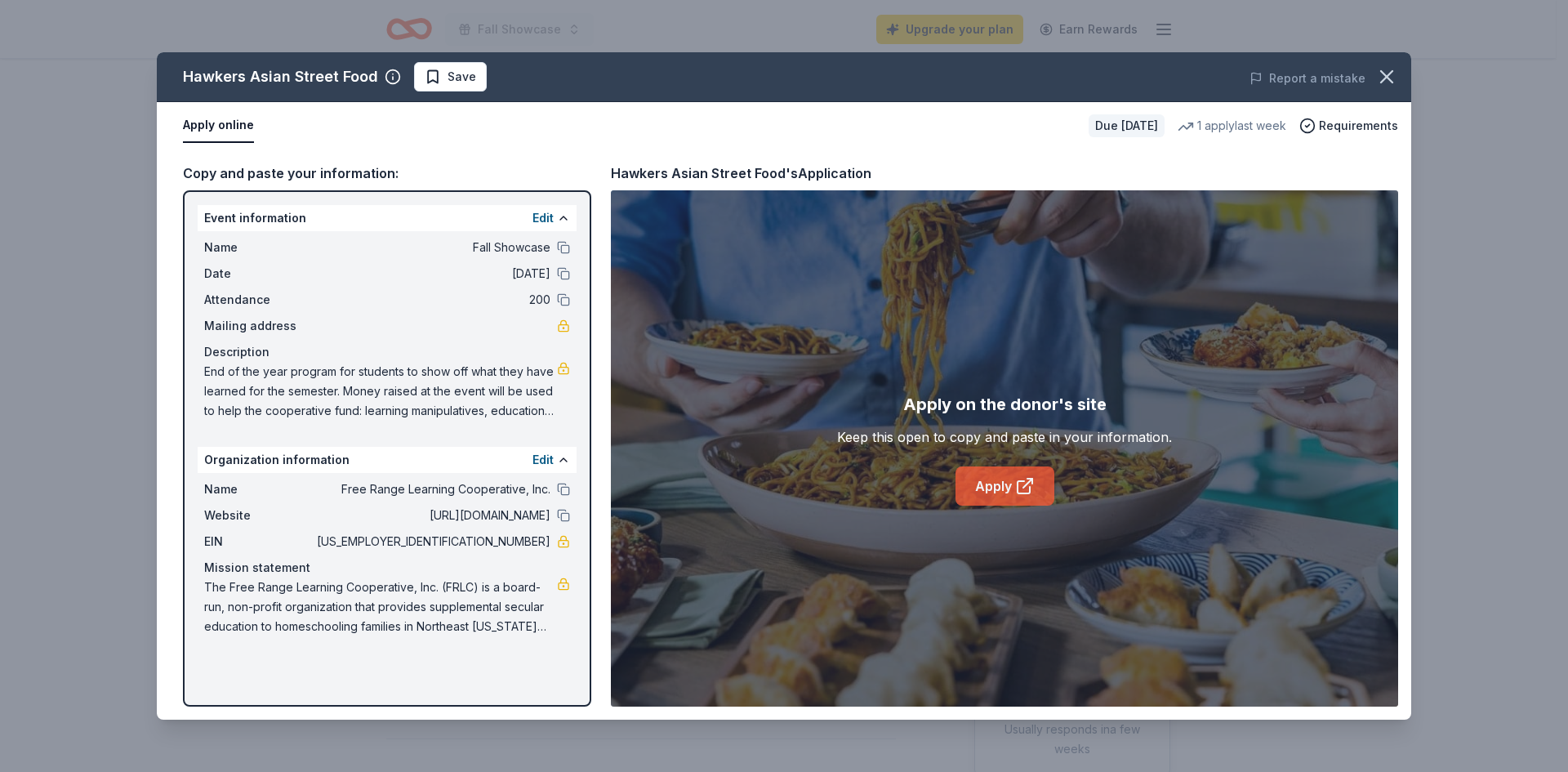
click at [1009, 487] on link "Apply" at bounding box center [1005, 486] width 99 height 39
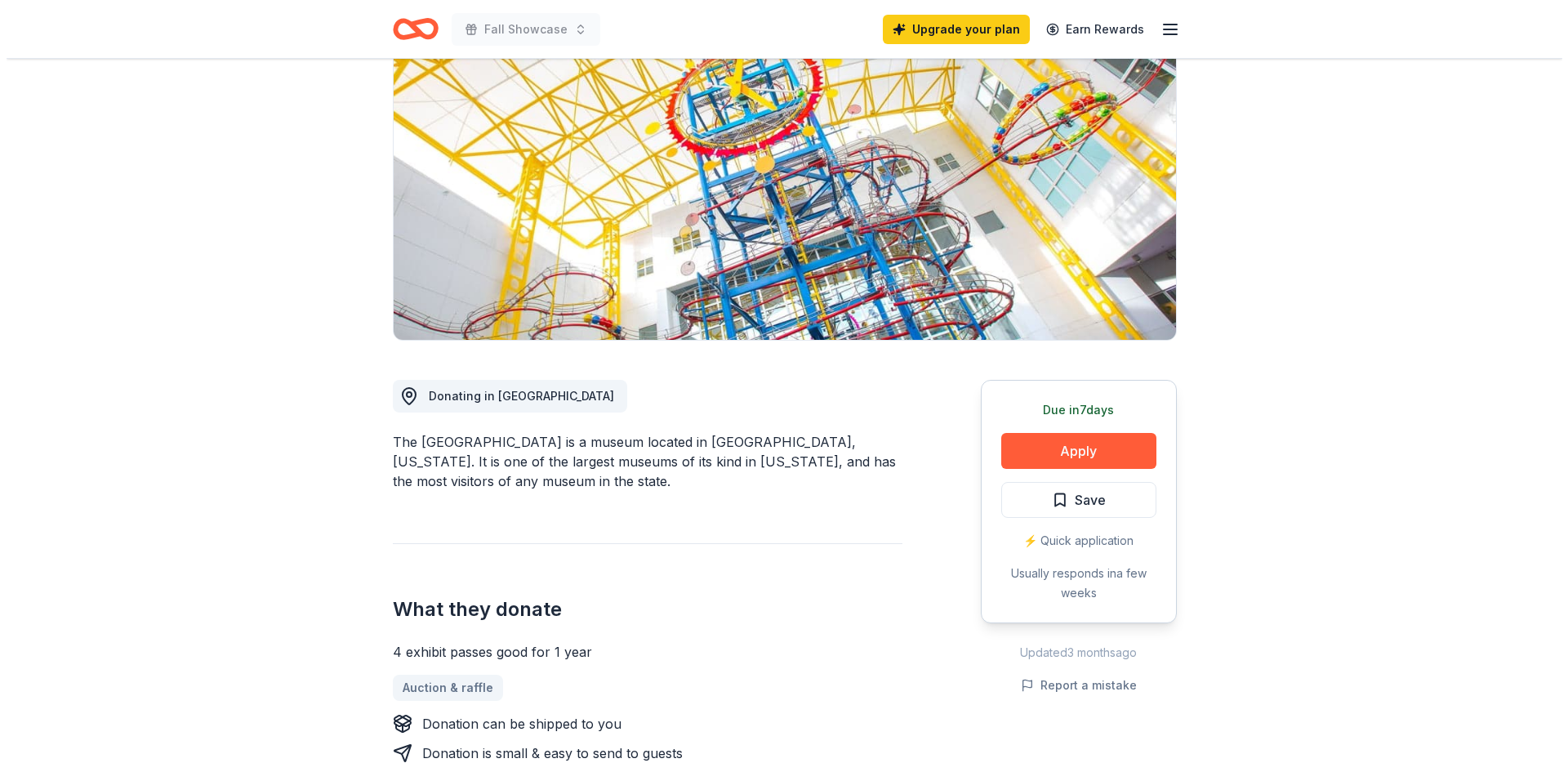
scroll to position [164, 0]
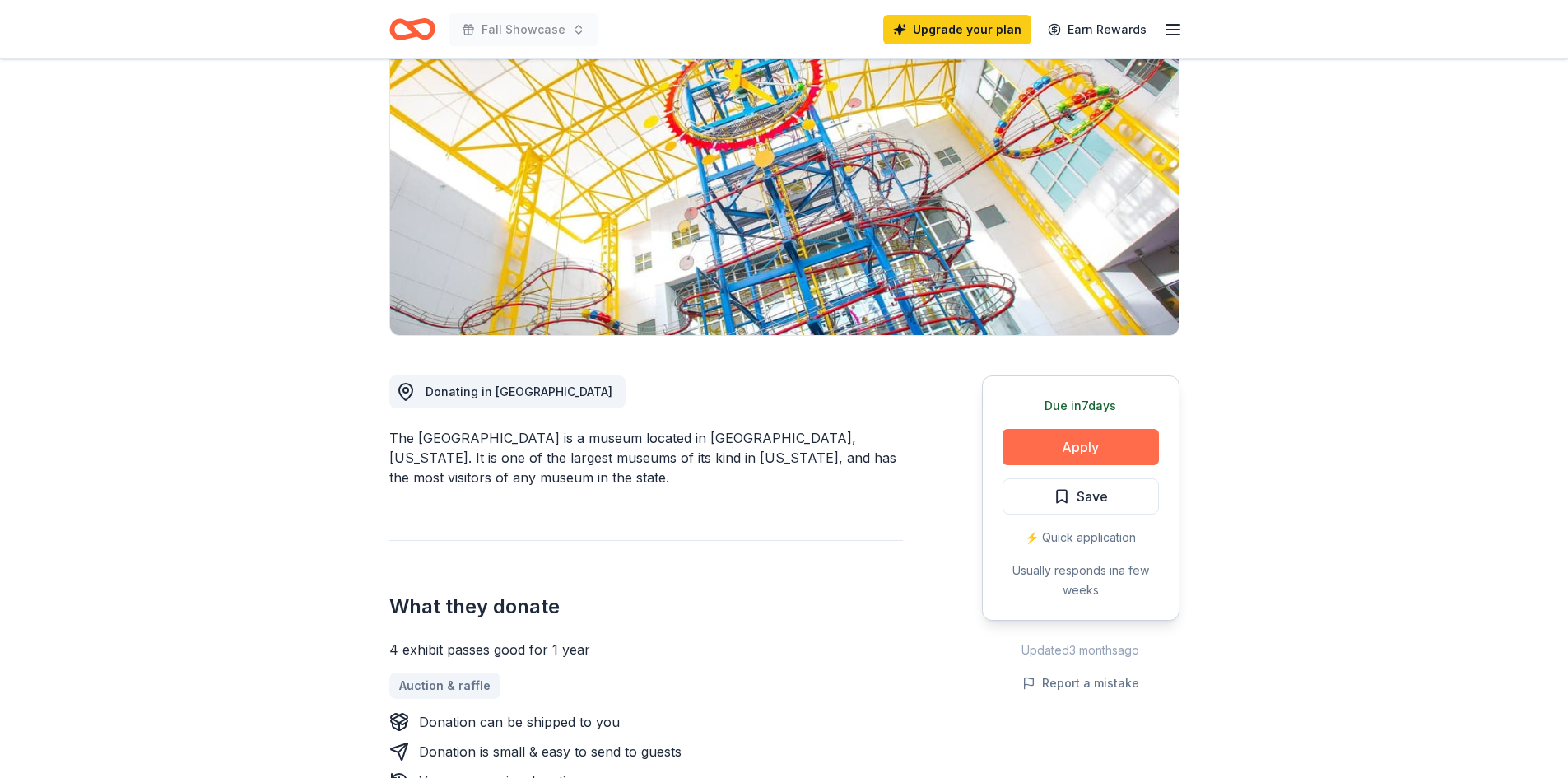
click at [1123, 450] on button "Apply" at bounding box center [1080, 447] width 156 height 36
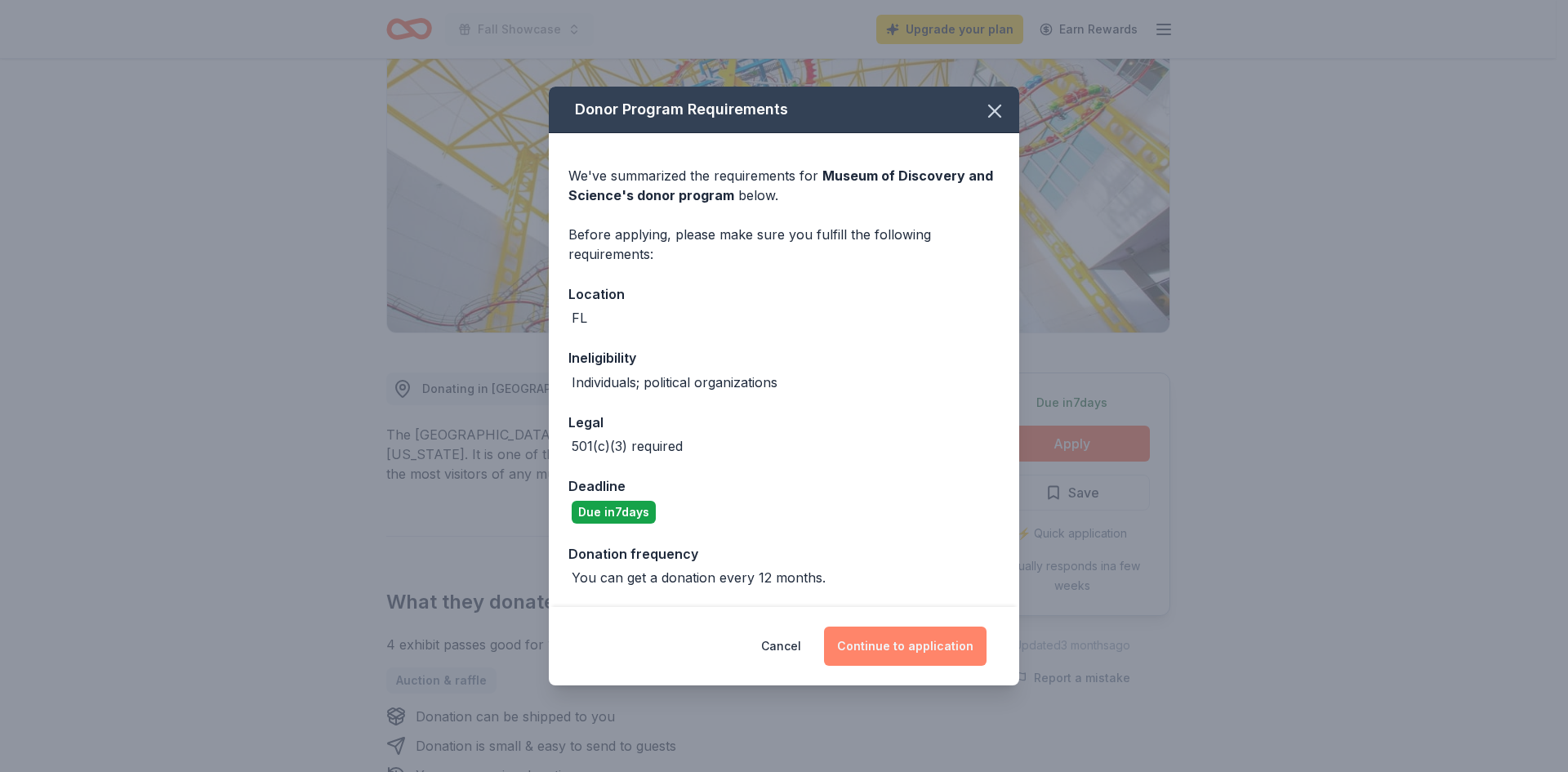
click at [920, 643] on button "Continue to application" at bounding box center [905, 647] width 163 height 39
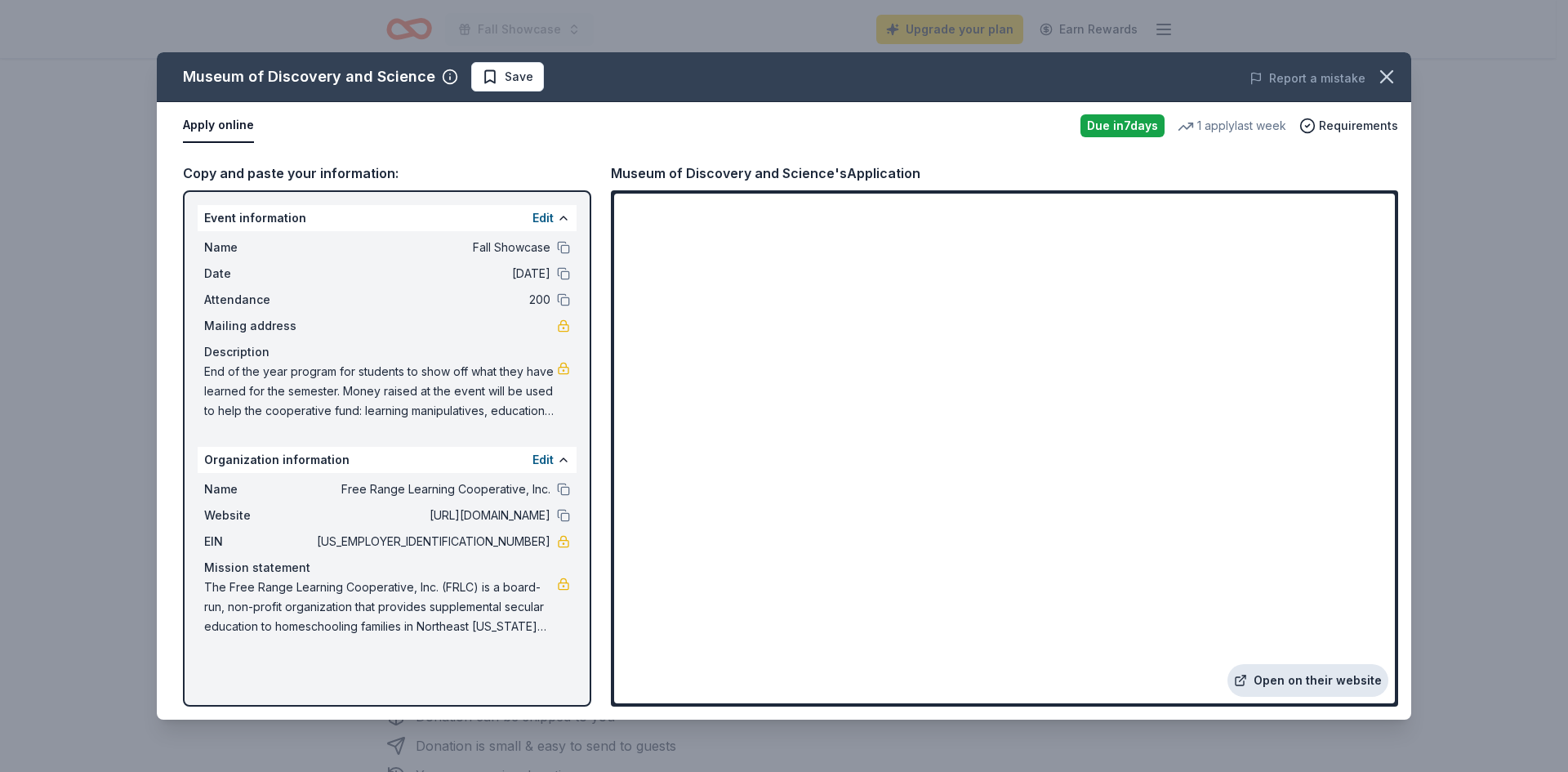
click at [1308, 677] on link "Open on their website" at bounding box center [1308, 680] width 161 height 33
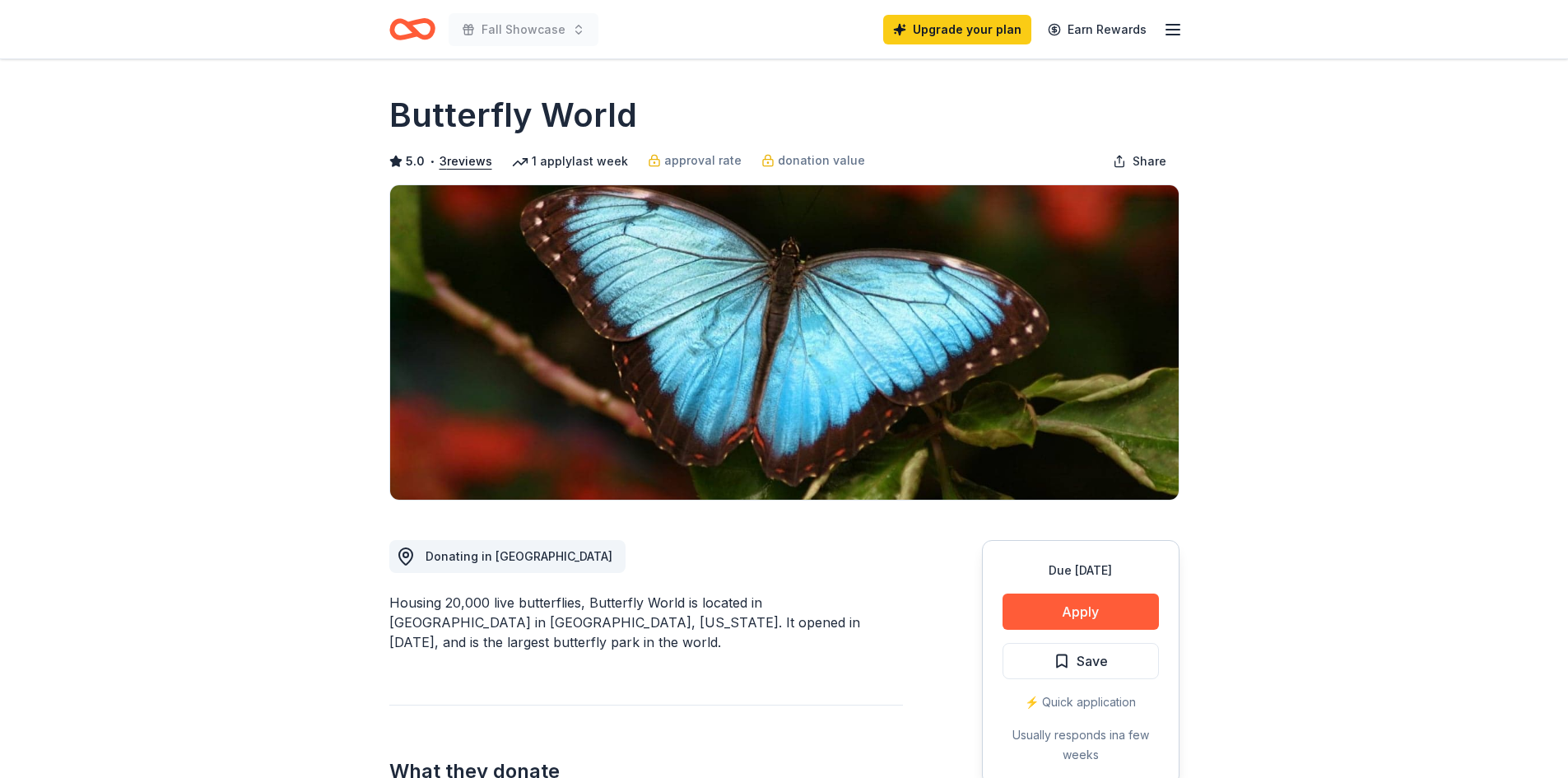
scroll to position [82, 0]
